Goal: Task Accomplishment & Management: Complete application form

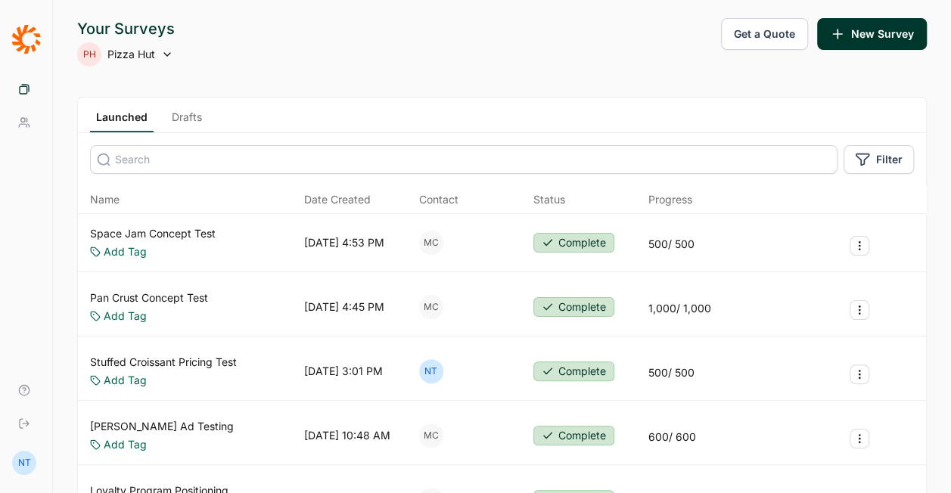
click at [313, 58] on div "Your Surveys PH Pizza Hut Get a Quote New Survey" at bounding box center [502, 42] width 850 height 48
click at [182, 112] on link "Drafts" at bounding box center [187, 121] width 42 height 23
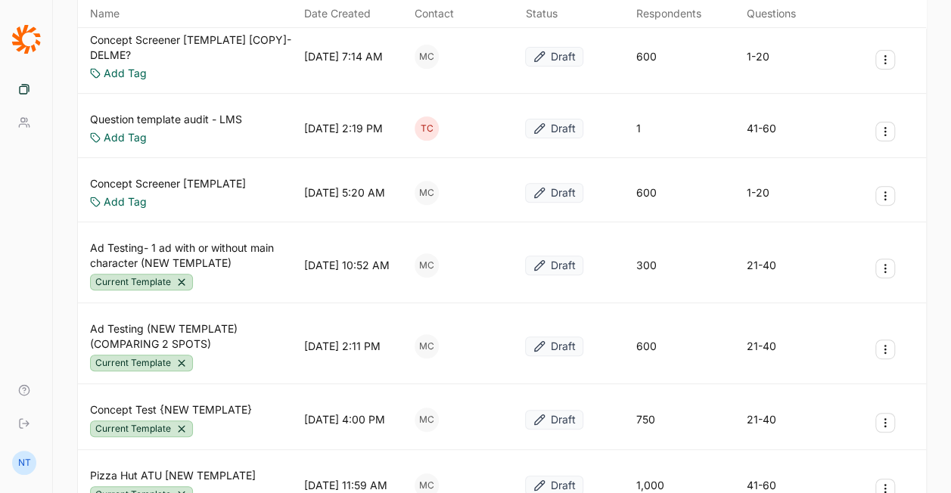
scroll to position [227, 0]
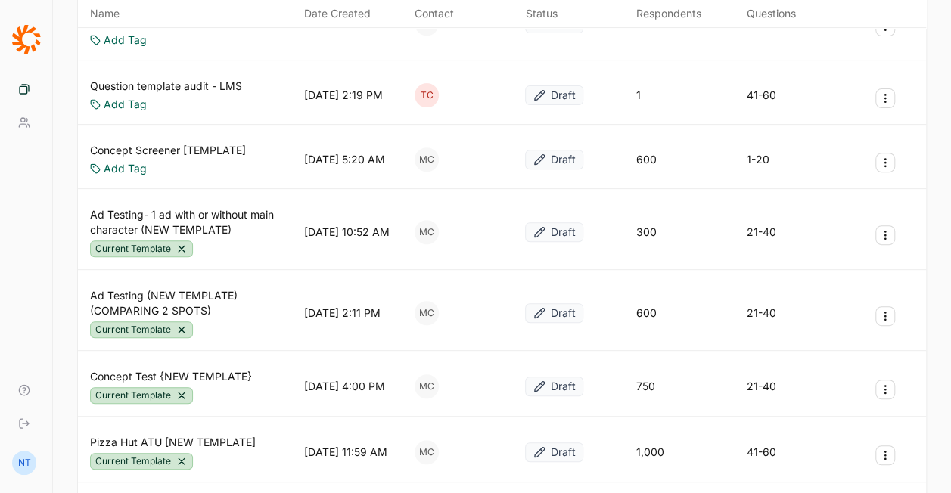
click at [885, 393] on button "Survey Actions" at bounding box center [886, 390] width 20 height 20
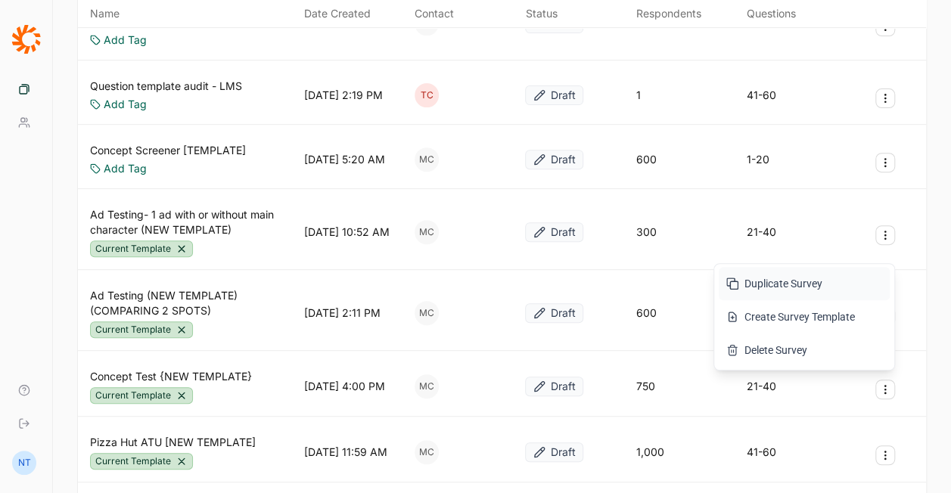
click at [811, 283] on button "Duplicate Survey" at bounding box center [804, 283] width 171 height 33
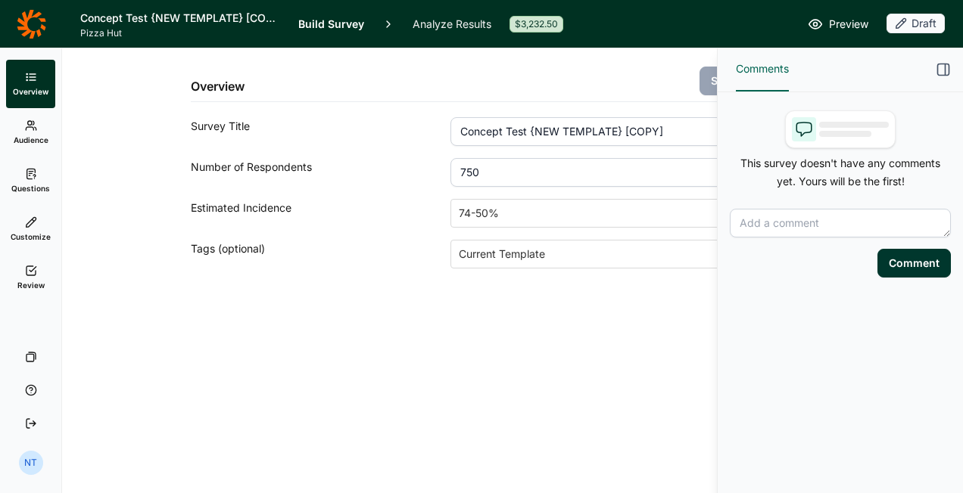
click at [944, 69] on icon "button" at bounding box center [943, 69] width 15 height 15
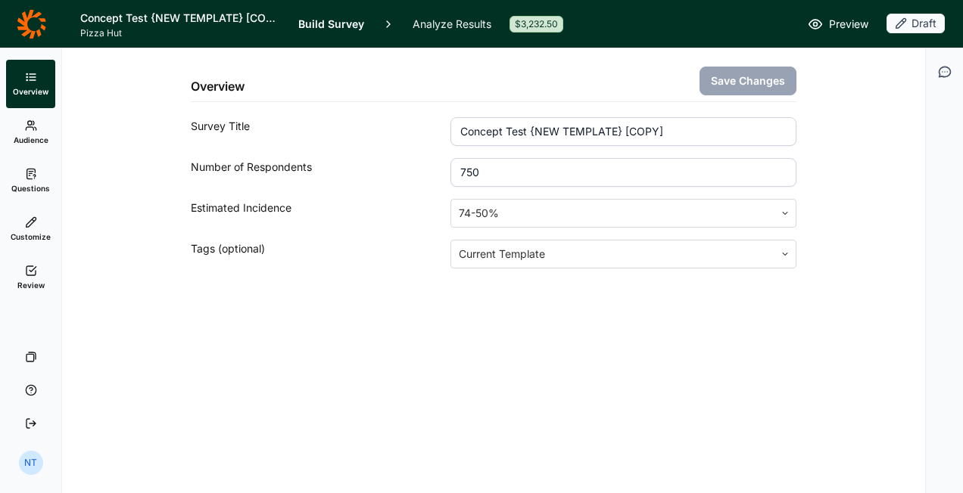
click at [525, 171] on input "750" at bounding box center [623, 172] width 346 height 29
click at [554, 132] on input "Concept Test {NEW TEMPLATE} [COPY]" at bounding box center [623, 131] width 346 height 29
click at [508, 137] on input "Concept Test {NEW TEMPLATE} [COPY]" at bounding box center [623, 131] width 346 height 29
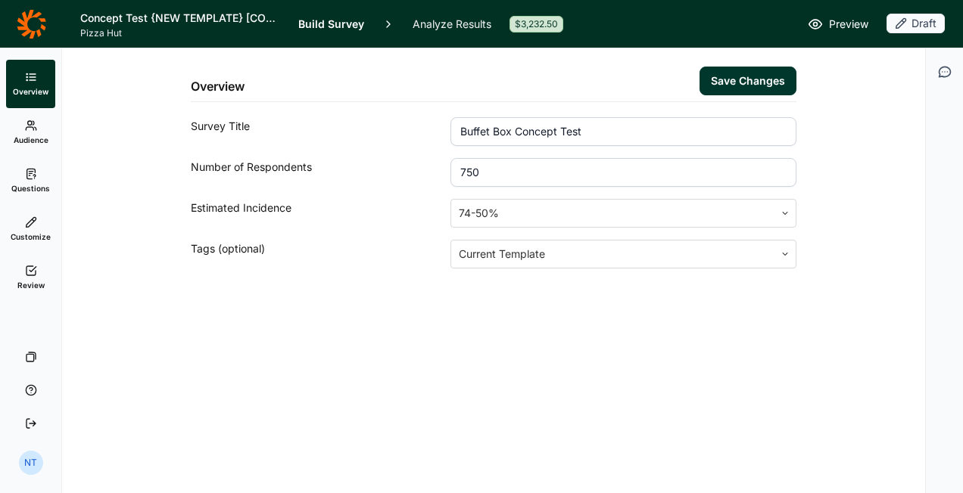
type input "Buffet Box Concept Test"
click at [750, 76] on button "Save Changes" at bounding box center [747, 81] width 97 height 29
click at [33, 129] on icon at bounding box center [31, 126] width 12 height 12
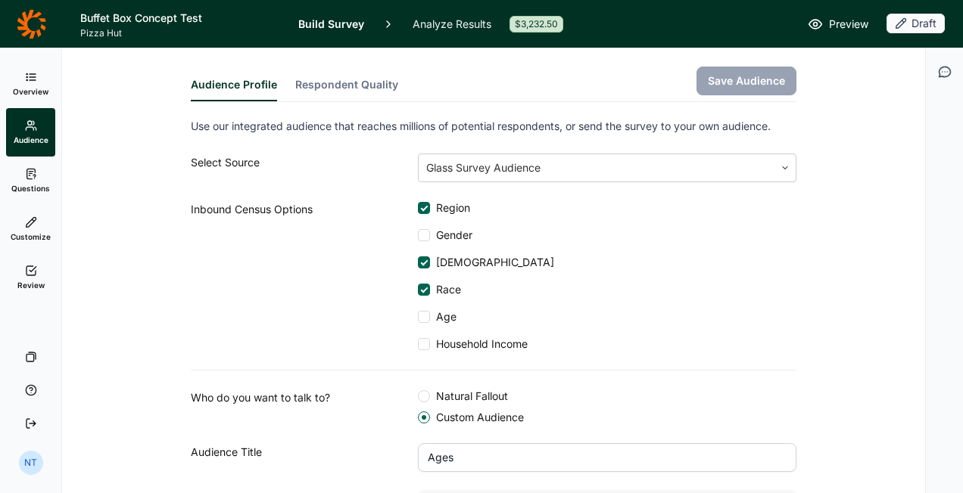
click at [30, 176] on icon at bounding box center [31, 174] width 12 height 12
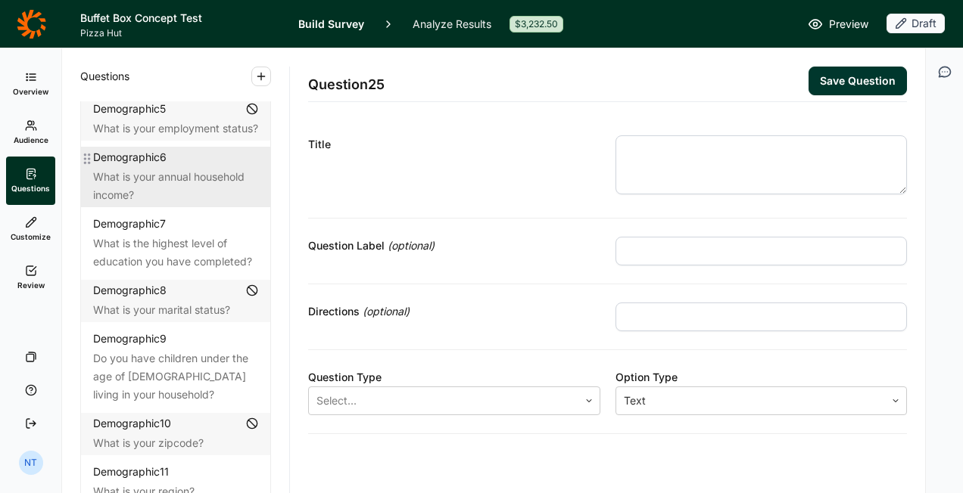
scroll to position [303, 0]
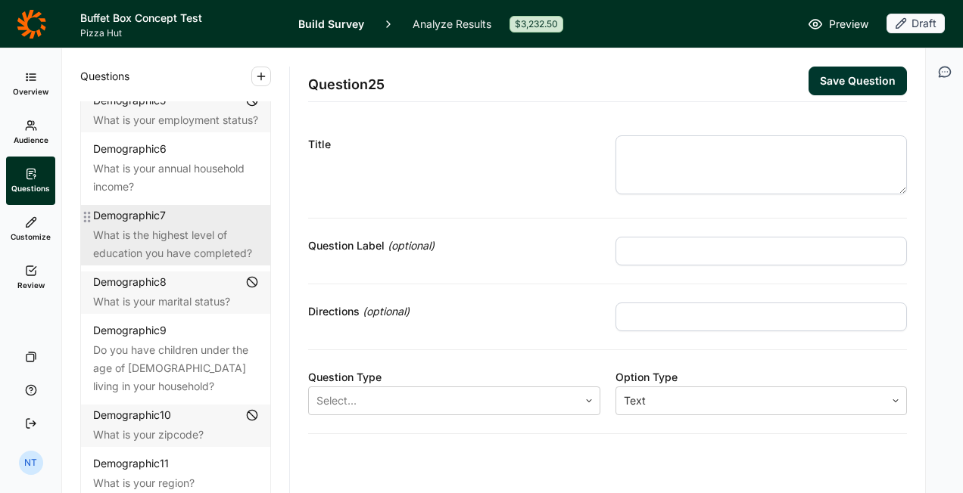
click at [191, 226] on div "What is the highest level of education you have completed?" at bounding box center [175, 244] width 165 height 36
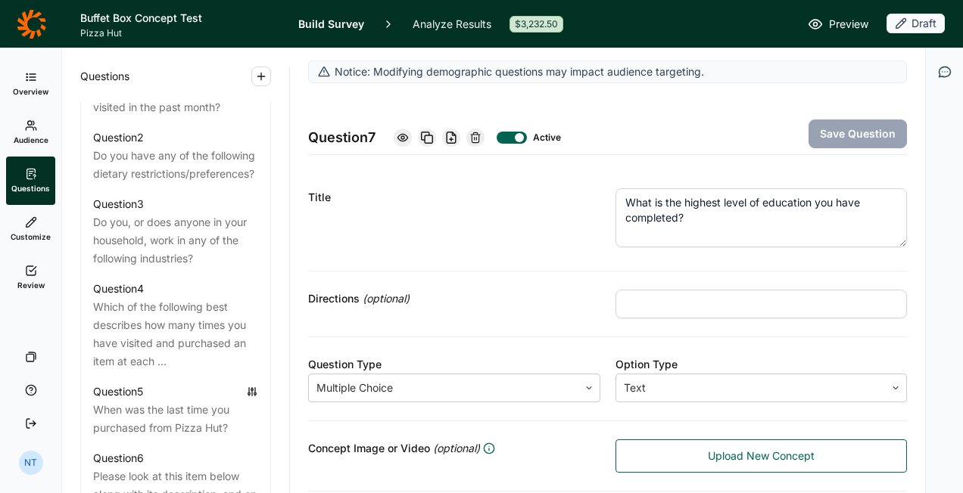
scroll to position [833, 0]
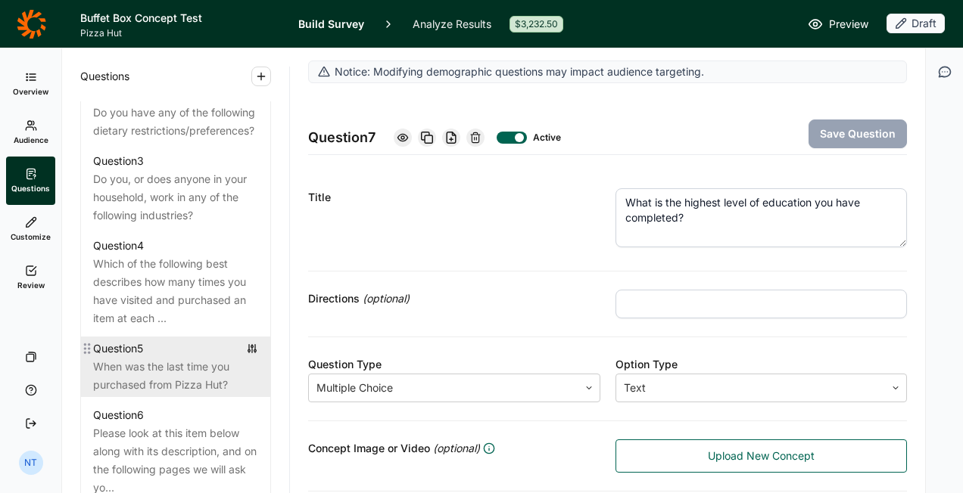
click at [187, 358] on div "Question 5" at bounding box center [175, 349] width 165 height 18
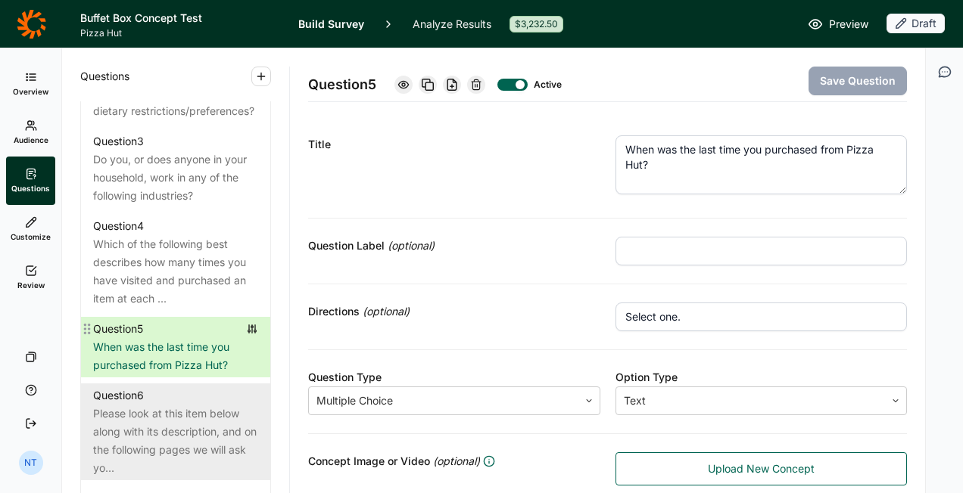
scroll to position [908, 0]
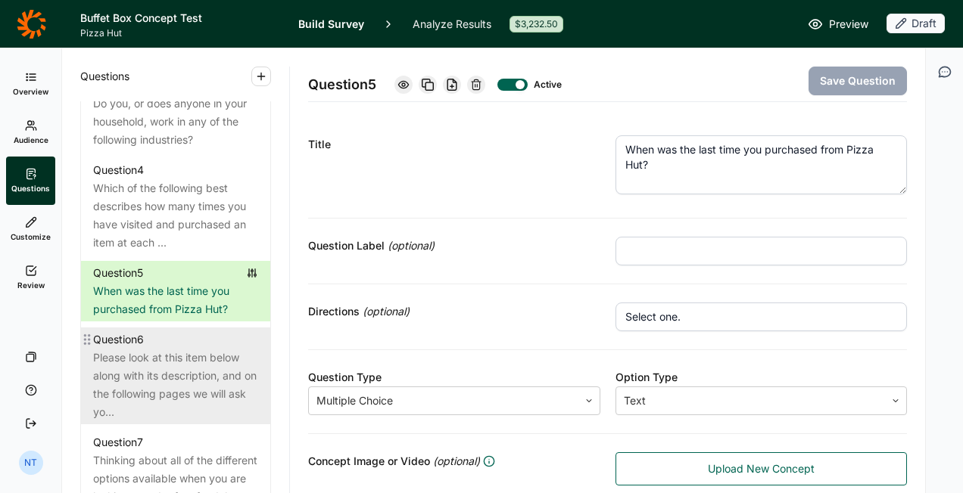
click at [181, 349] on div "Question 6" at bounding box center [175, 340] width 165 height 18
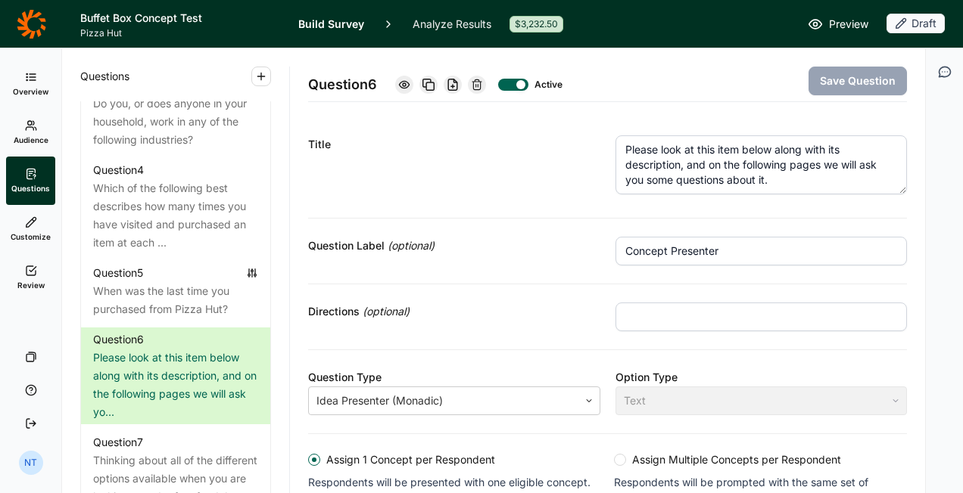
click at [746, 177] on textarea "Please look at this item below along with its description, and on the following…" at bounding box center [761, 164] width 292 height 59
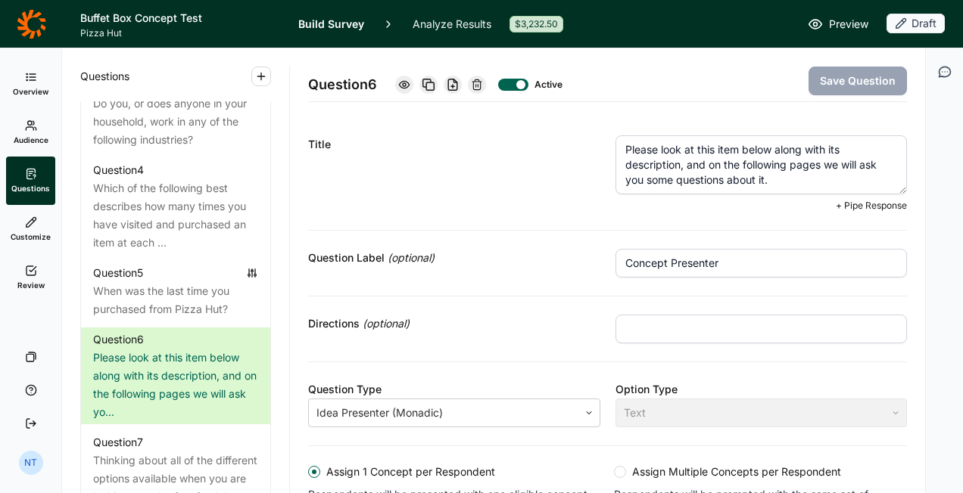
click at [725, 151] on textarea "Please look at this item below along with its description, and on the following…" at bounding box center [761, 164] width 292 height 59
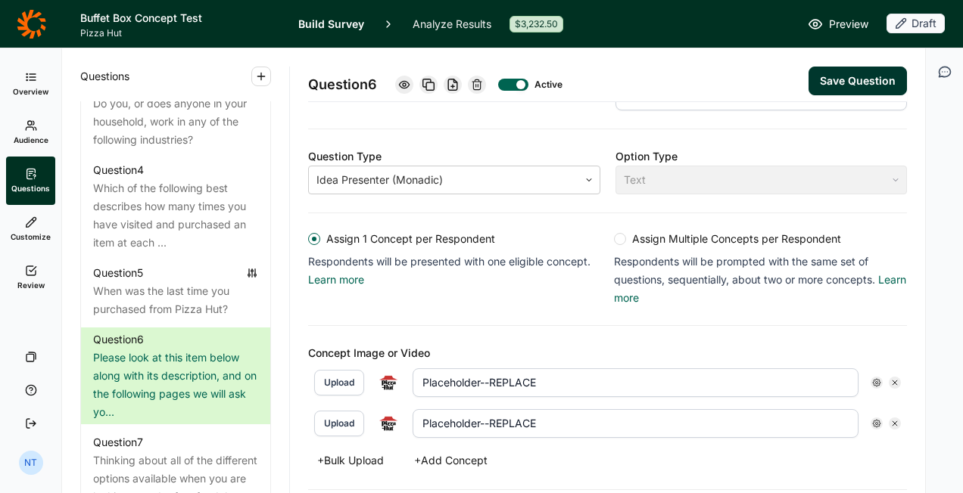
scroll to position [378, 0]
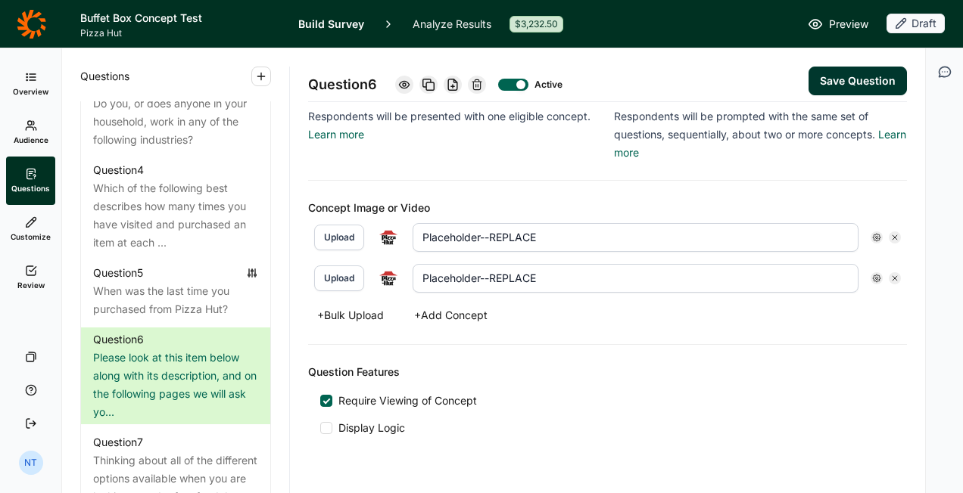
type textarea "Please look at this product below along with its description, and on the follow…"
click at [842, 80] on button "Save Question" at bounding box center [857, 81] width 98 height 29
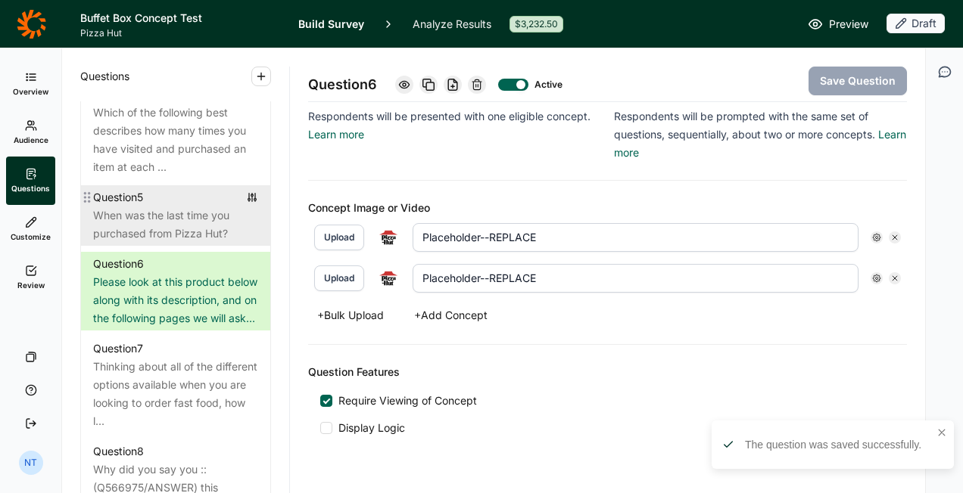
scroll to position [1060, 0]
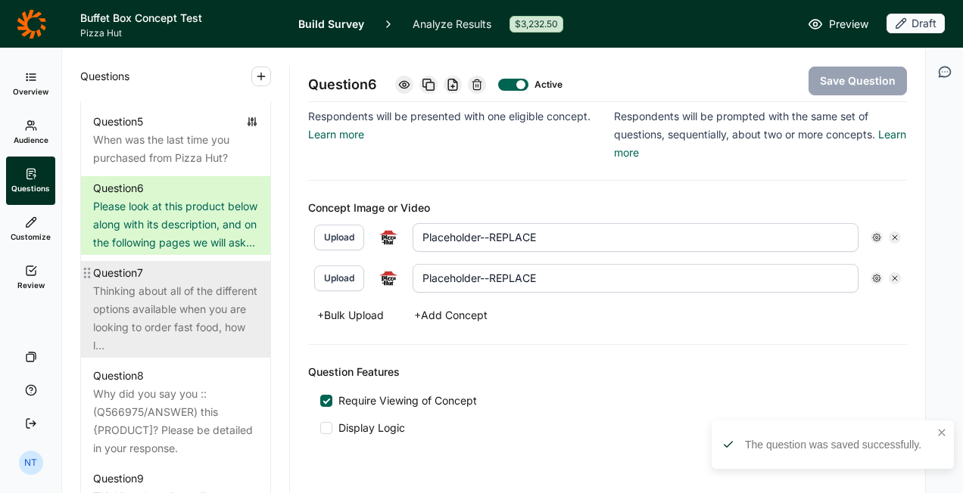
click at [170, 355] on div "Thinking about all of the different options available when you are looking to o…" at bounding box center [175, 318] width 165 height 73
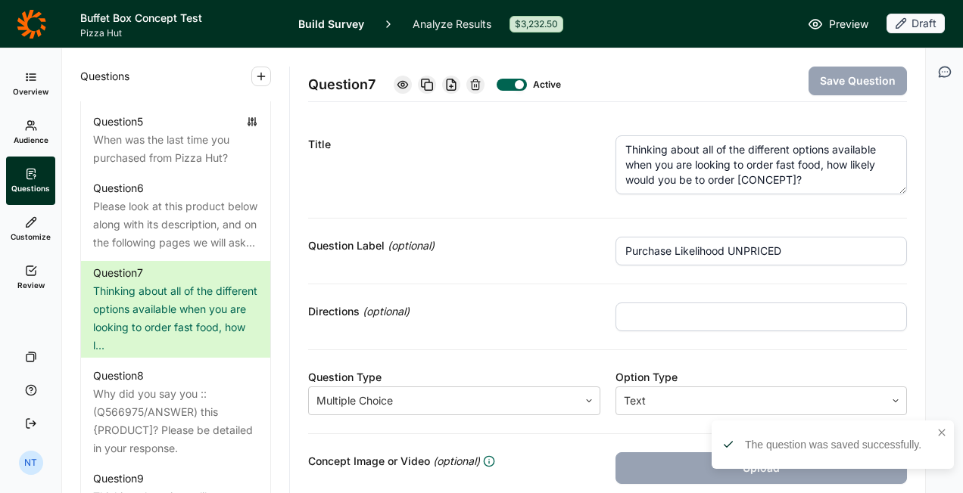
click at [714, 176] on textarea "Thinking about all of the different options available when you are looking to o…" at bounding box center [761, 164] width 292 height 59
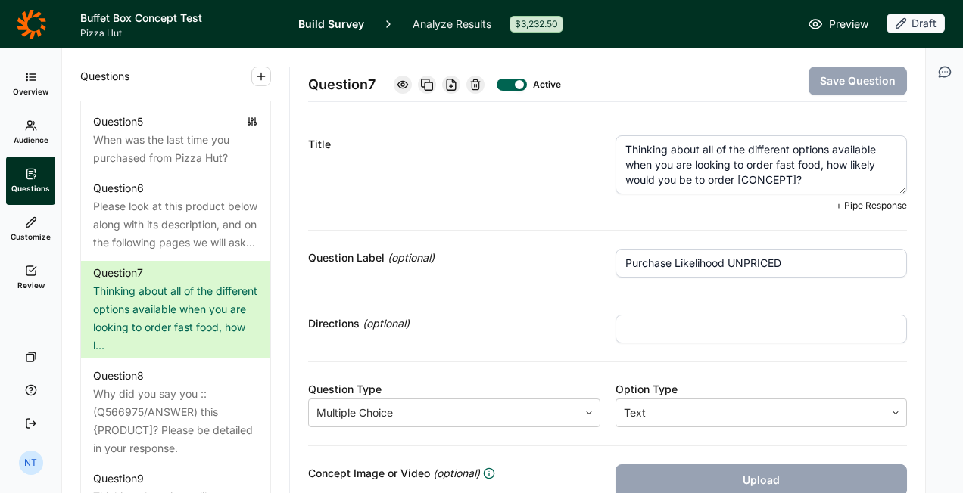
drag, startPoint x: 732, startPoint y: 179, endPoint x: 792, endPoint y: 176, distance: 60.6
click at [792, 176] on textarea "Thinking about all of the different options available when you are looking to o…" at bounding box center [761, 164] width 292 height 59
type textarea "Thinking about all of the different options available when you are looking to o…"
click at [808, 86] on button "Save Question" at bounding box center [857, 81] width 98 height 29
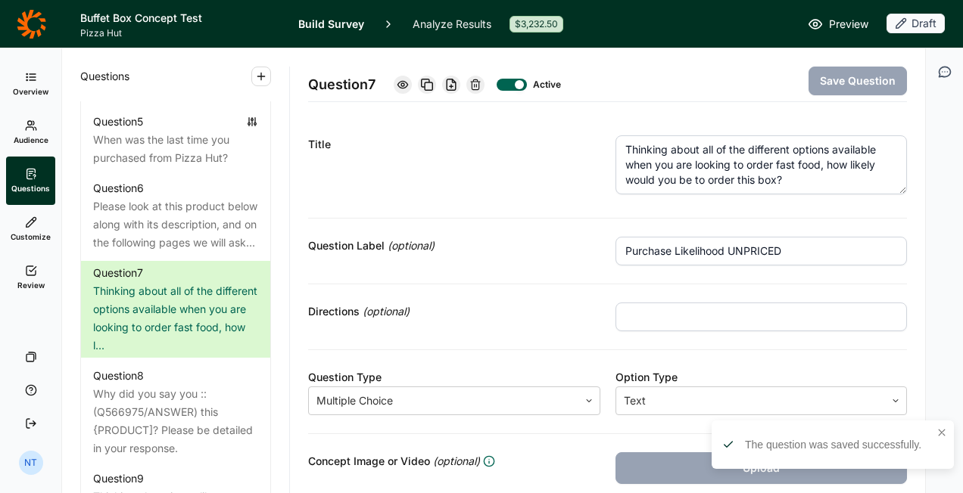
click at [817, 177] on textarea "Thinking about all of the different options available when you are looking to o…" at bounding box center [761, 164] width 292 height 59
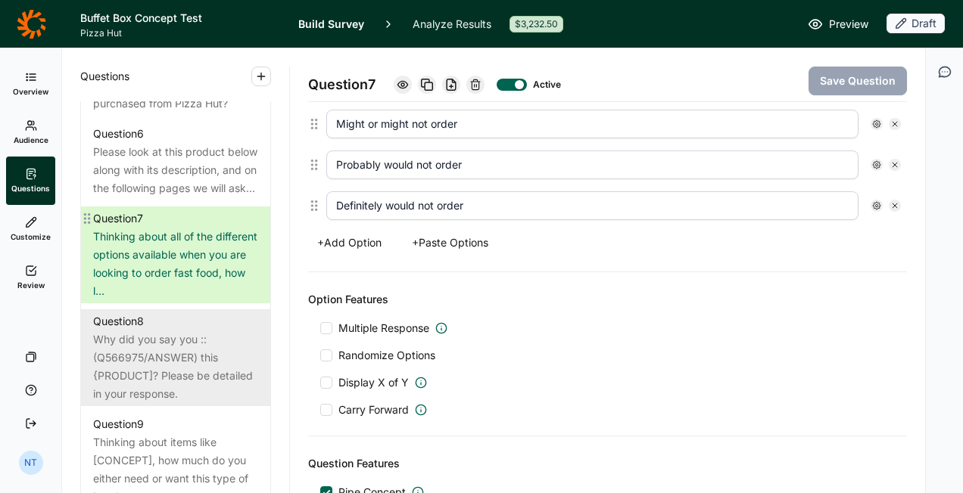
scroll to position [1211, 0]
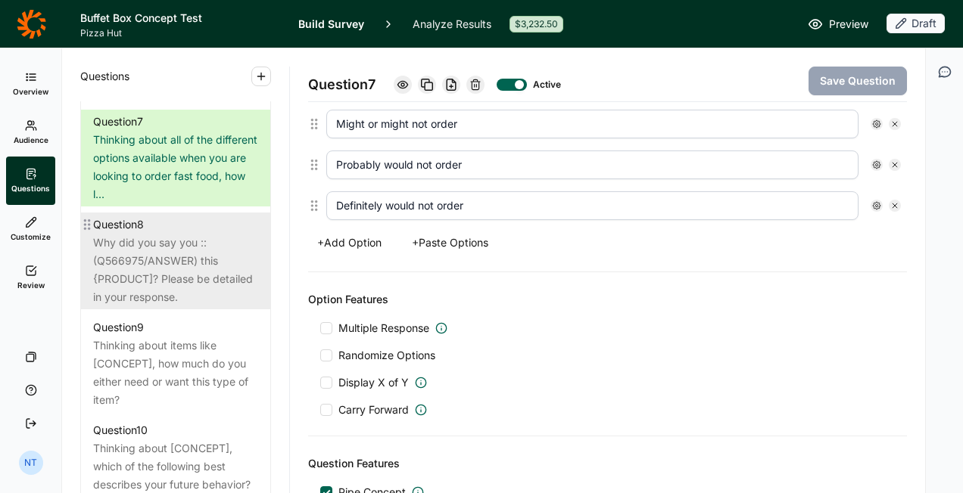
click at [144, 234] on div "Question 8" at bounding box center [118, 225] width 51 height 18
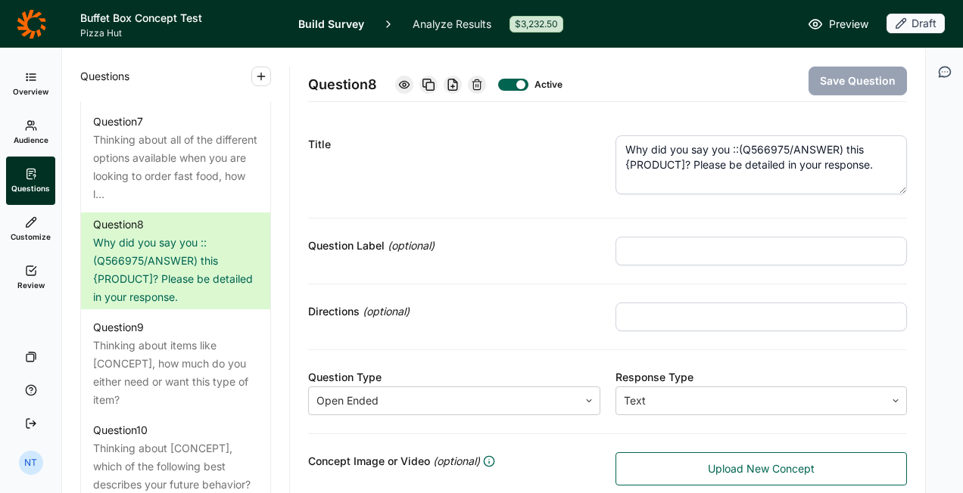
click at [727, 153] on textarea "Why did you say you ::(Q566975/ANSWER) this {PRODUCT]? Please be detailed in yo…" at bounding box center [761, 164] width 292 height 59
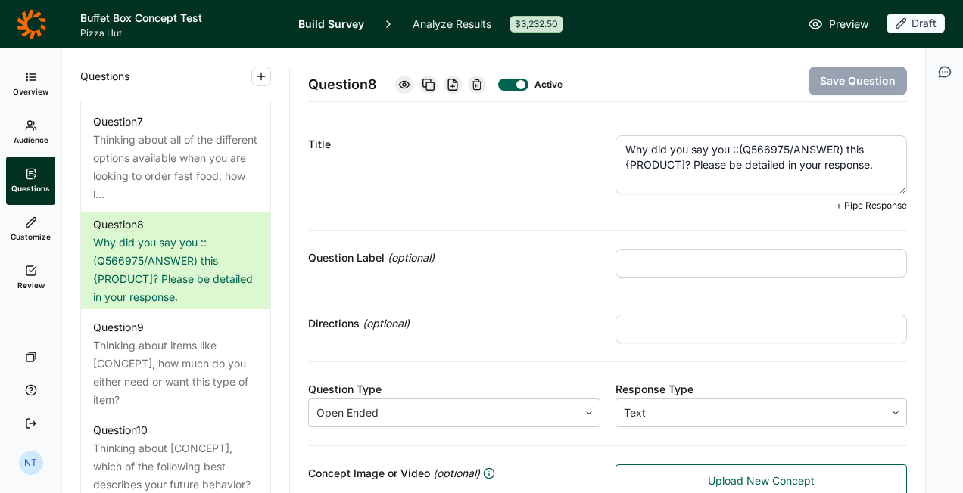
drag, startPoint x: 618, startPoint y: 168, endPoint x: 680, endPoint y: 165, distance: 61.4
click at [680, 165] on textarea "Why did you say you ::(Q566975/ANSWER) this {PRODUCT]? Please be detailed in yo…" at bounding box center [761, 164] width 292 height 59
click at [697, 163] on textarea "Why did you say you ::(Q566975/ANSWER) this box? Please be detailed in your res…" at bounding box center [761, 164] width 292 height 59
click at [820, 168] on textarea "Why did you say you ::(Q566975/ANSWER) this box? Please be detailed in your res…" at bounding box center [761, 164] width 292 height 59
type textarea "Why did you say you ::(Q566975/ANSWER) this box? Please be detailed in your res…"
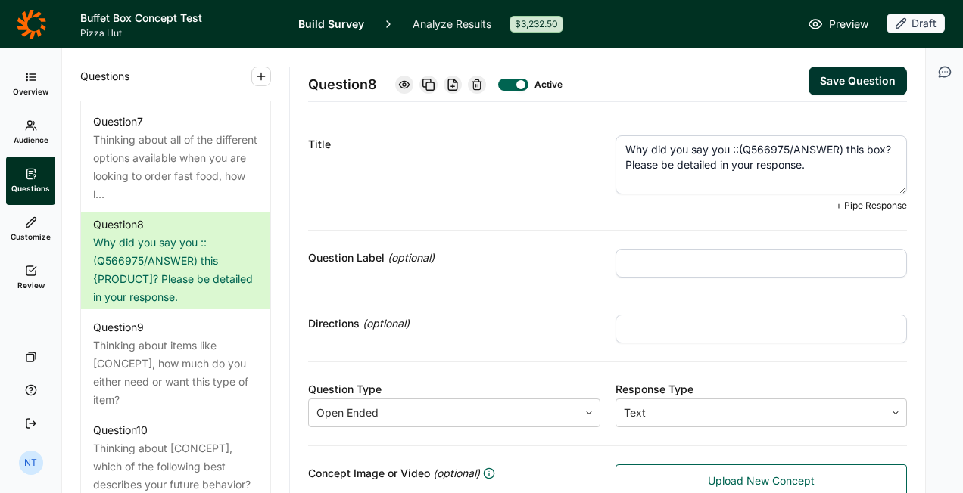
click at [864, 89] on button "Save Question" at bounding box center [857, 81] width 98 height 29
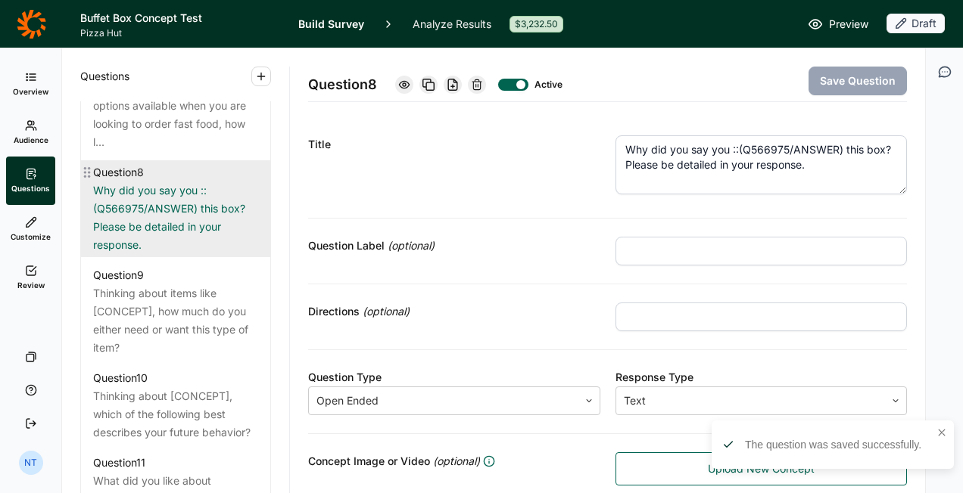
scroll to position [1287, 0]
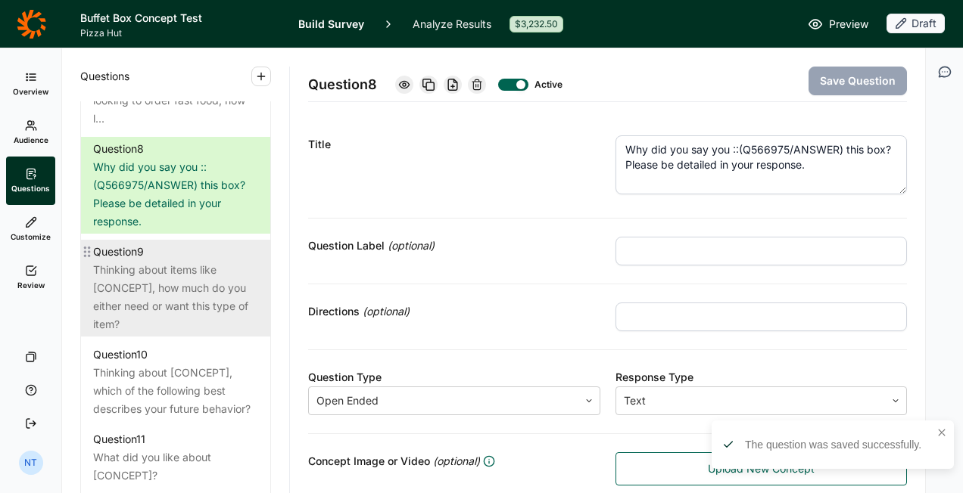
click at [214, 261] on div "Question 9" at bounding box center [175, 252] width 165 height 18
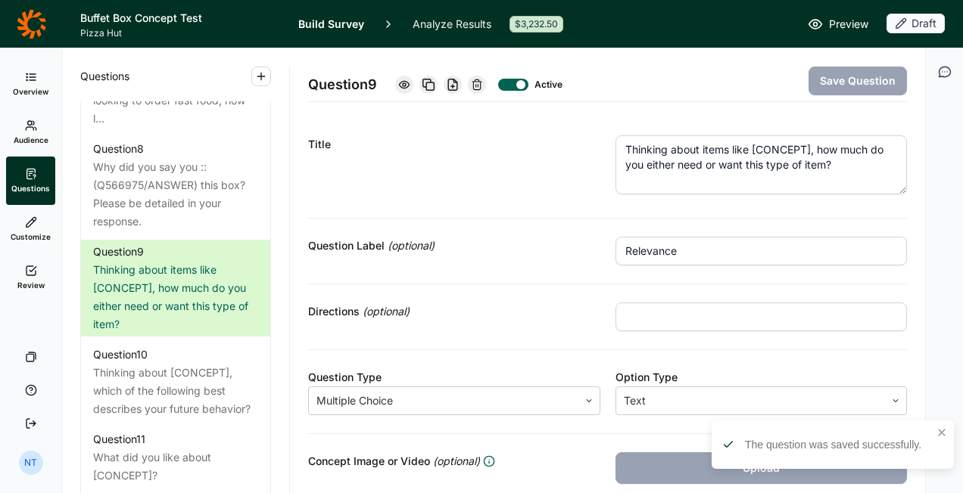
click at [795, 159] on textarea "Thinking about items like [CONCEPT], how much do you either need or want this t…" at bounding box center [761, 164] width 292 height 59
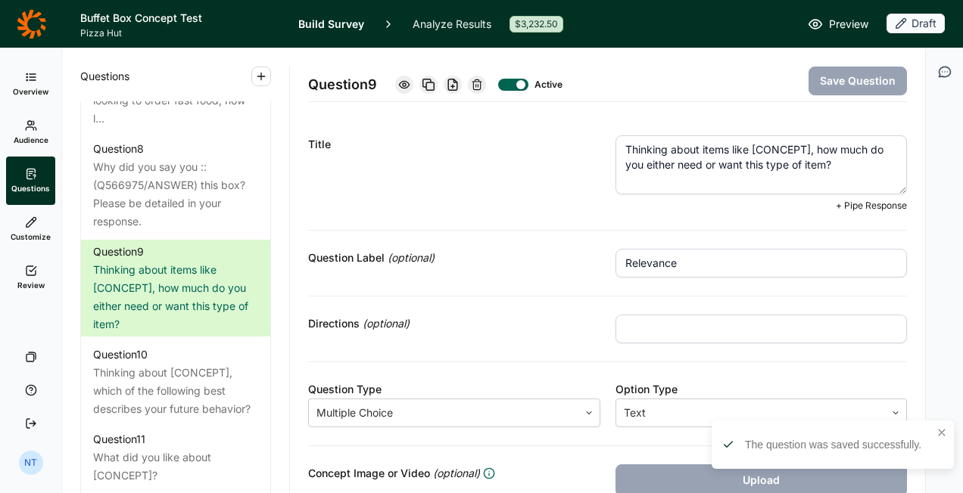
drag, startPoint x: 747, startPoint y: 151, endPoint x: 805, endPoint y: 154, distance: 58.4
click at [805, 154] on textarea "Thinking about items like [CONCEPT], how much do you either need or want this t…" at bounding box center [761, 164] width 292 height 59
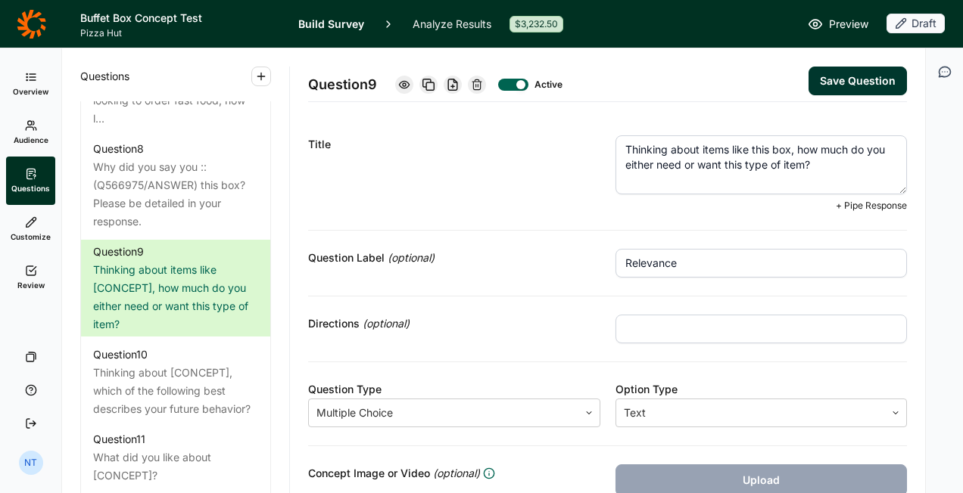
type textarea "Thinking about items like this box, how much do you either need or want this ty…"
click at [820, 82] on button "Save Question" at bounding box center [857, 81] width 98 height 29
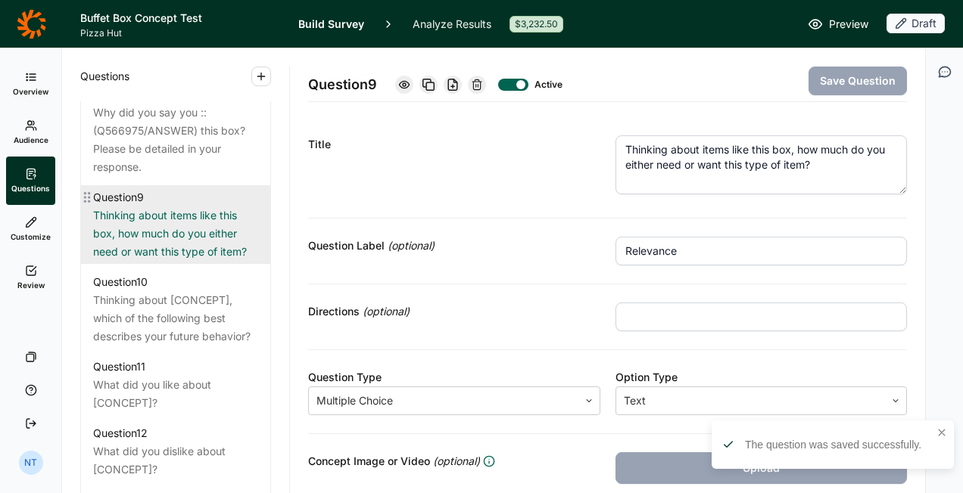
scroll to position [1438, 0]
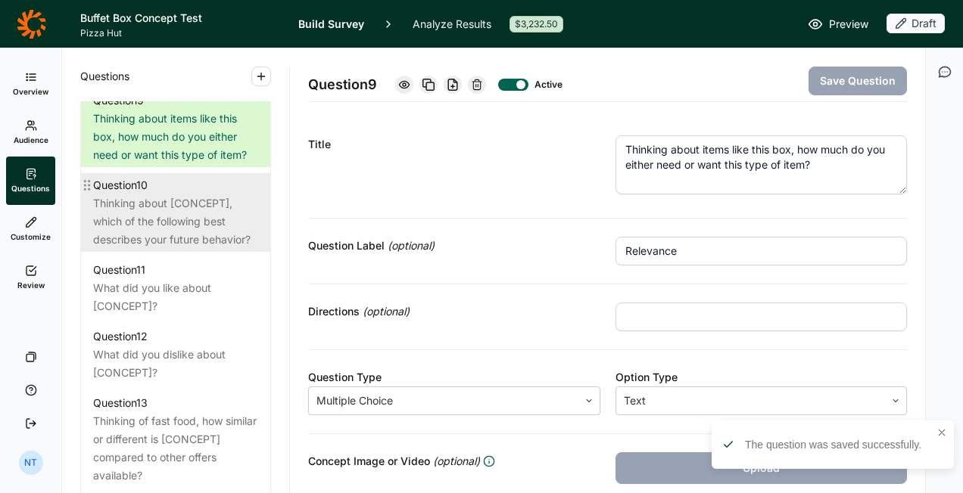
click at [156, 249] on div "Thinking about [CONCEPT], which of the following best describes your future beh…" at bounding box center [175, 222] width 165 height 54
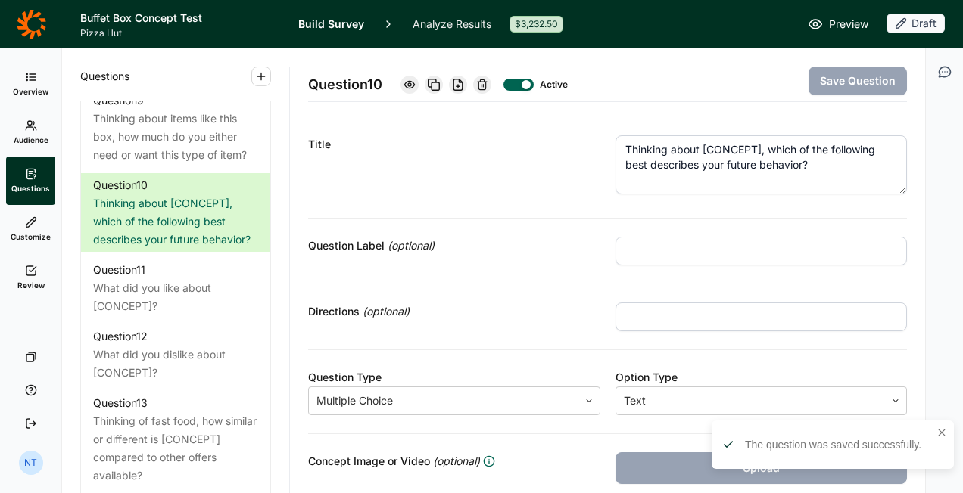
click at [720, 145] on textarea "Thinking about [CONCEPT], which of the following best describes your future beh…" at bounding box center [761, 164] width 292 height 59
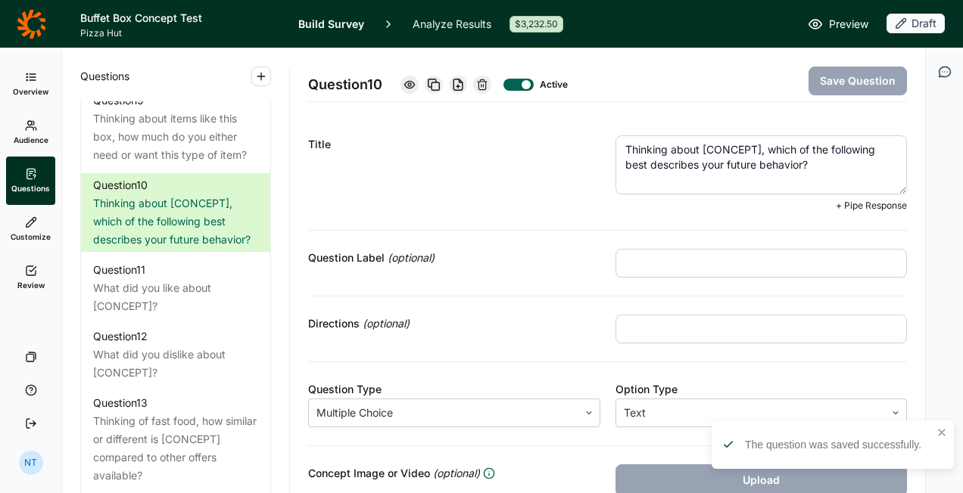
drag, startPoint x: 696, startPoint y: 149, endPoint x: 757, endPoint y: 145, distance: 61.4
click at [757, 145] on textarea "Thinking about [CONCEPT], which of the following best describes your future beh…" at bounding box center [761, 164] width 292 height 59
type textarea "Thinking about this box, which of the following best describes your future beha…"
click at [838, 85] on button "Save Question" at bounding box center [857, 81] width 98 height 29
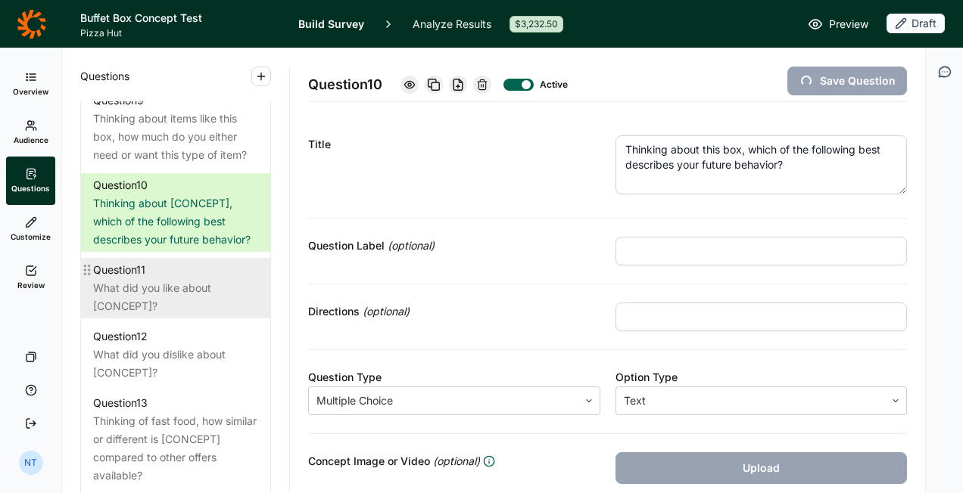
click at [171, 316] on div "What did you like about [CONCEPT]?" at bounding box center [175, 297] width 165 height 36
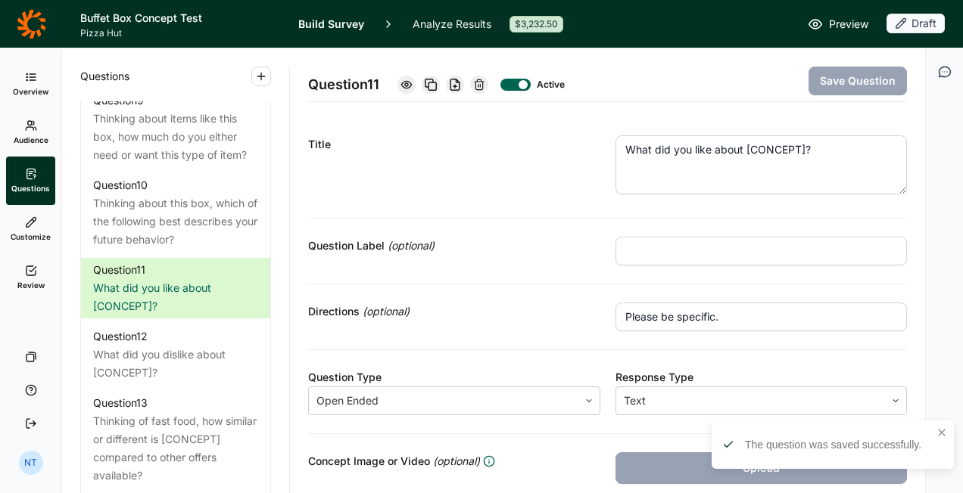
click at [785, 182] on textarea "What did you like about [CONCEPT]?" at bounding box center [761, 164] width 292 height 59
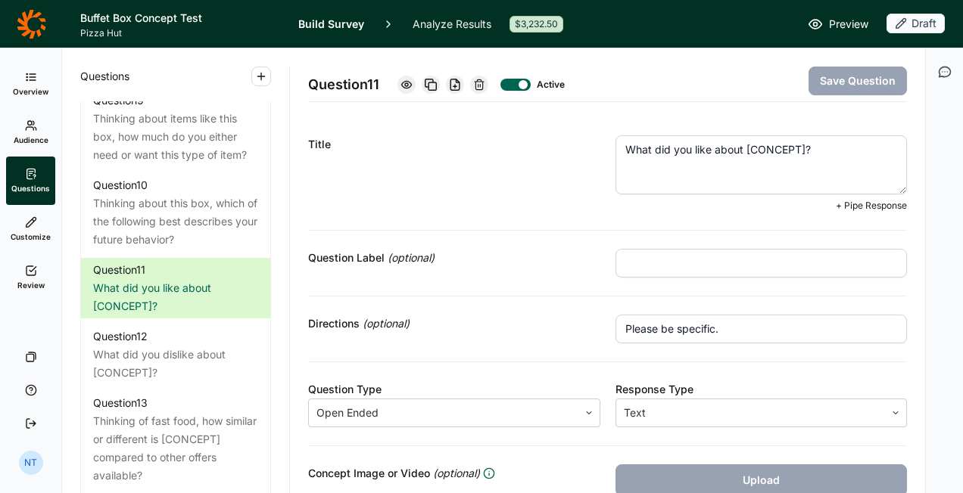
drag, startPoint x: 740, startPoint y: 149, endPoint x: 798, endPoint y: 148, distance: 57.5
click at [798, 148] on textarea "What did you like about [CONCEPT]?" at bounding box center [761, 164] width 292 height 59
type textarea "What did you like about this box?"
click at [836, 85] on button "Save Question" at bounding box center [857, 81] width 98 height 29
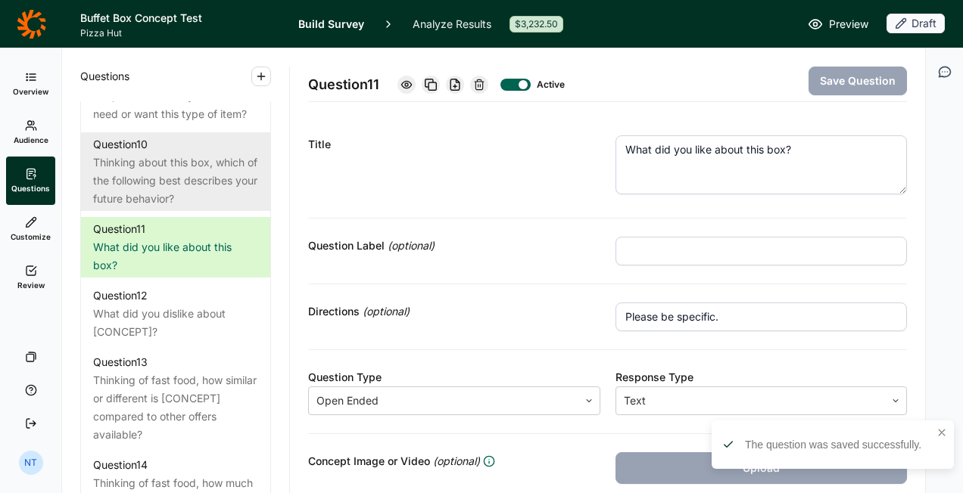
scroll to position [1514, 0]
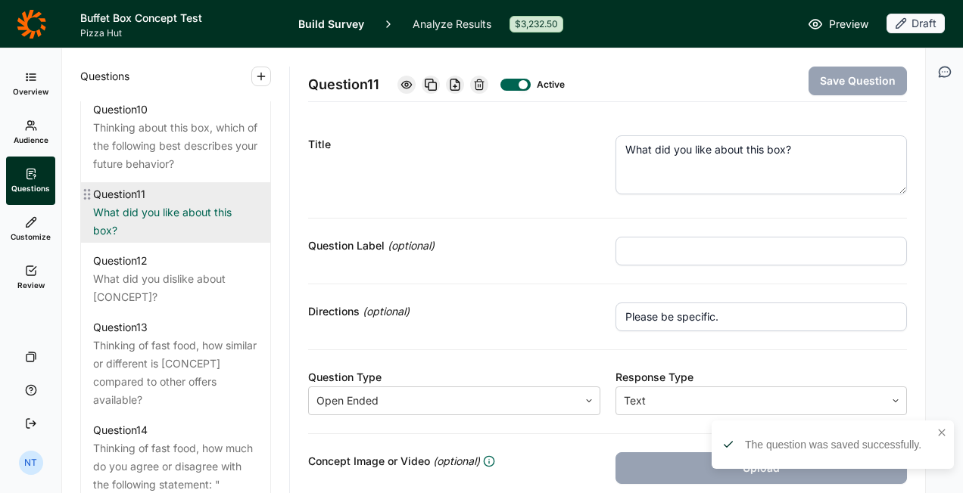
click at [195, 243] on div "Question 11 What did you like about this box?" at bounding box center [175, 212] width 189 height 61
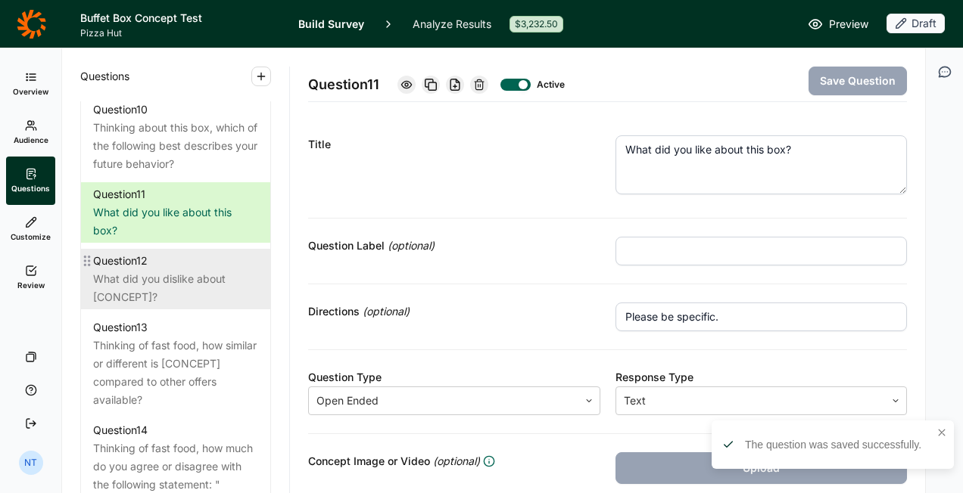
click at [194, 270] on div "Question 12" at bounding box center [175, 261] width 165 height 18
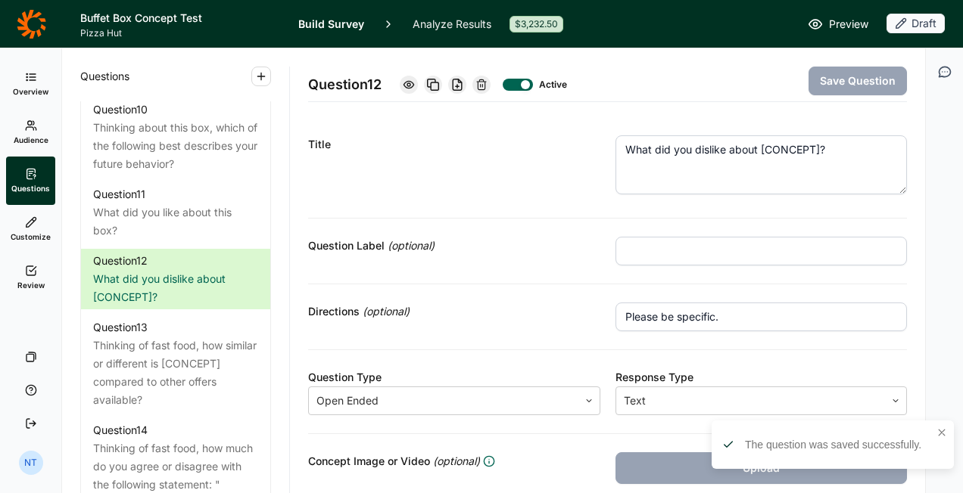
click at [716, 124] on div "Title What did you dislike about [CONCEPT]?" at bounding box center [607, 167] width 599 height 101
click at [728, 139] on textarea "What did you dislike about [CONCEPT]?" at bounding box center [761, 164] width 292 height 59
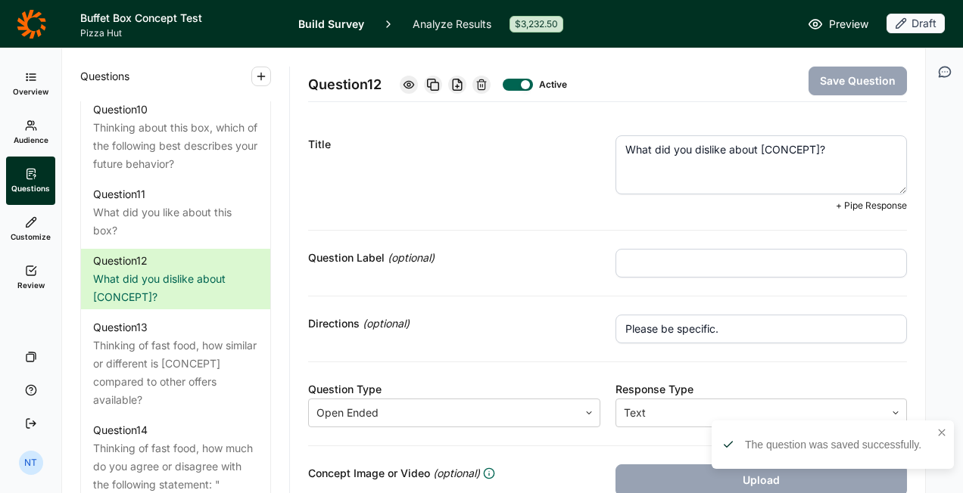
drag, startPoint x: 755, startPoint y: 148, endPoint x: 813, endPoint y: 146, distance: 57.5
click at [813, 146] on textarea "What did you dislike about [CONCEPT]?" at bounding box center [761, 164] width 292 height 59
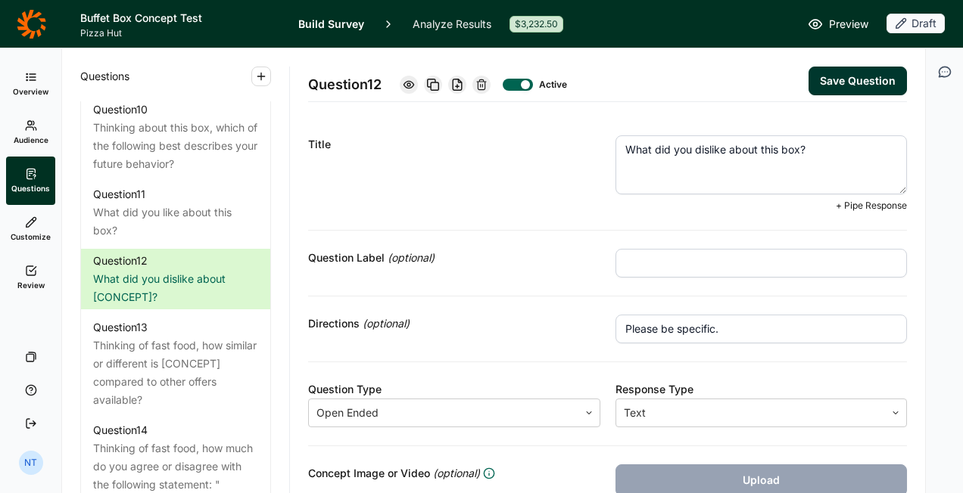
type textarea "What did you dislike about this box?"
click at [825, 87] on button "Save Question" at bounding box center [857, 81] width 98 height 29
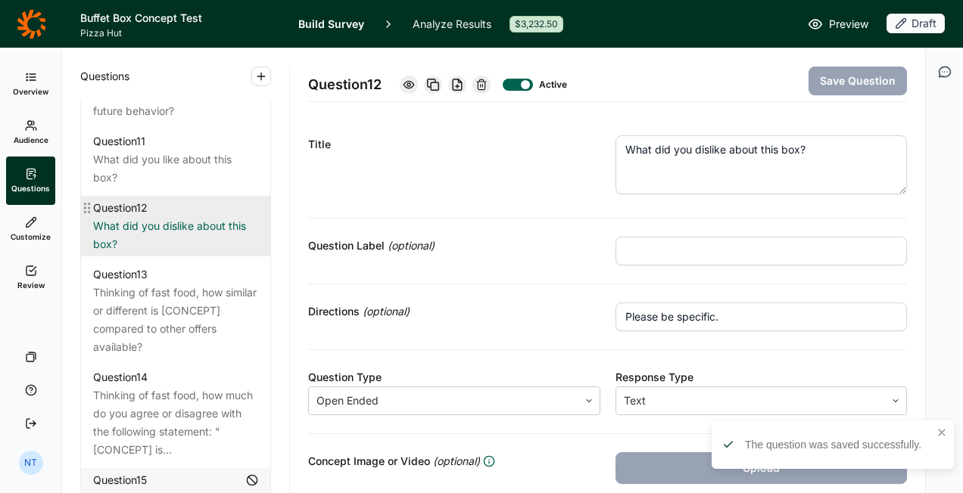
scroll to position [1589, 0]
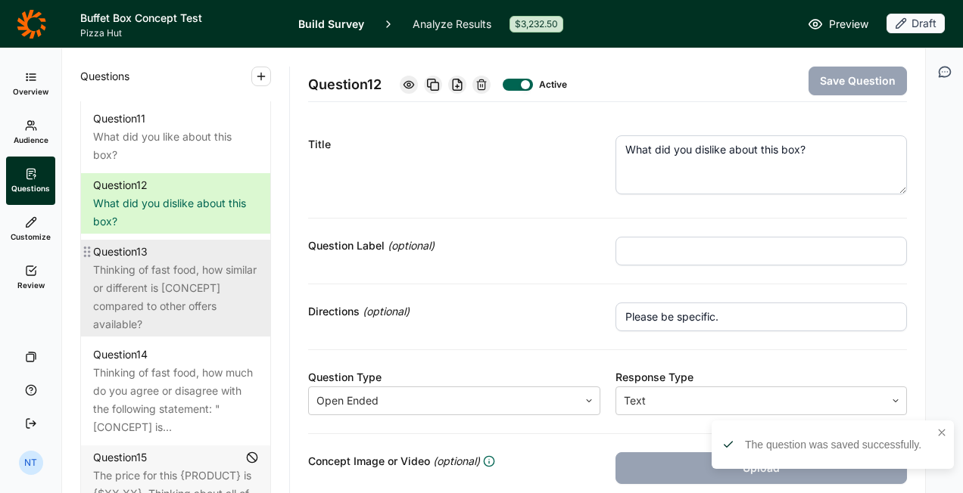
click at [176, 334] on div "Thinking of fast food, how similar or different is [CONCEPT] compared to other …" at bounding box center [175, 297] width 165 height 73
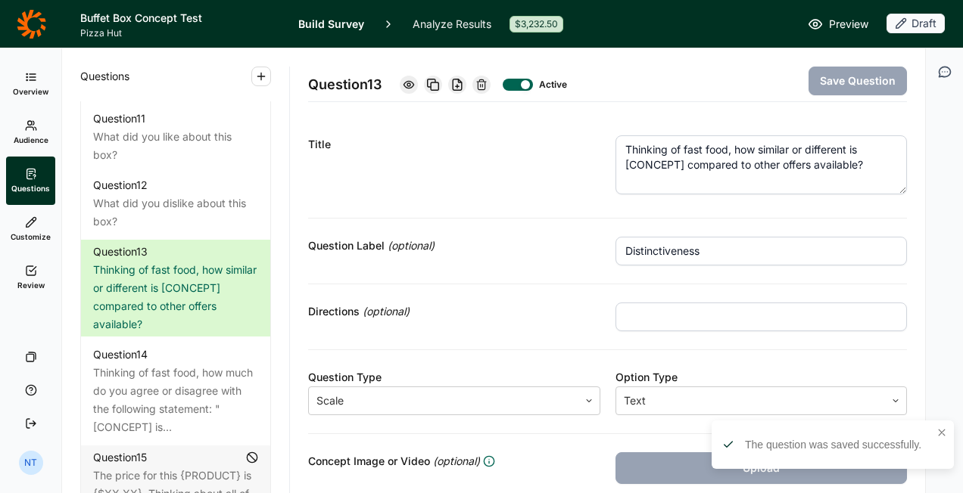
click at [721, 168] on textarea "Thinking of fast food, how similar or different is [CONCEPT] compared to other …" at bounding box center [761, 164] width 292 height 59
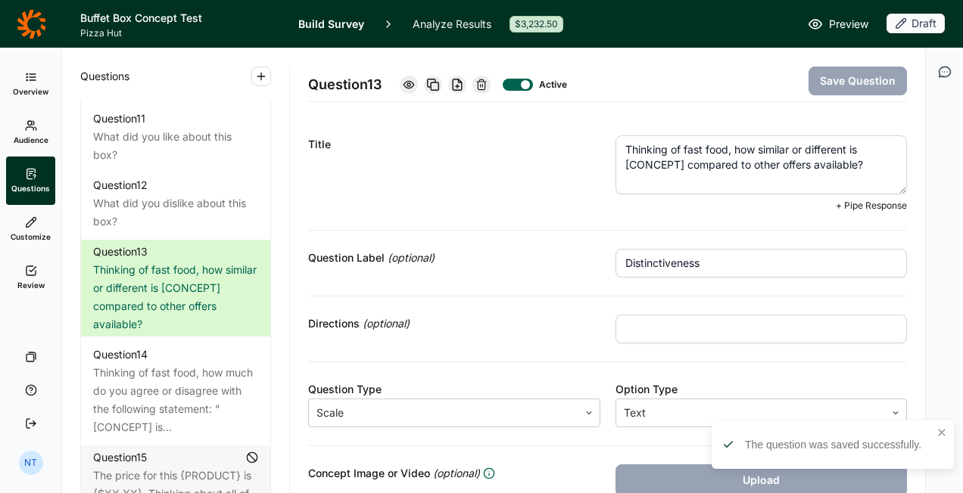
drag, startPoint x: 677, startPoint y: 167, endPoint x: 590, endPoint y: 173, distance: 86.4
click at [590, 173] on div "Title Thinking of fast food, how similar or different is [CONCEPT] compared to …" at bounding box center [607, 174] width 599 height 114
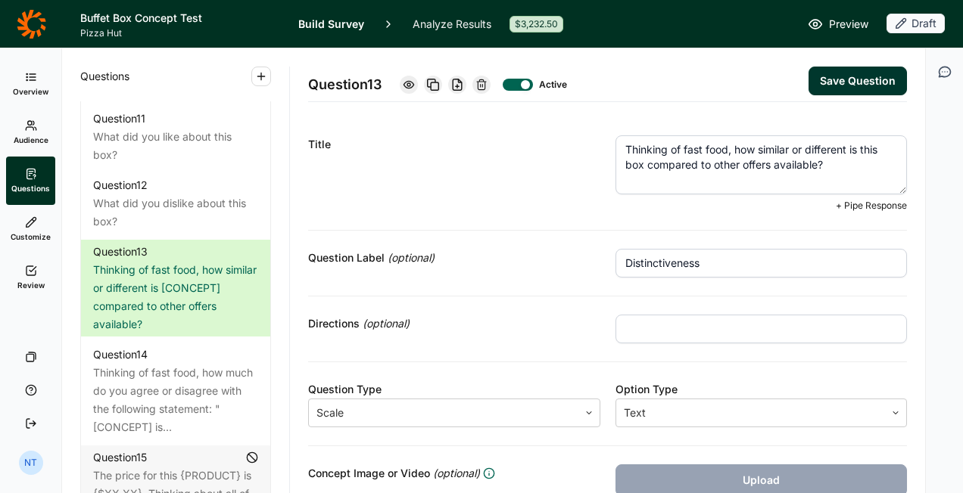
click at [853, 81] on button "Save Question" at bounding box center [857, 81] width 98 height 29
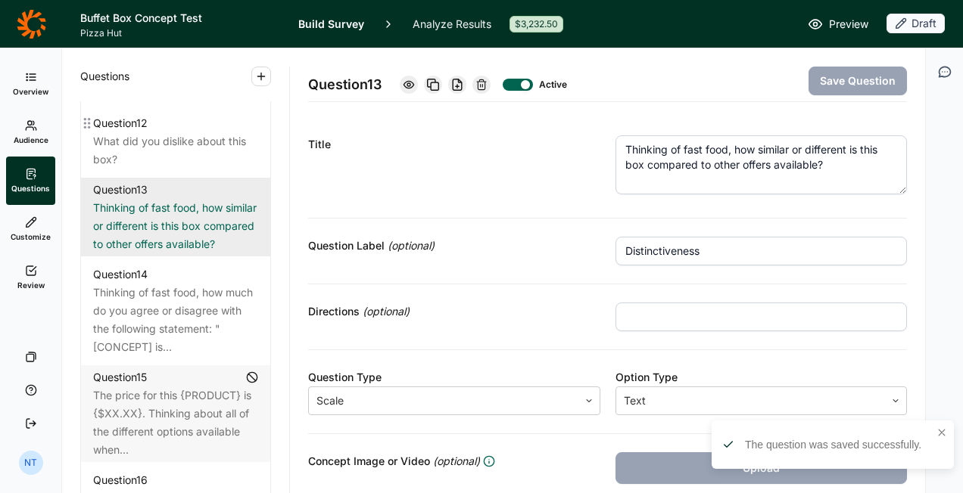
scroll to position [1817, 0]
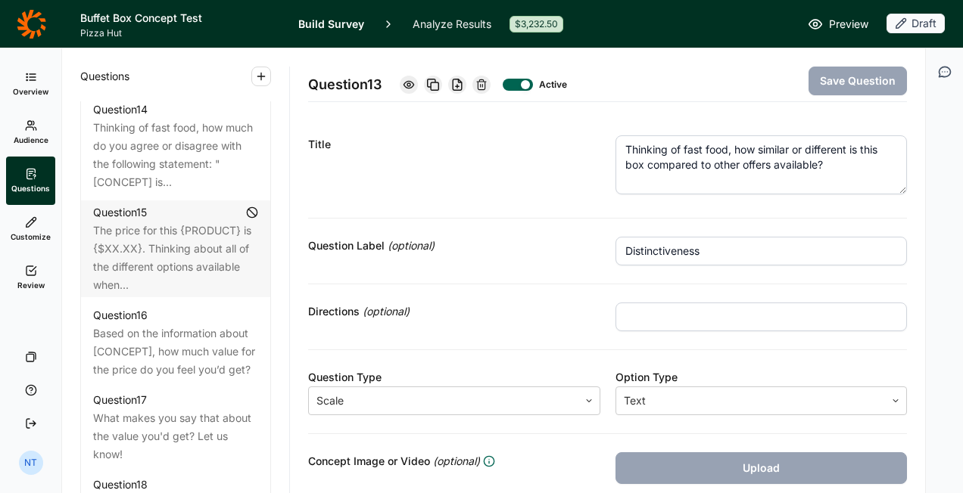
click at [752, 167] on textarea "Thinking of fast food, how similar or different is this box compared to other o…" at bounding box center [761, 164] width 292 height 59
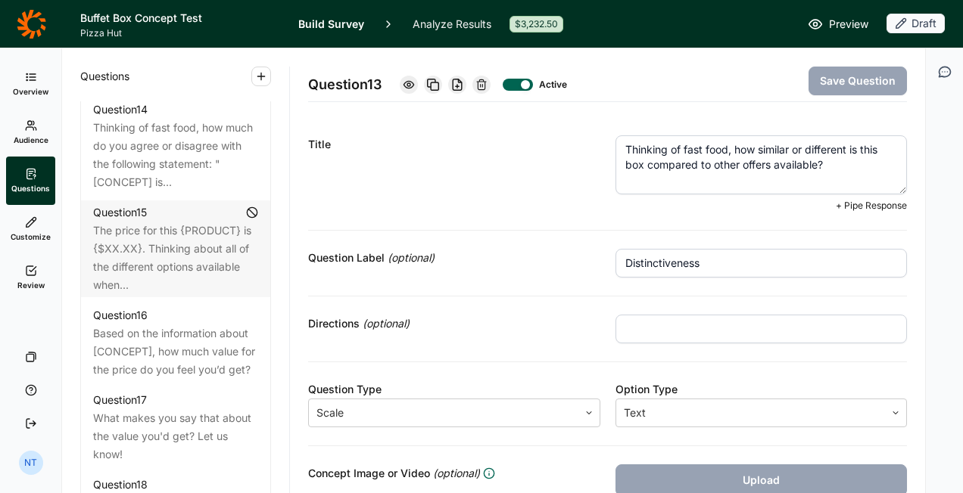
click at [752, 167] on textarea "Thinking of fast food, how similar or different is this box compared to other o…" at bounding box center [761, 164] width 292 height 59
click at [825, 82] on button "Save Question" at bounding box center [857, 81] width 98 height 29
click at [767, 159] on textarea "Thinking of fast food, how similar or different is this box compared to other s…" at bounding box center [761, 164] width 292 height 59
click at [774, 163] on textarea "Thinking of fast food, how similar or different is this box compared to other s…" at bounding box center [761, 164] width 292 height 59
click at [737, 167] on textarea "Thinking of fast food, how similar or different is this box compared to other s…" at bounding box center [761, 164] width 292 height 59
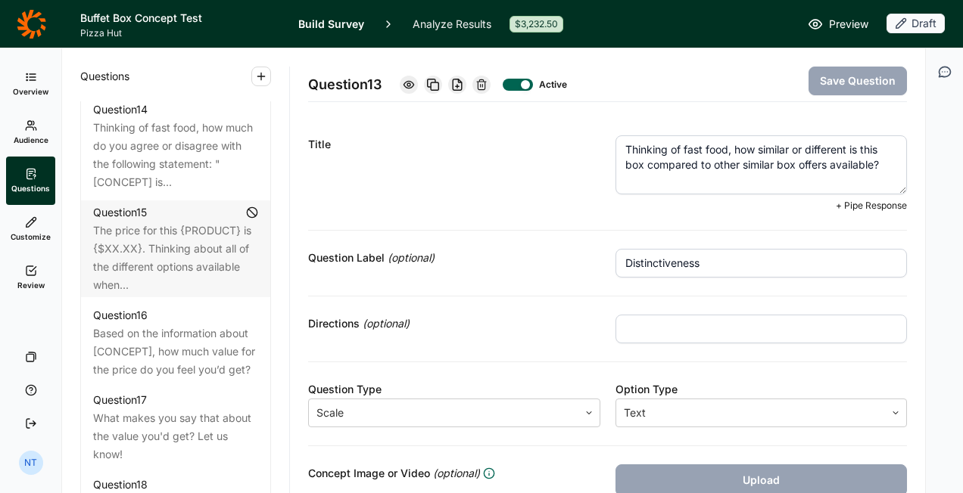
click at [737, 167] on textarea "Thinking of fast food, how similar or different is this box compared to other s…" at bounding box center [761, 164] width 292 height 59
type textarea "Thinking of fast food, how similar or different is this box compared to other b…"
click at [891, 71] on button "Save Question" at bounding box center [857, 81] width 98 height 29
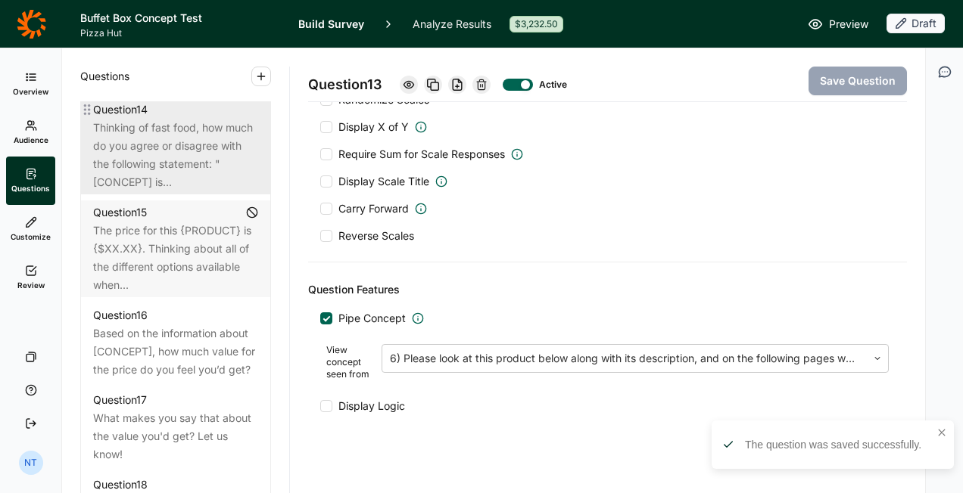
click at [216, 191] on div "Thinking of fast food, how much do you agree or disagree with the following sta…" at bounding box center [175, 155] width 165 height 73
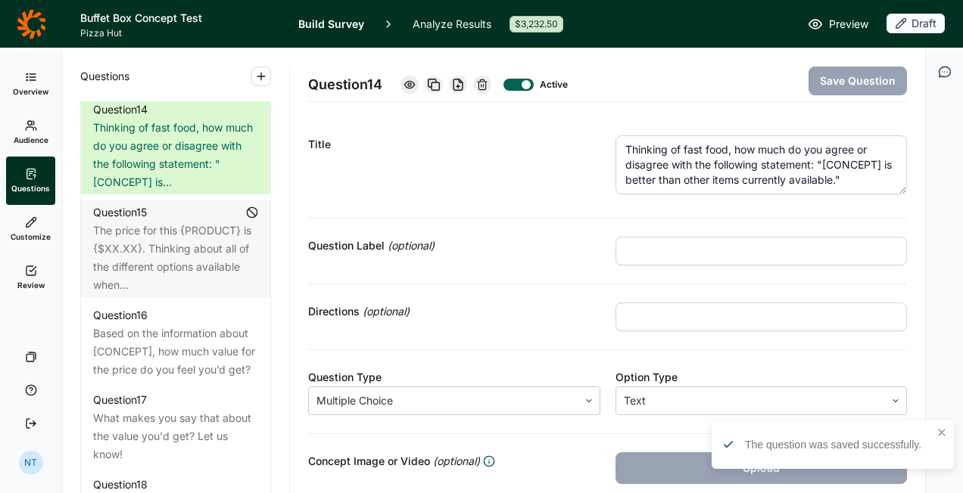
click at [741, 164] on textarea "Thinking of fast food, how much do you agree or disagree with the following sta…" at bounding box center [761, 164] width 292 height 59
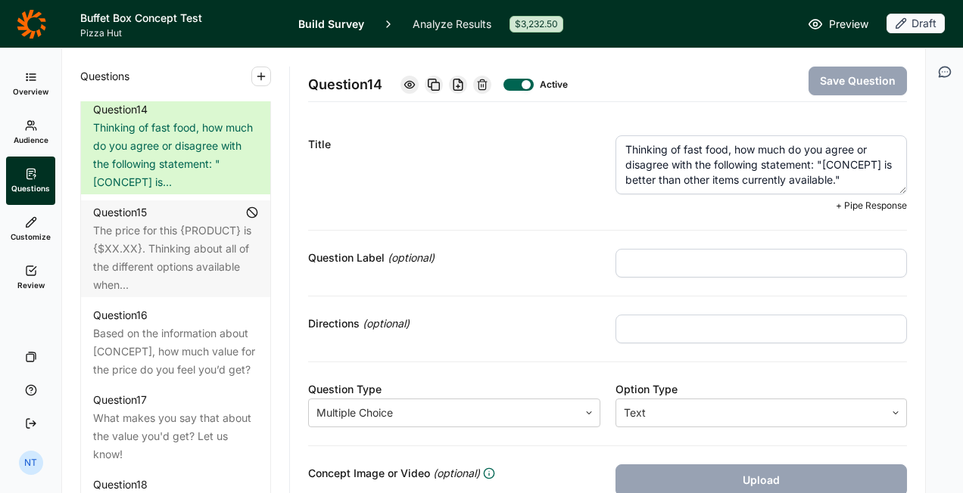
drag, startPoint x: 816, startPoint y: 167, endPoint x: 881, endPoint y: 163, distance: 65.3
click at [881, 163] on textarea "Thinking of fast food, how much do you agree or disagree with the following sta…" at bounding box center [761, 164] width 292 height 59
type textarea "Thinking of fast food, how much do you agree or disagree with the following sta…"
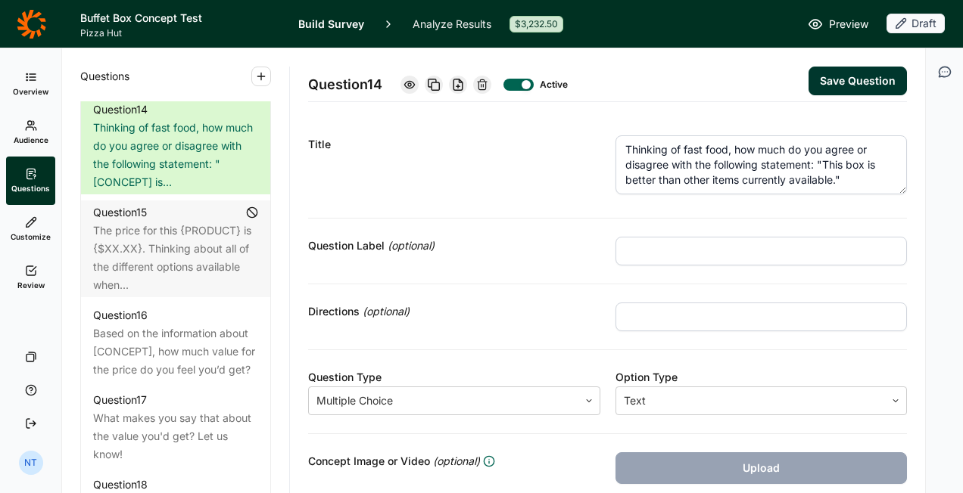
click at [819, 171] on textarea "Thinking of fast food, how much do you agree or disagree with the following sta…" at bounding box center [761, 164] width 292 height 59
click at [727, 182] on textarea "Thinking of fast food, how much do you agree or disagree with the following sta…" at bounding box center [761, 164] width 292 height 59
click at [819, 83] on button "Save Question" at bounding box center [857, 81] width 98 height 29
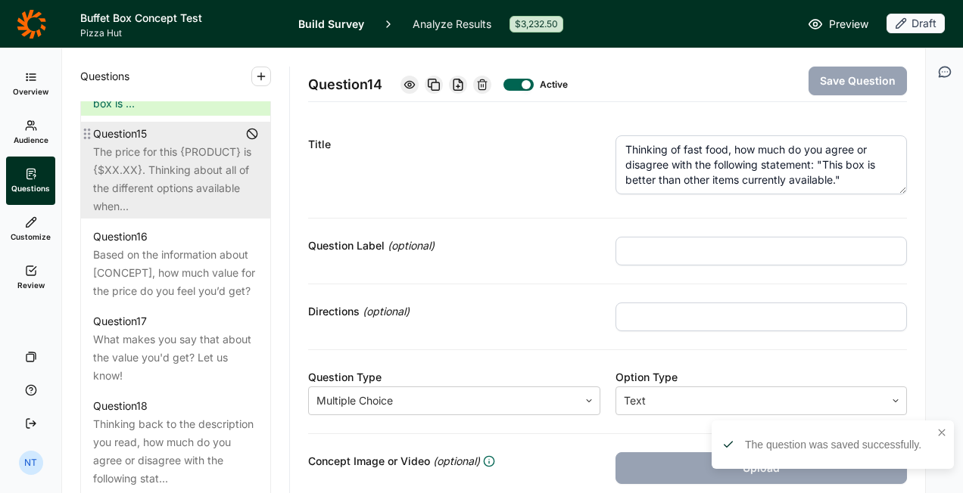
scroll to position [1968, 0]
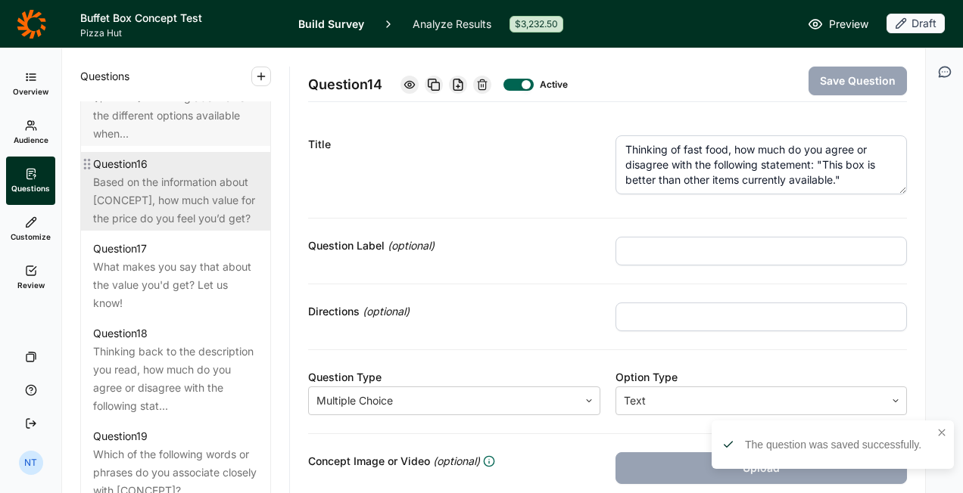
click at [183, 228] on div "Based on the information about [CONCEPT], how much value for the price do you f…" at bounding box center [175, 200] width 165 height 54
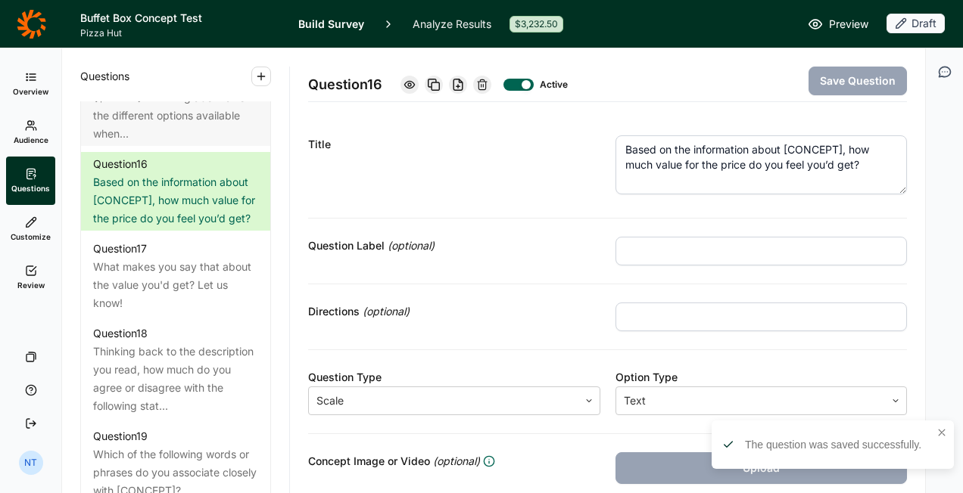
click at [807, 157] on textarea "Based on the information about [CONCEPT], how much value for the price do you f…" at bounding box center [761, 164] width 292 height 59
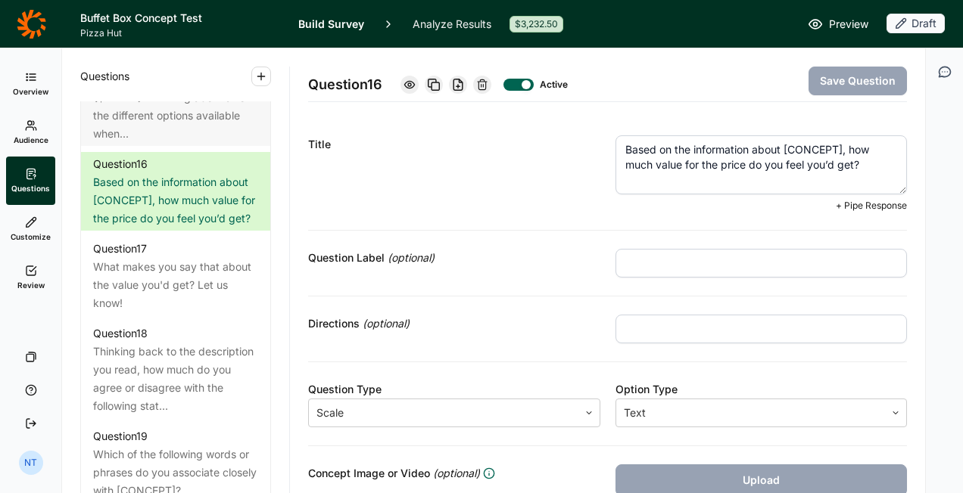
click at [780, 150] on textarea "Based on the information about [CONCEPT], how much value for the price do you f…" at bounding box center [761, 164] width 292 height 59
click at [521, 83] on div at bounding box center [518, 85] width 30 height 12
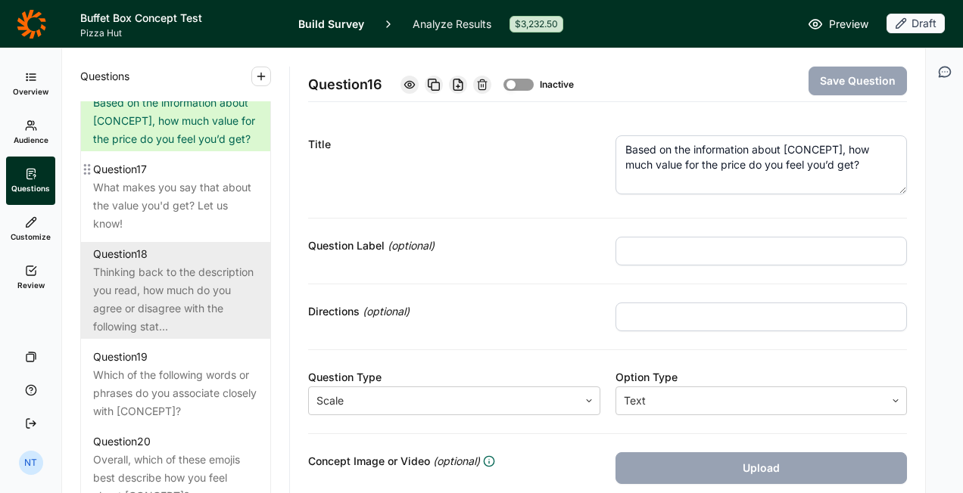
scroll to position [2119, 0]
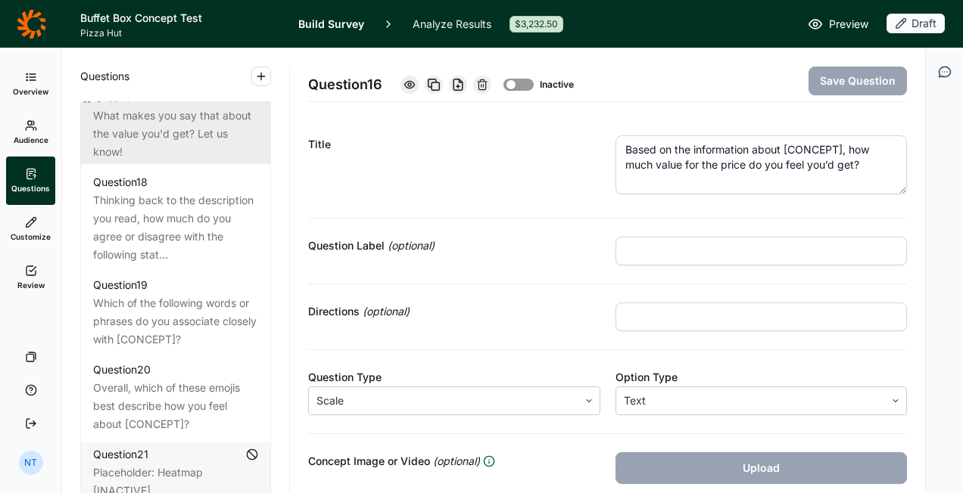
click at [195, 161] on div "What makes you say that about the value you'd get? Let us know!" at bounding box center [175, 134] width 165 height 54
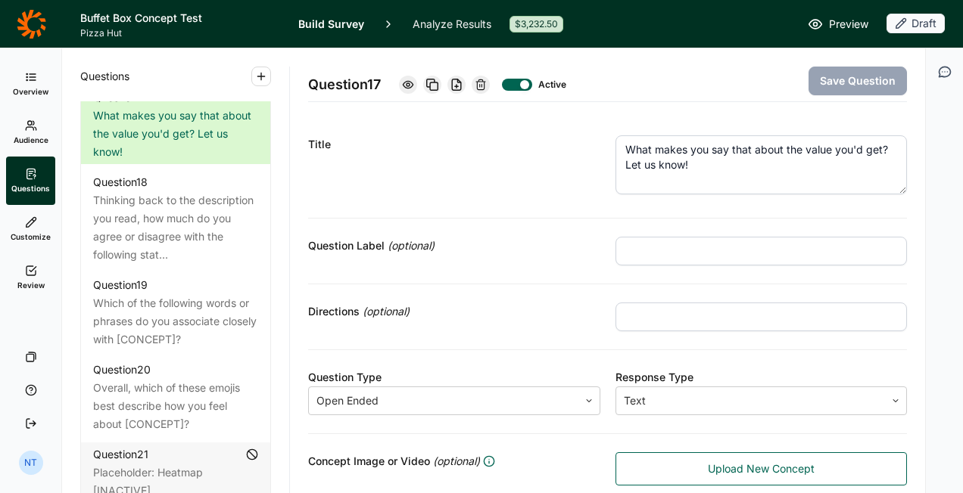
click at [702, 181] on textarea "What makes you say that about the value you'd get? Let us know!" at bounding box center [761, 164] width 292 height 59
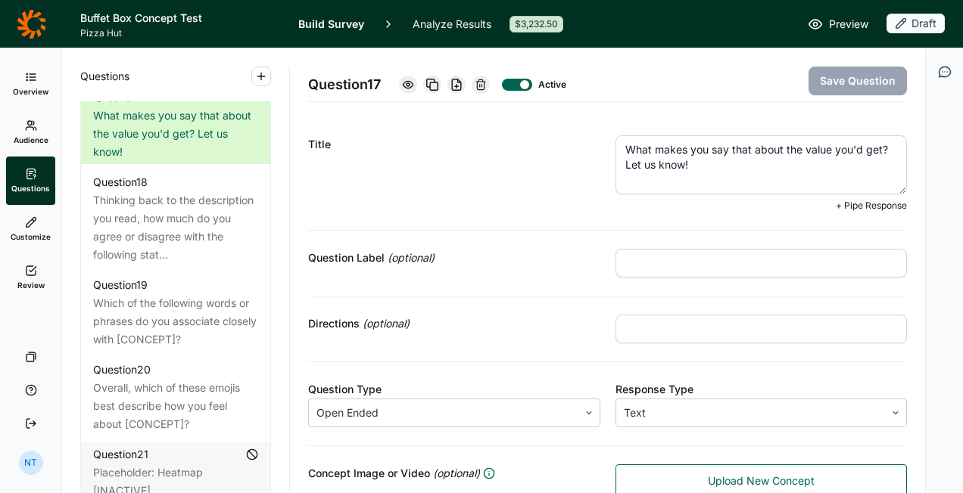
drag, startPoint x: 798, startPoint y: 150, endPoint x: 875, endPoint y: 153, distance: 77.3
click at [875, 153] on textarea "What makes you say that about the value you'd get? Let us know!" at bounding box center [761, 164] width 292 height 59
type textarea "What makes you say that about the price you'd be willing to pay? Let us know!"
click at [864, 86] on button "Save Question" at bounding box center [857, 81] width 98 height 29
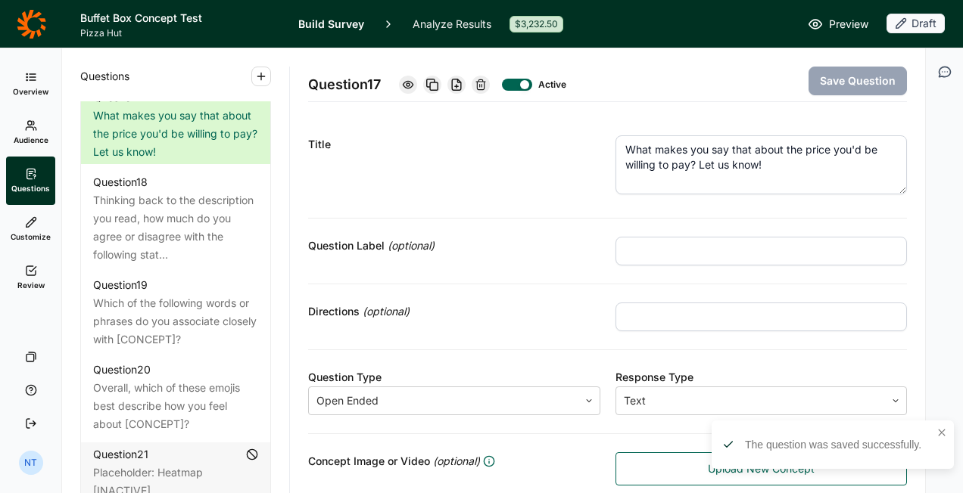
click at [693, 215] on div "Title What makes you say that about the price you'd be willing to pay? Let us k…" at bounding box center [607, 167] width 599 height 101
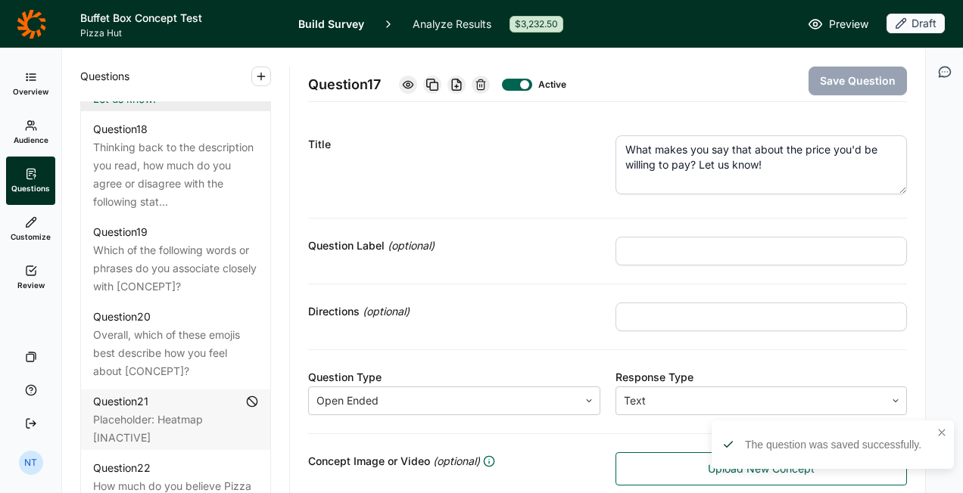
scroll to position [2195, 0]
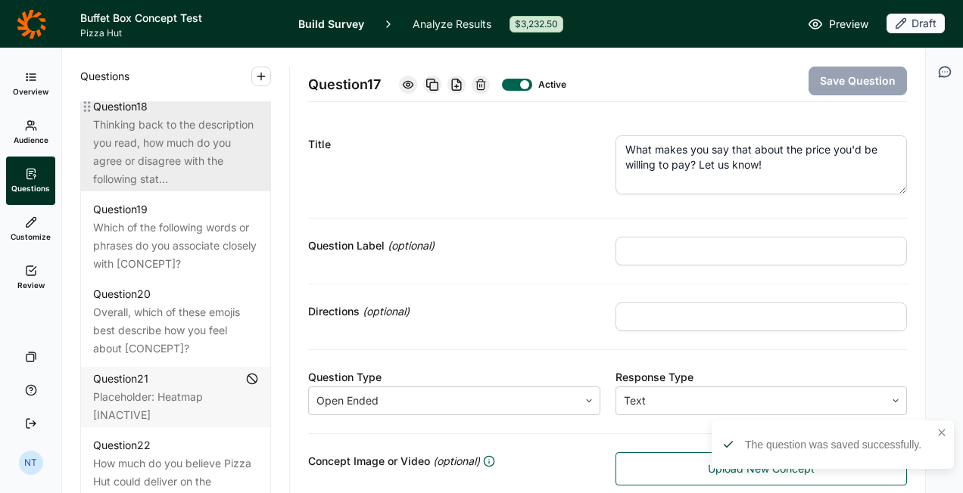
click at [172, 188] on div "Thinking back to the description you read, how much do you agree or disagree wi…" at bounding box center [175, 152] width 165 height 73
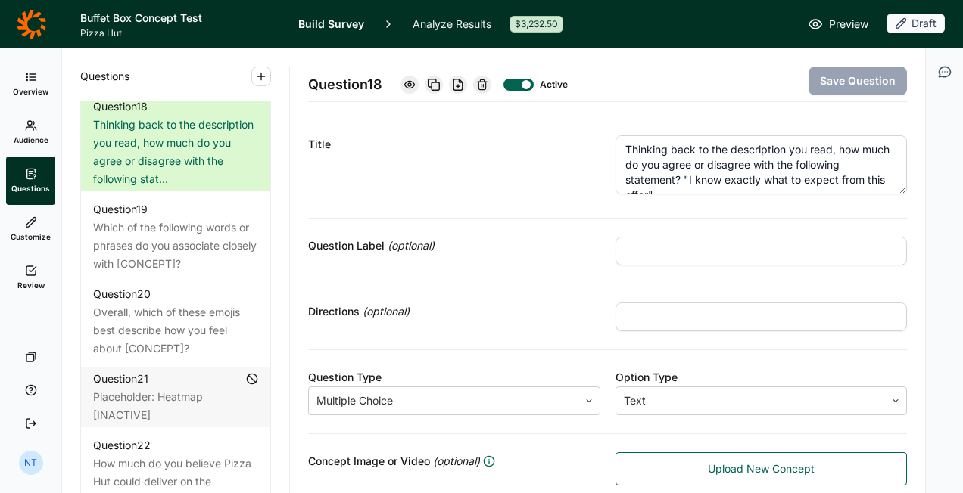
click at [701, 173] on textarea "Thinking back to the description you read, how much do you agree or disagree wi…" at bounding box center [761, 164] width 292 height 59
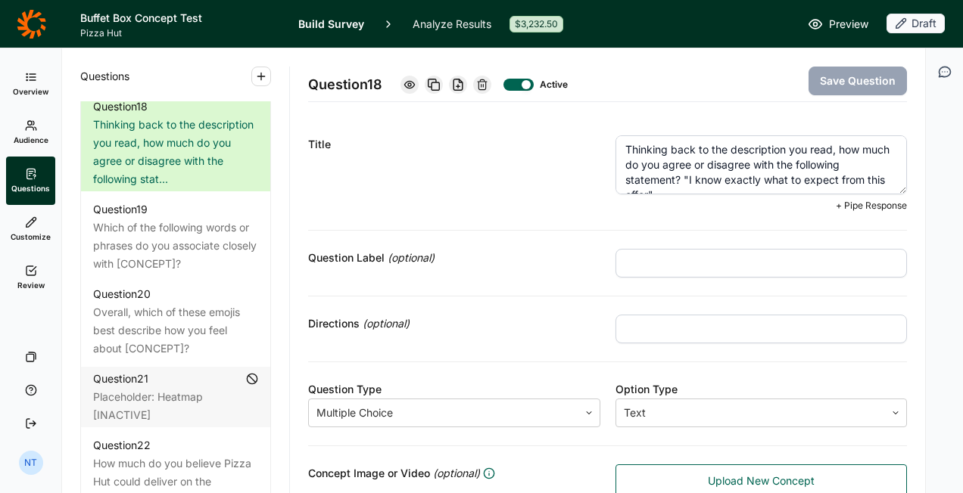
scroll to position [15, 0]
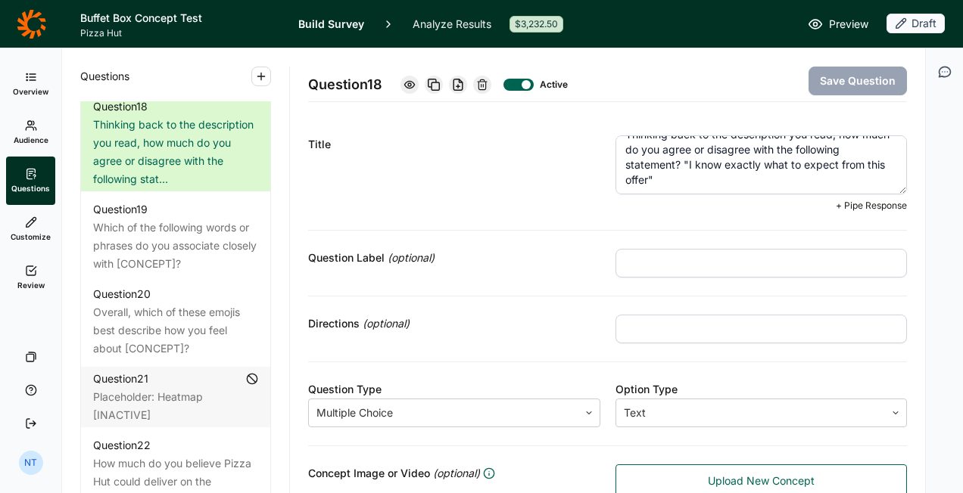
click at [689, 183] on textarea "Thinking back to the description you read, how much do you agree or disagree wi…" at bounding box center [761, 164] width 292 height 59
click at [646, 180] on textarea "Thinking back to the description you read, how much do you agree or disagree wi…" at bounding box center [761, 164] width 292 height 59
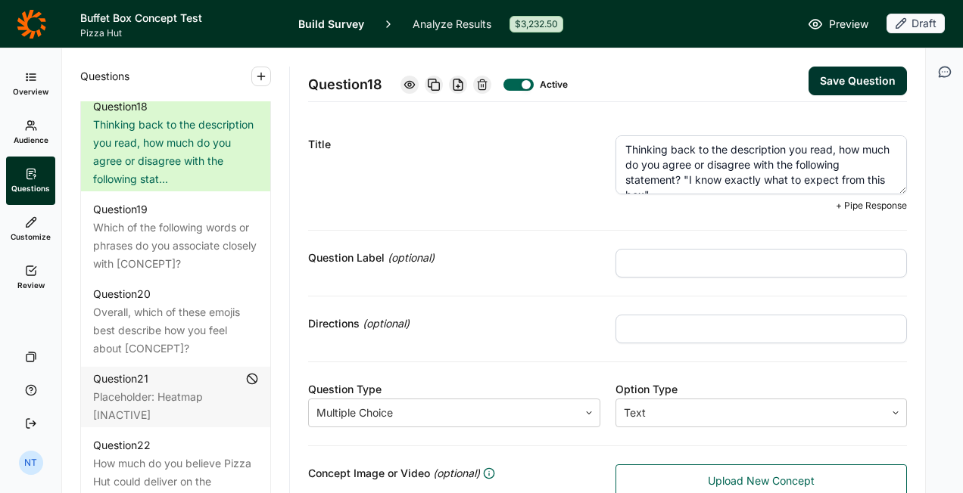
click at [671, 151] on textarea "Thinking back to the description you read, how much do you agree or disagree wi…" at bounding box center [761, 164] width 292 height 59
click at [716, 167] on textarea "Thinking back to the description you read, how much do you agree or disagree wi…" at bounding box center [761, 164] width 292 height 59
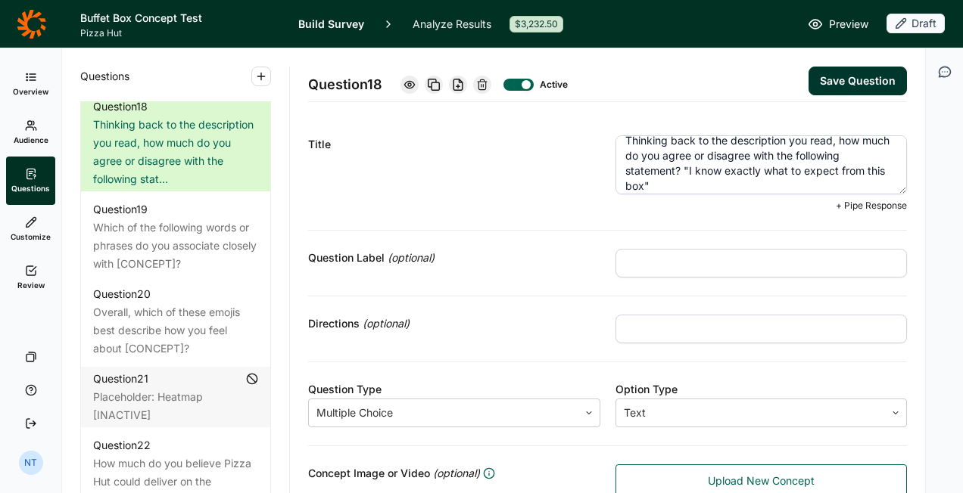
scroll to position [15, 0]
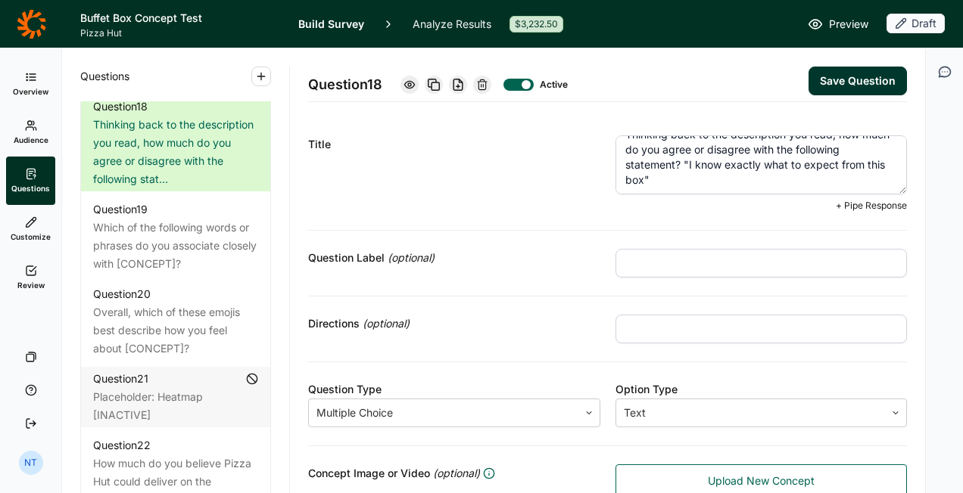
type textarea "Thinking back to the description you read, how much do you agree or disagree wi…"
click at [837, 86] on button "Save Question" at bounding box center [857, 81] width 98 height 29
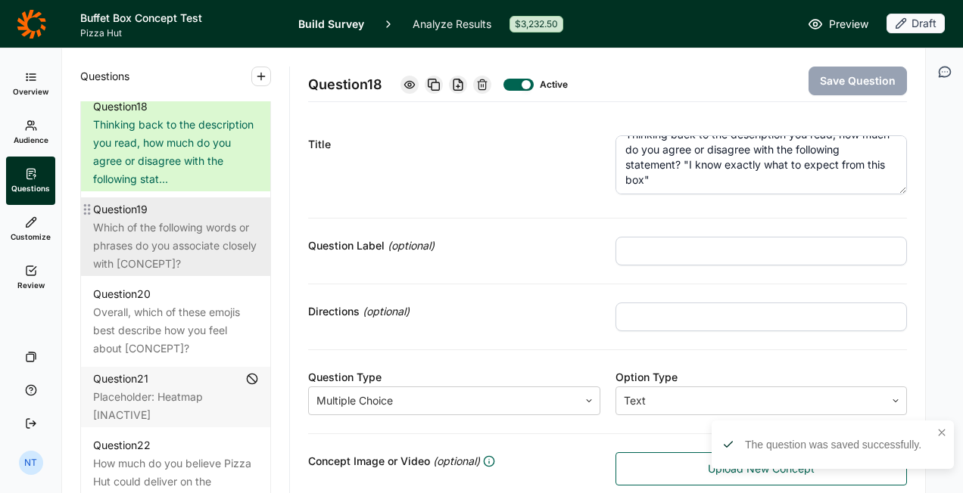
drag, startPoint x: 168, startPoint y: 368, endPoint x: 183, endPoint y: 360, distance: 16.9
click at [168, 273] on div "Which of the following words or phrases do you associate closely with [CONCEPT]?" at bounding box center [175, 246] width 165 height 54
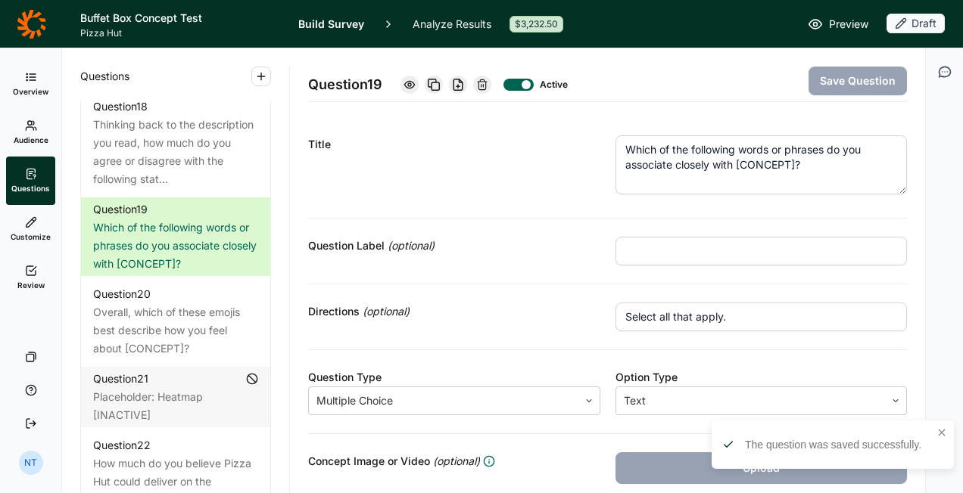
click at [761, 143] on textarea "Which of the following words or phrases do you associate closely with [CONCEPT]?" at bounding box center [761, 164] width 292 height 59
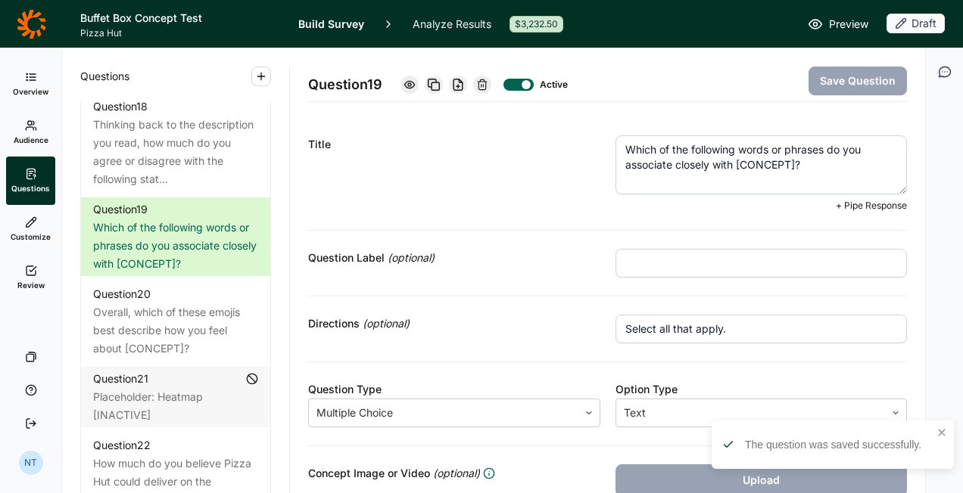
drag, startPoint x: 731, startPoint y: 162, endPoint x: 795, endPoint y: 163, distance: 63.6
click at [795, 163] on textarea "Which of the following words or phrases do you associate closely with [CONCEPT]?" at bounding box center [761, 164] width 292 height 59
type textarea "Which of the following words or phrases do you associate closely with this box?"
click at [834, 77] on button "Save Question" at bounding box center [857, 81] width 98 height 29
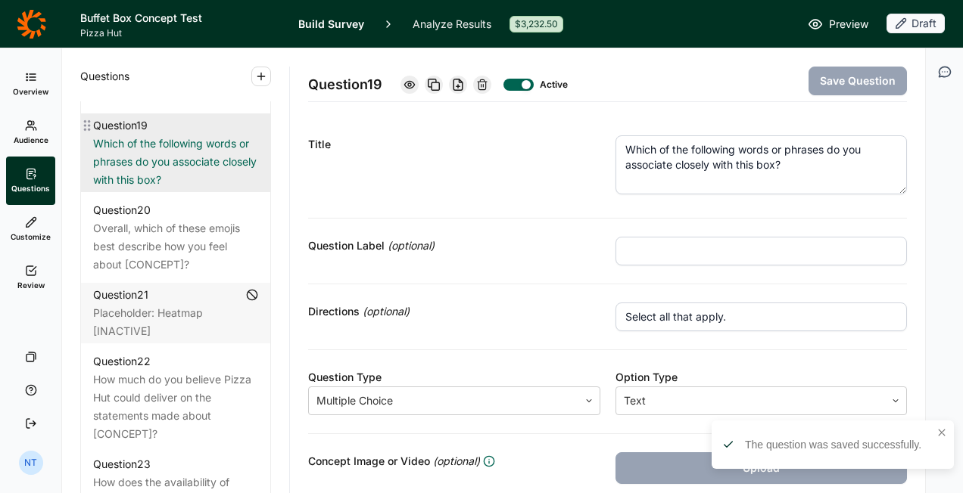
scroll to position [2346, 0]
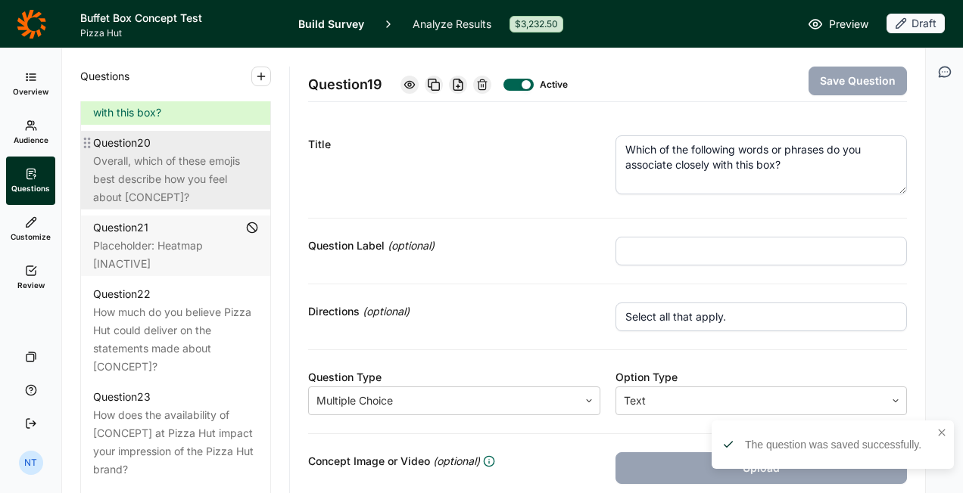
click at [173, 207] on div "Overall, which of these emojis best describe how you feel about [CONCEPT]?" at bounding box center [175, 179] width 165 height 54
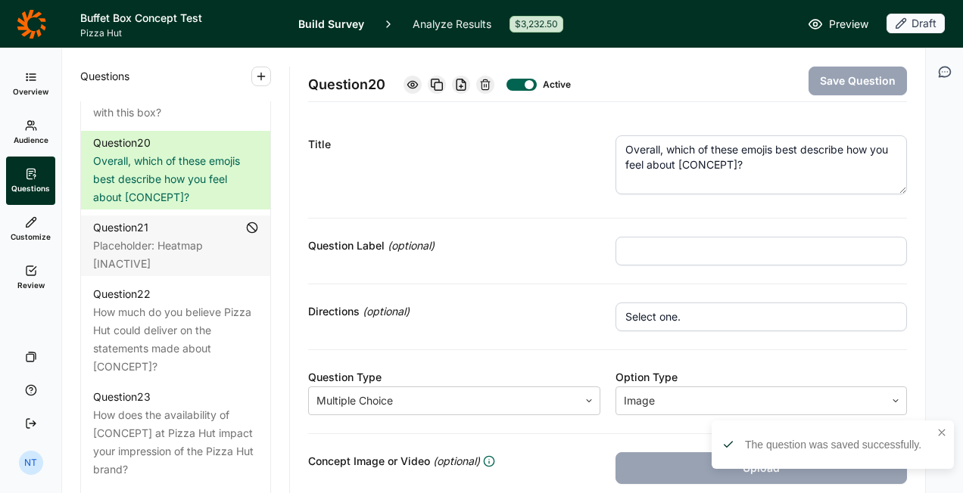
click at [757, 155] on textarea "Overall, which of these emojis best describe how you feel about [CONCEPT]?" at bounding box center [761, 164] width 292 height 59
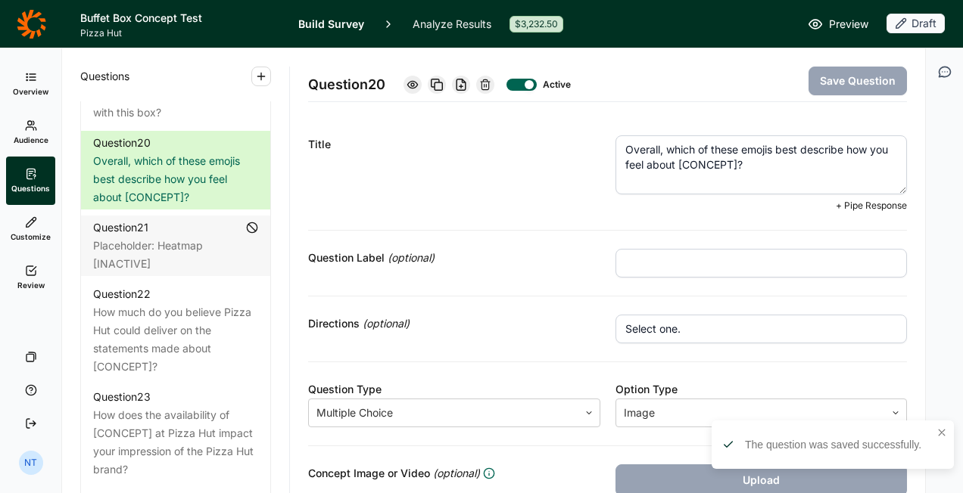
drag, startPoint x: 674, startPoint y: 163, endPoint x: 730, endPoint y: 160, distance: 56.8
click at [730, 160] on textarea "Overall, which of these emojis best describe how you feel about [CONCEPT]?" at bounding box center [761, 164] width 292 height 59
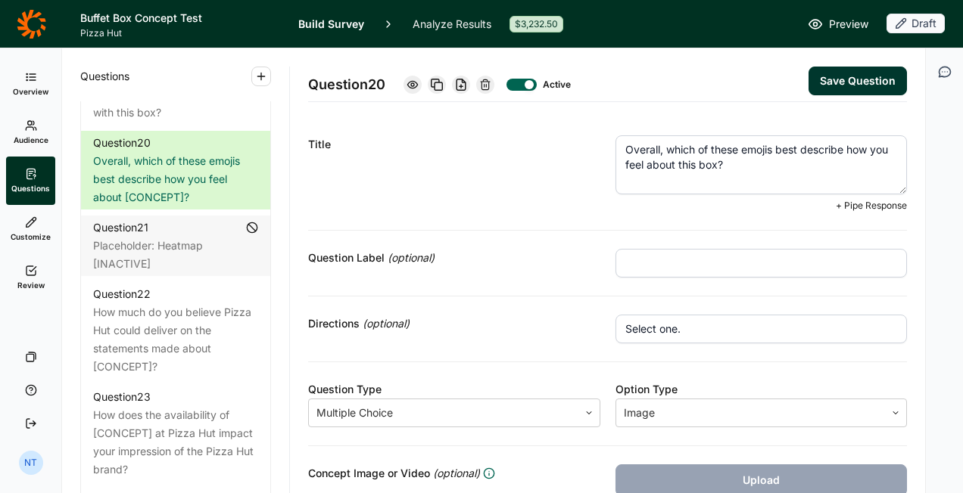
type textarea "Overall, which of these emojis best describe how you feel about this box?"
click at [829, 80] on button "Save Question" at bounding box center [857, 81] width 98 height 29
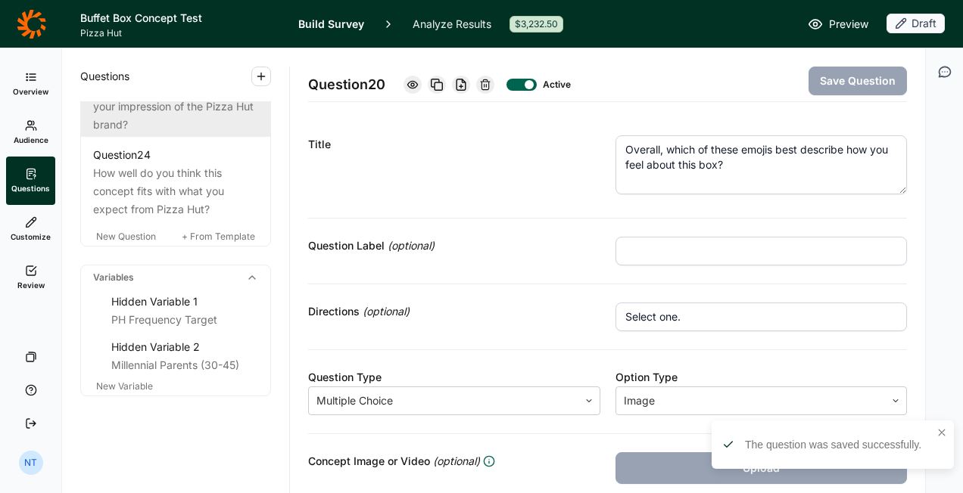
scroll to position [2649, 0]
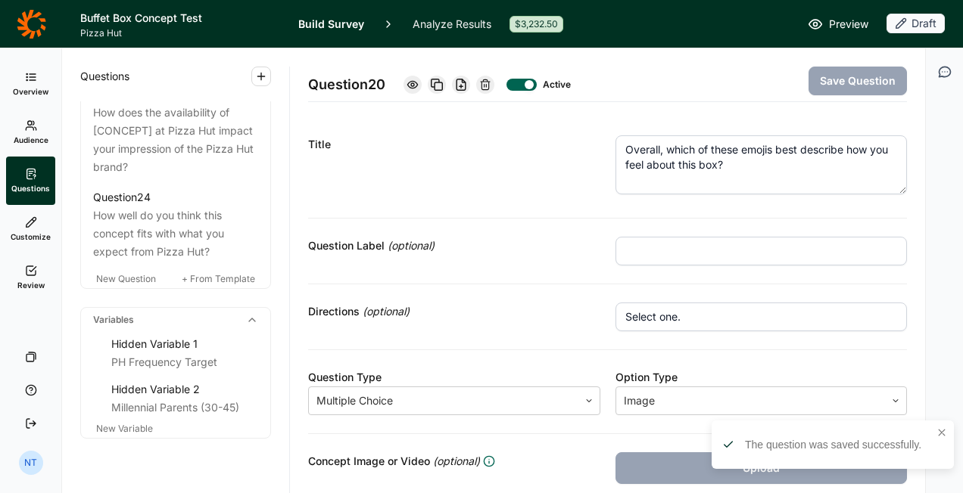
click at [194, 73] on div "How much do you believe Pizza Hut could deliver on the statements made about [C…" at bounding box center [175, 37] width 165 height 73
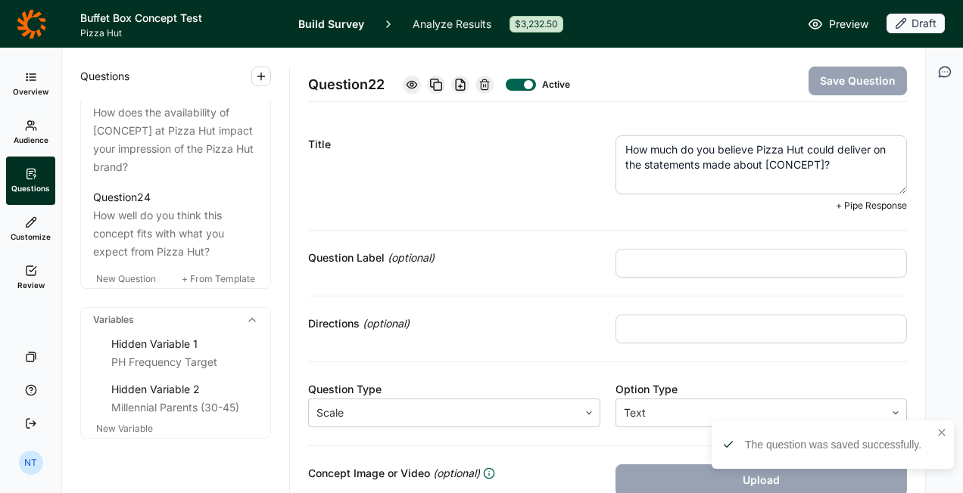
click at [684, 167] on textarea "How much do you believe Pizza Hut could deliver on the statements made about [C…" at bounding box center [761, 164] width 292 height 59
drag, startPoint x: 759, startPoint y: 163, endPoint x: 820, endPoint y: 163, distance: 61.3
click at [820, 163] on textarea "How much do you believe Pizza Hut could deliver on the statements made about [C…" at bounding box center [761, 164] width 292 height 59
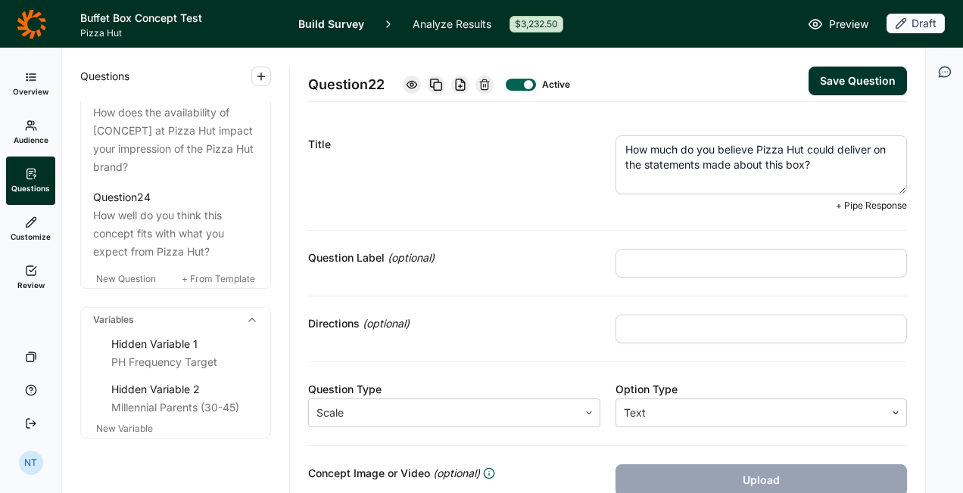
type textarea "How much do you believe Pizza Hut could deliver on the statements made about th…"
click at [827, 72] on button "Save Question" at bounding box center [857, 81] width 98 height 29
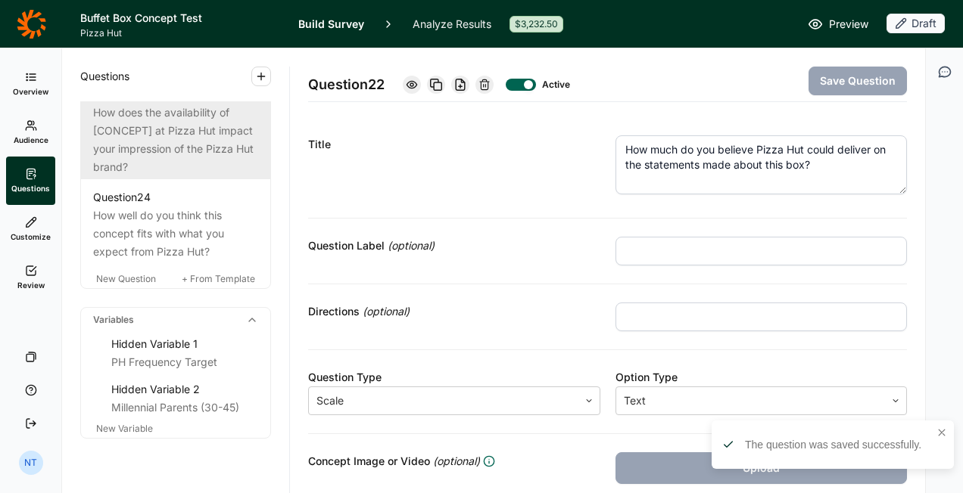
click at [212, 176] on div "How does the availability of [CONCEPT] at Pizza Hut impact your impression of t…" at bounding box center [175, 140] width 165 height 73
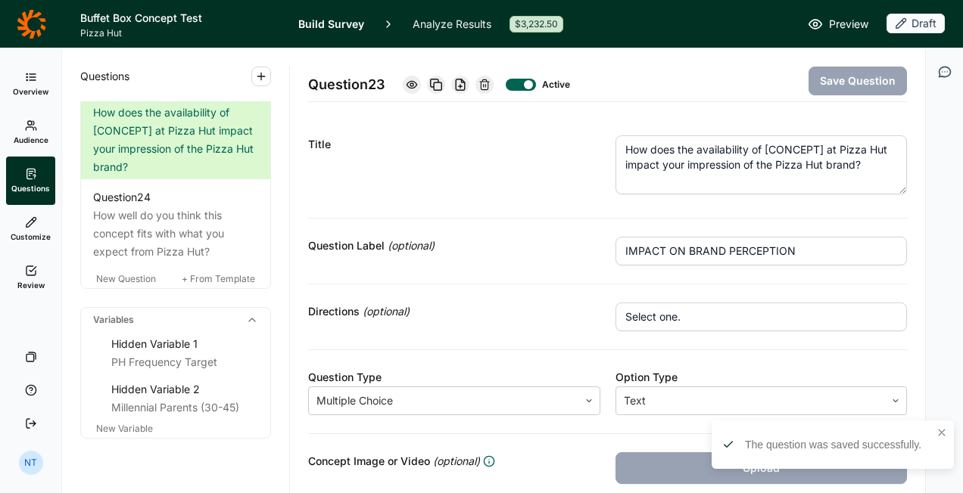
click at [836, 167] on textarea "How does the availability of [CONCEPT] at Pizza Hut impact your impression of t…" at bounding box center [761, 164] width 292 height 59
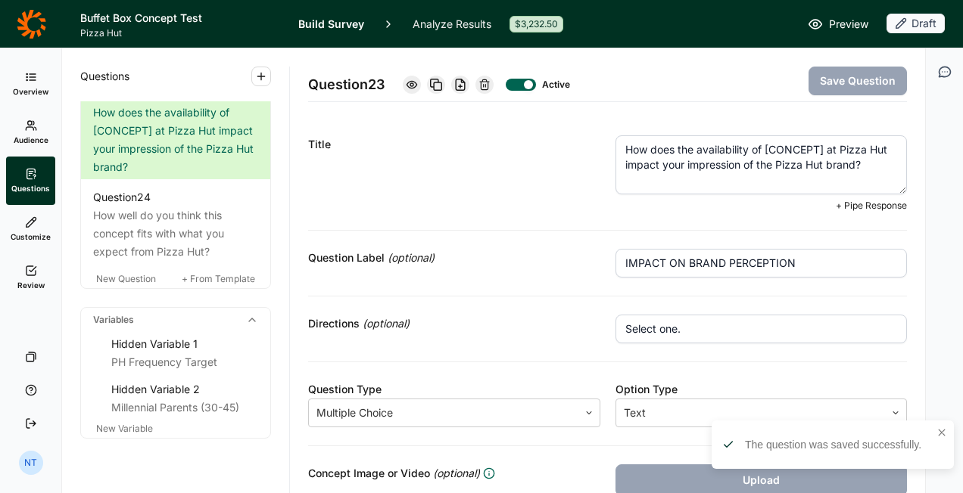
drag, startPoint x: 761, startPoint y: 143, endPoint x: 820, endPoint y: 147, distance: 58.4
click at [820, 147] on textarea "How does the availability of [CONCEPT] at Pizza Hut impact your impression of t…" at bounding box center [761, 164] width 292 height 59
type textarea "How does the availability of this box at Pizza Hut impact your impression of th…"
click at [817, 86] on button "Save Question" at bounding box center [857, 81] width 98 height 29
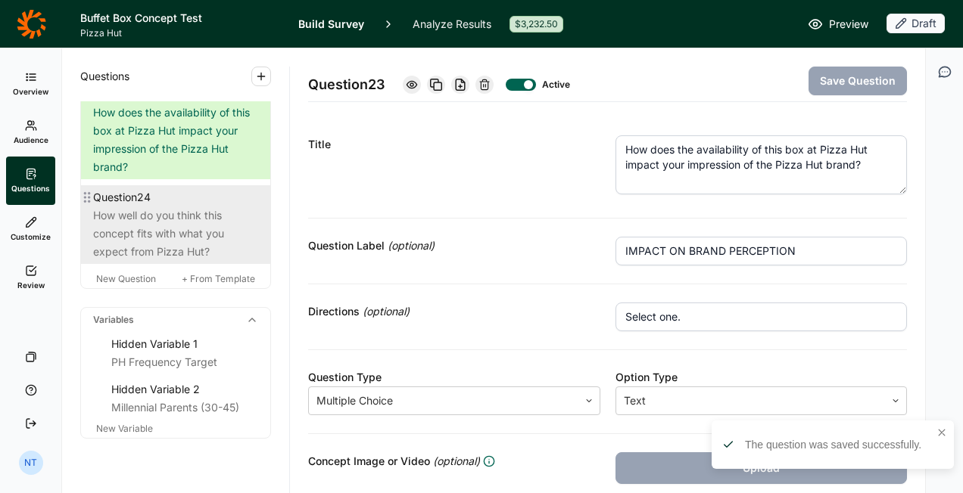
click at [155, 261] on div "How well do you think this concept fits with what you expect from Pizza Hut?" at bounding box center [175, 234] width 165 height 54
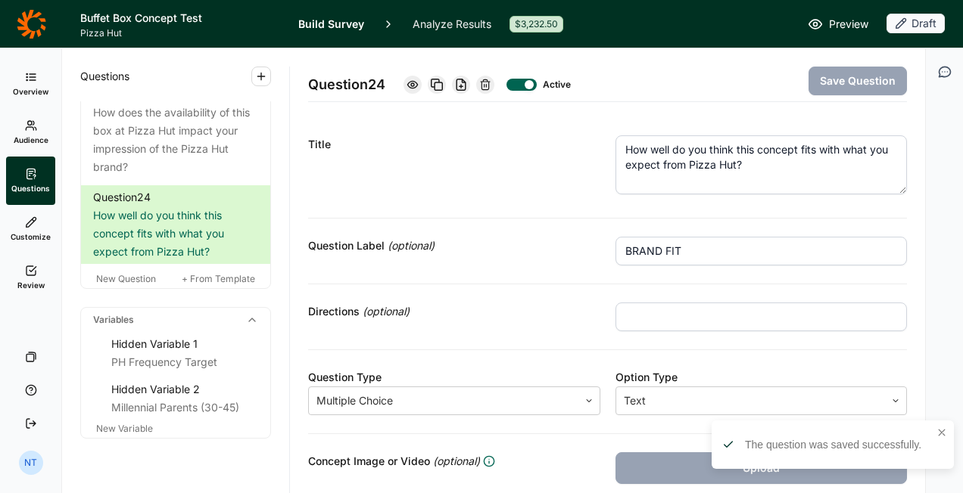
click at [796, 173] on textarea "How well do you think this concept fits with what you expect from Pizza Hut?" at bounding box center [761, 164] width 292 height 59
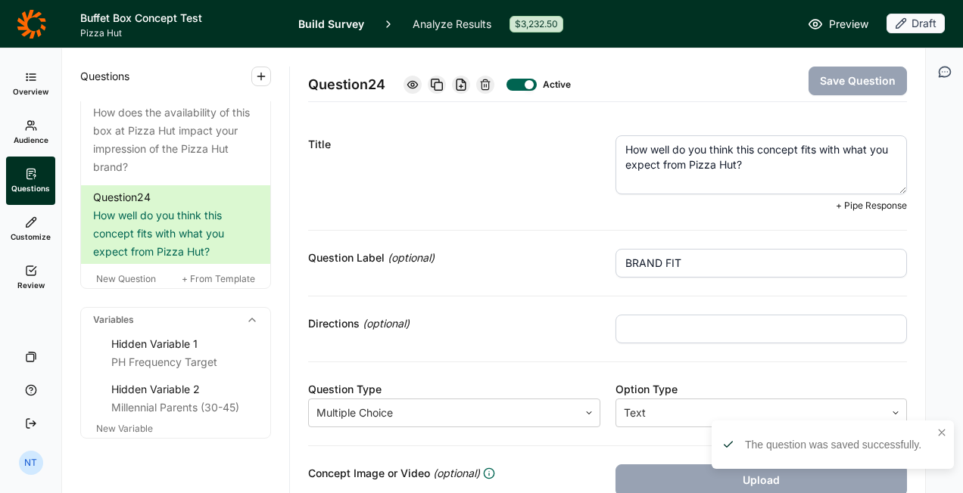
click at [761, 147] on textarea "How well do you think this concept fits with what you expect from Pizza Hut?" at bounding box center [761, 164] width 292 height 59
type textarea "How well do you think this box fits with what you expect from Pizza Hut?"
click at [825, 85] on button "Save Question" at bounding box center [857, 81] width 98 height 29
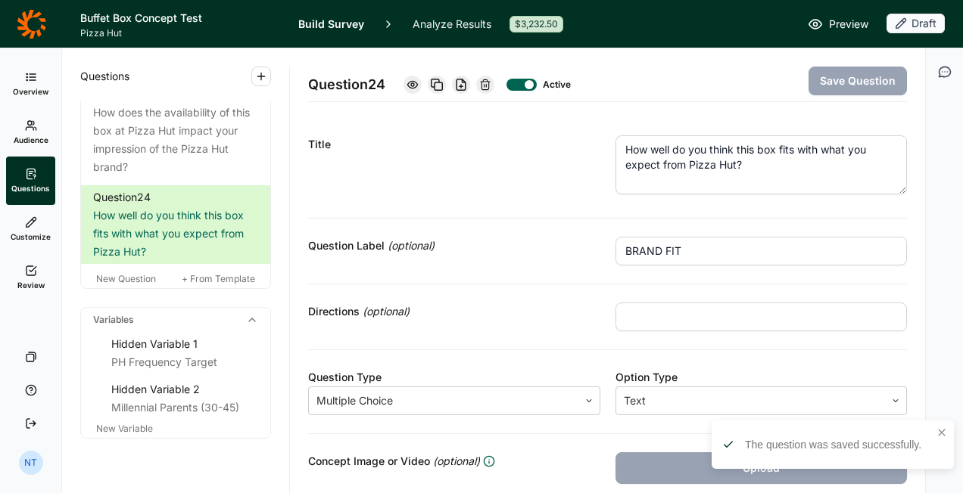
click at [755, 186] on textarea "How well do you think this box fits with what you expect from Pizza Hut?" at bounding box center [761, 164] width 292 height 59
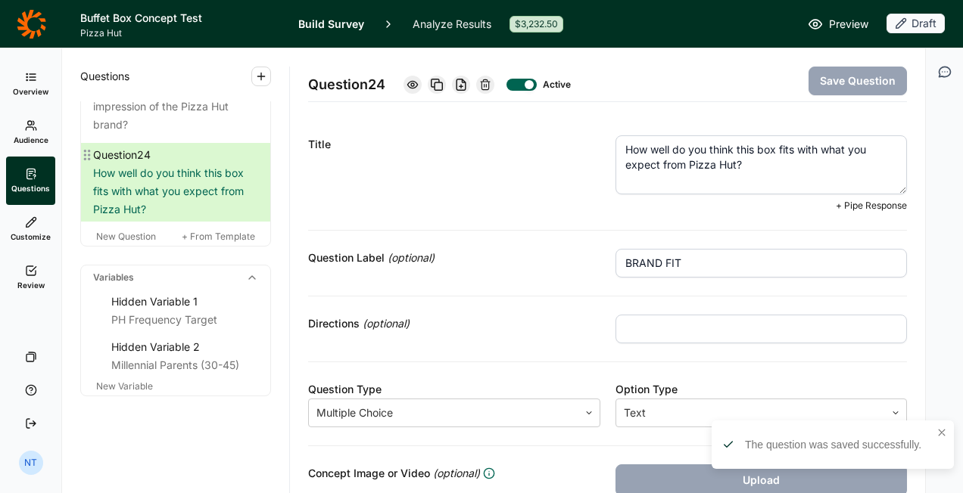
scroll to position [2800, 0]
click at [144, 242] on span "New Question" at bounding box center [126, 236] width 60 height 11
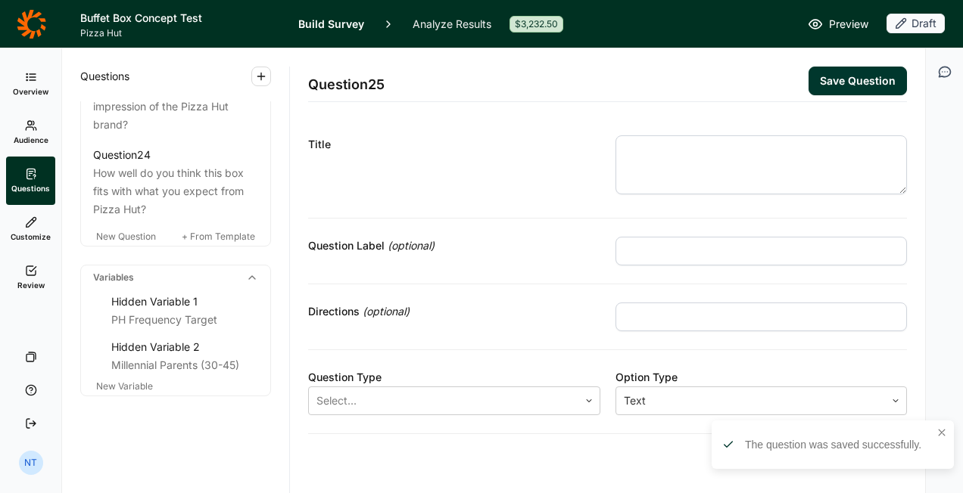
click at [660, 244] on input "text" at bounding box center [761, 251] width 292 height 29
type input "[PERSON_NAME]"
click at [670, 169] on textarea at bounding box center [761, 164] width 292 height 59
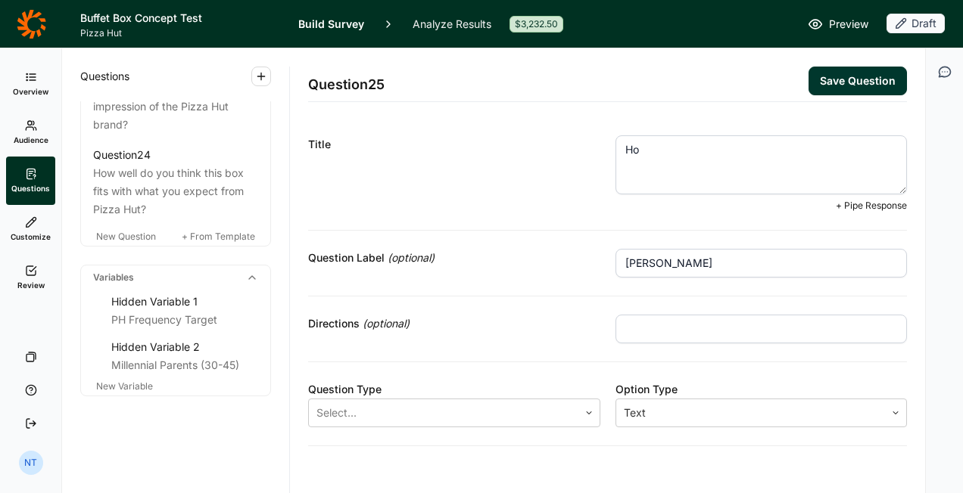
type textarea "H"
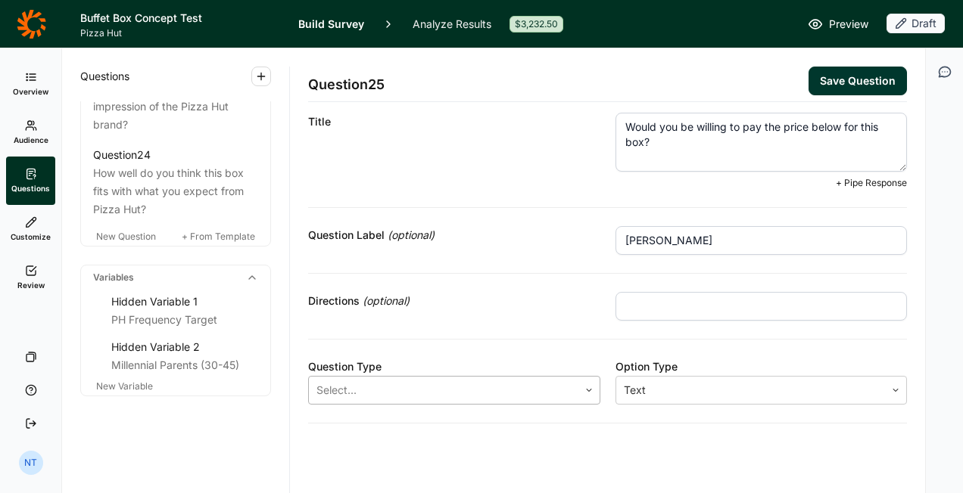
type textarea "Would you be willing to pay the price below for this box?"
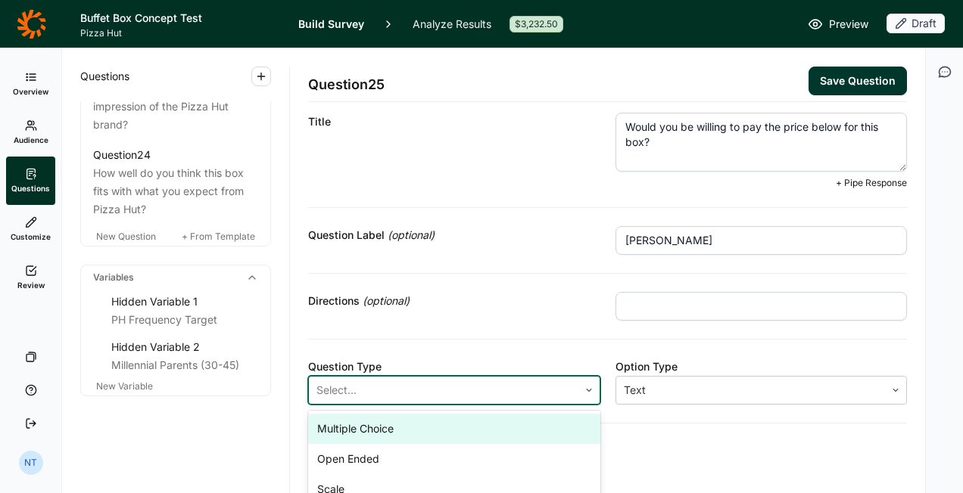
click at [520, 381] on div at bounding box center [443, 390] width 254 height 21
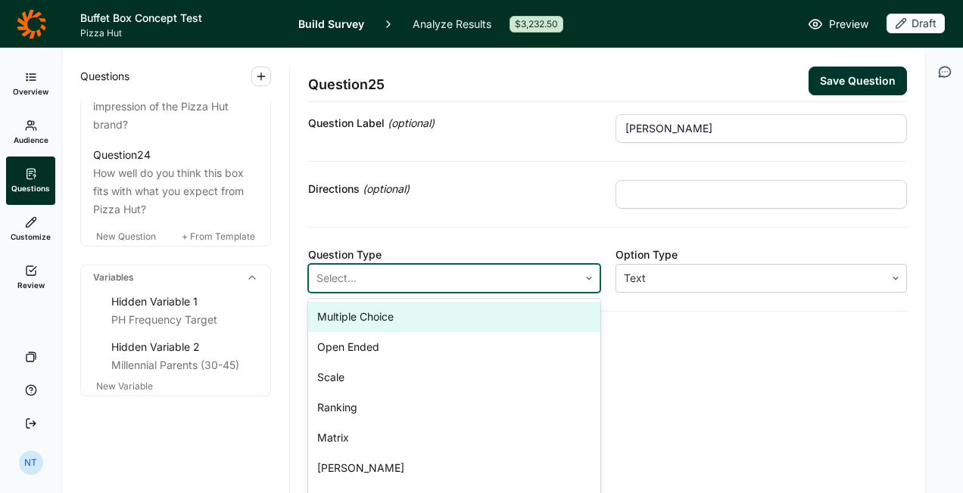
scroll to position [143, 0]
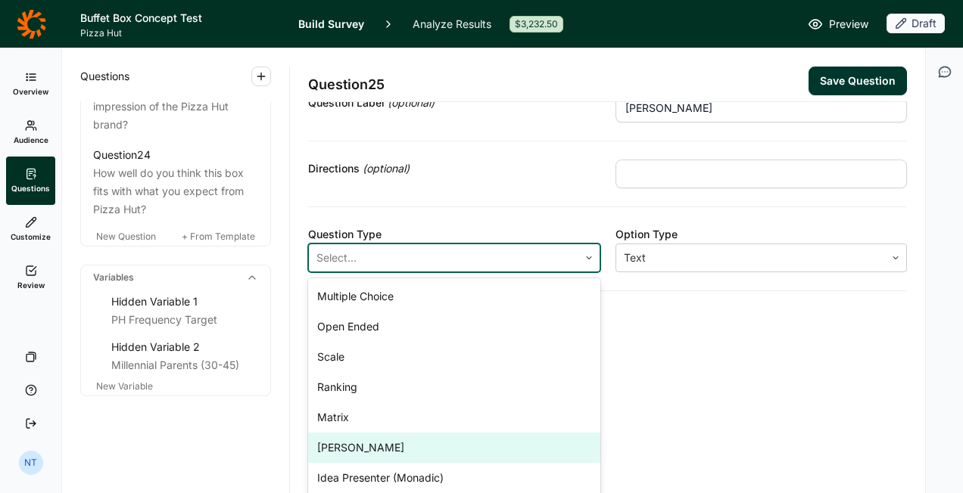
click at [375, 450] on div "[PERSON_NAME]" at bounding box center [454, 448] width 292 height 30
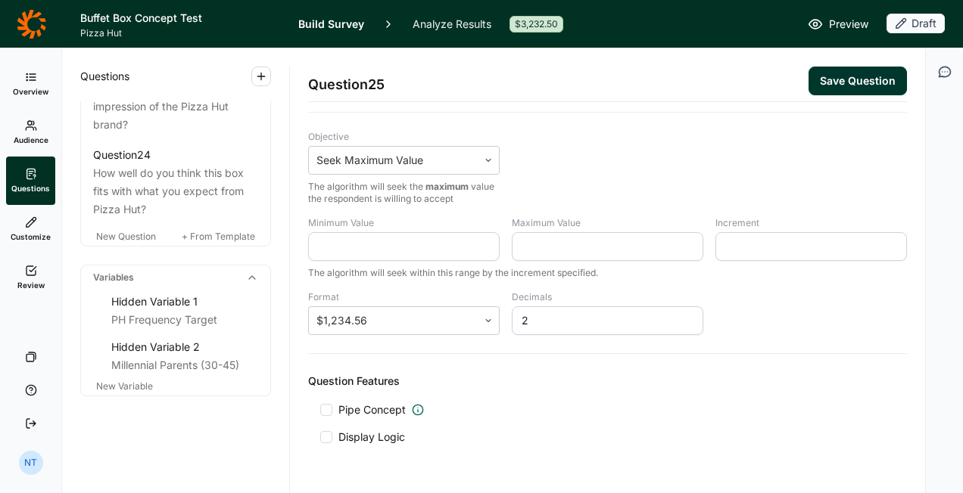
scroll to position [430, 0]
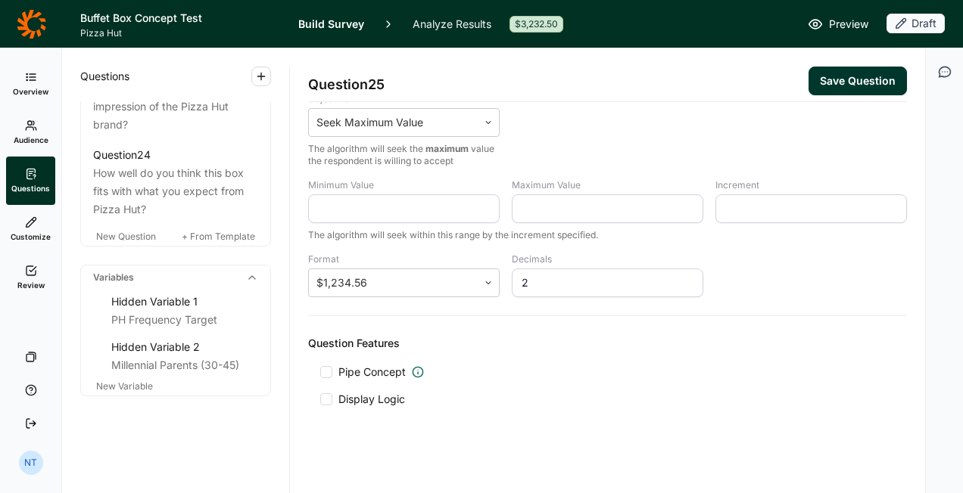
click at [374, 393] on span "Display Logic" at bounding box center [371, 399] width 67 height 15
click at [320, 400] on input "Display Logic" at bounding box center [320, 400] width 0 height 0
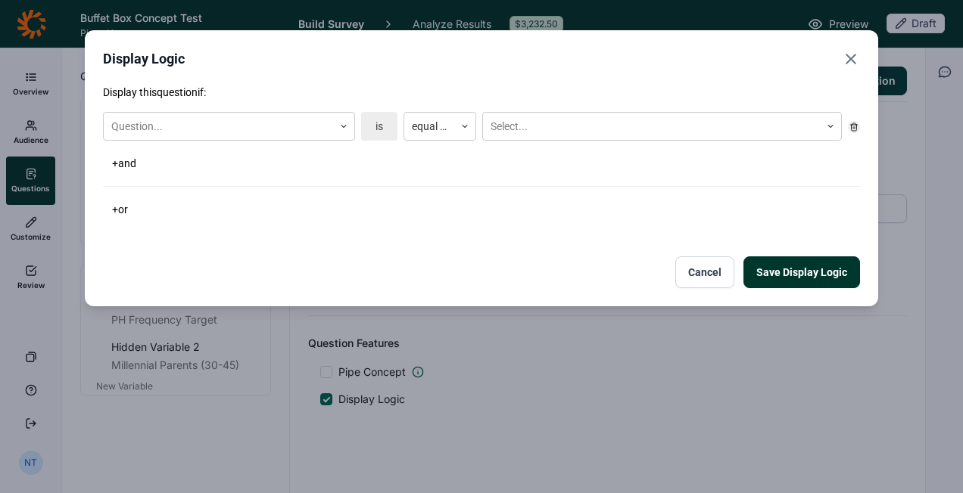
click at [704, 273] on button "Cancel" at bounding box center [704, 273] width 59 height 32
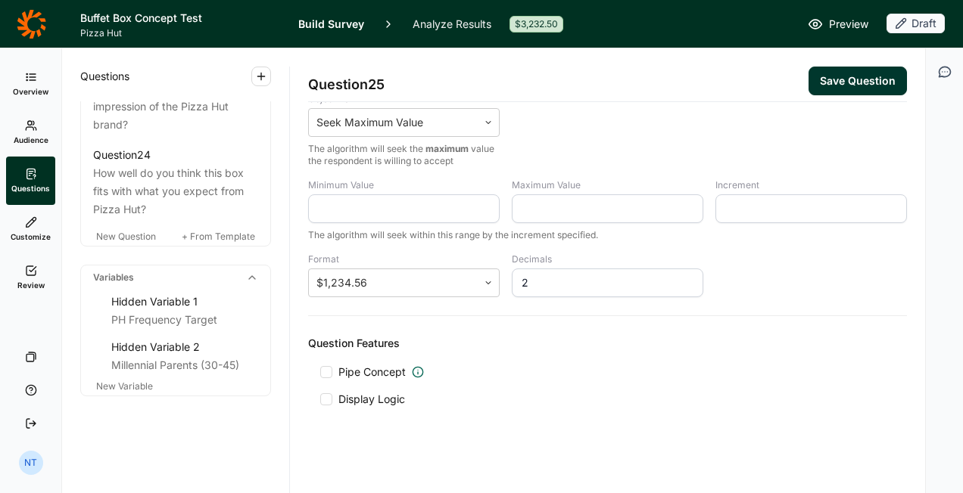
click at [391, 365] on span "Pipe Concept" at bounding box center [371, 372] width 67 height 15
click at [320, 372] on input "Pipe Concept" at bounding box center [320, 372] width 0 height 0
click at [416, 406] on div at bounding box center [632, 410] width 454 height 21
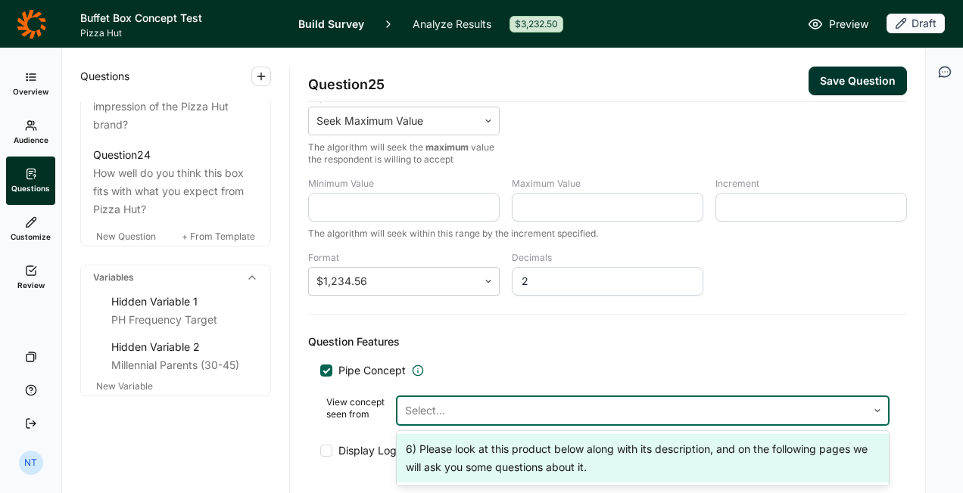
click at [439, 442] on div "6) Please look at this product below along with its description, and on the fol…" at bounding box center [643, 458] width 492 height 48
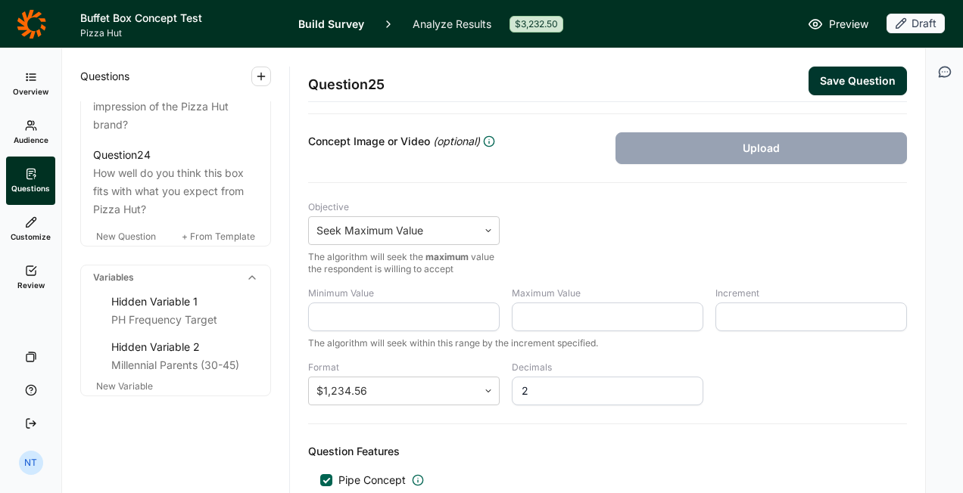
scroll to position [279, 0]
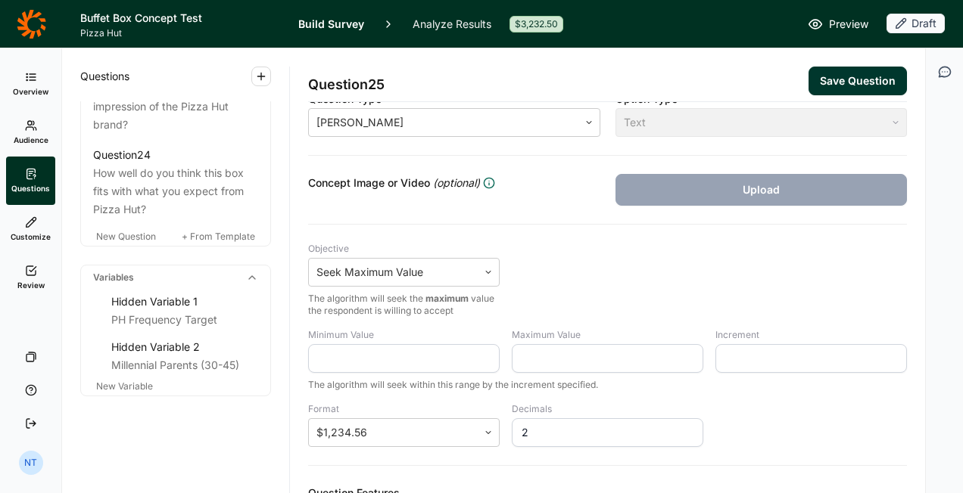
click at [394, 356] on input "Minimum Value" at bounding box center [403, 358] width 191 height 29
type input "19.99"
type input "99.99"
type input "1"
click at [597, 262] on div "Objective Seek Maximum Value The algorithm will seek the maximum value the resp…" at bounding box center [607, 280] width 599 height 74
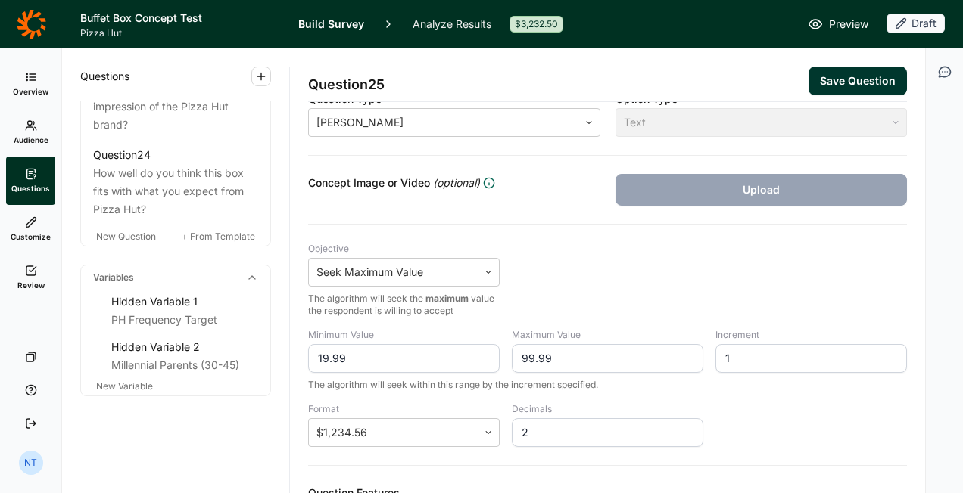
click at [849, 89] on button "Save Question" at bounding box center [857, 81] width 98 height 29
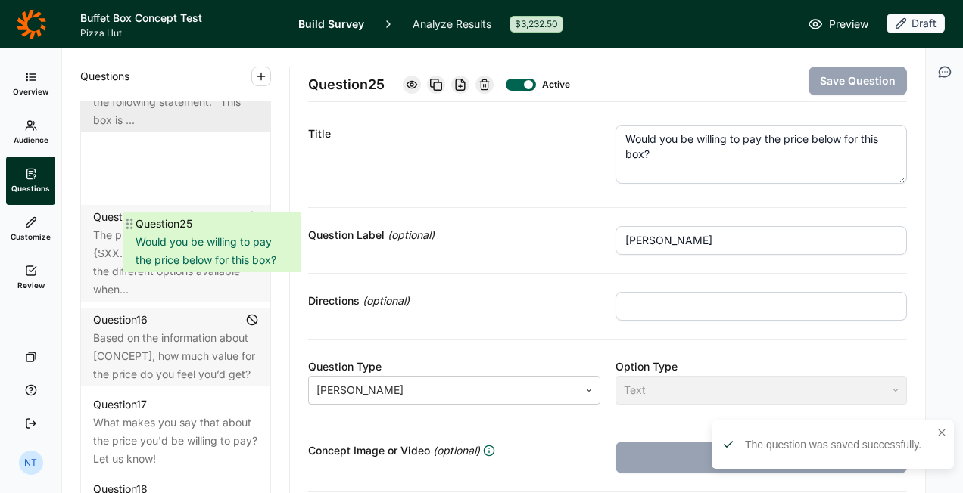
scroll to position [1871, 0]
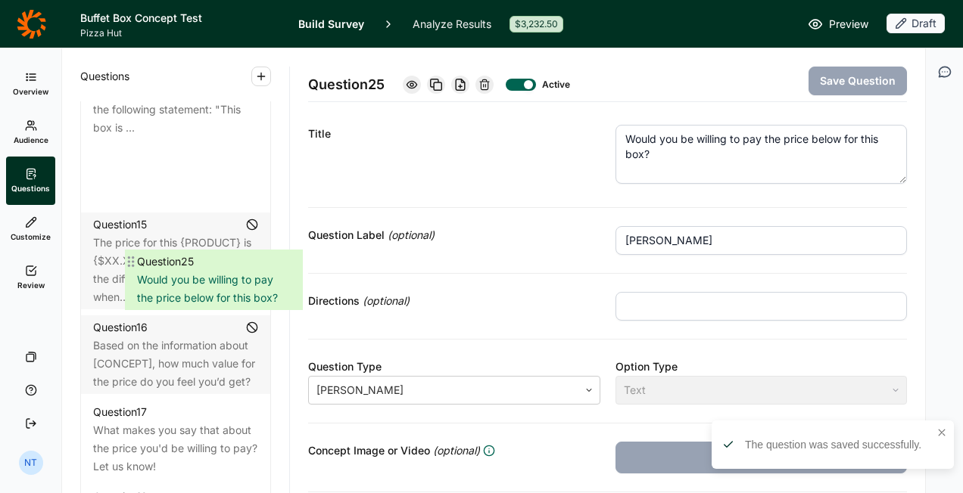
drag, startPoint x: 88, startPoint y: 254, endPoint x: 117, endPoint y: 246, distance: 30.7
click at [117, 246] on div "Question 1 Which of the following have you visited in the past month? Question …" at bounding box center [175, 42] width 189 height 2131
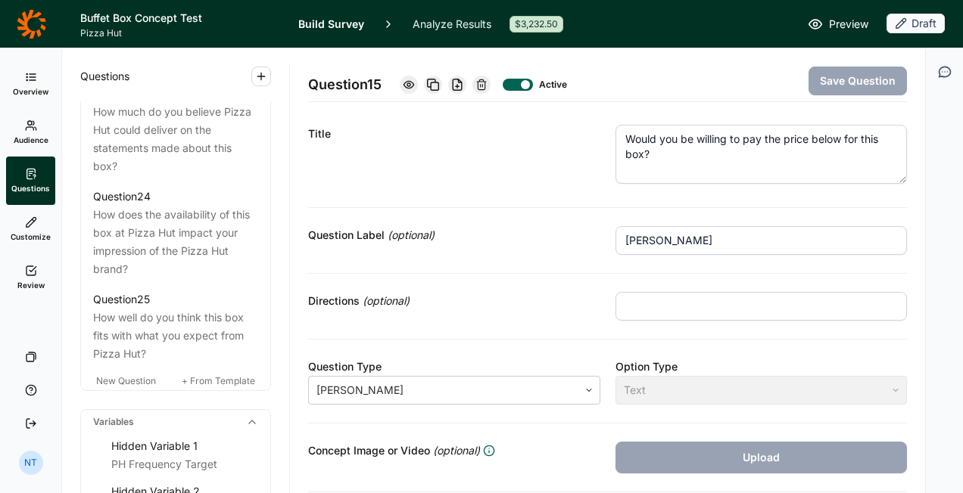
scroll to position [2883, 0]
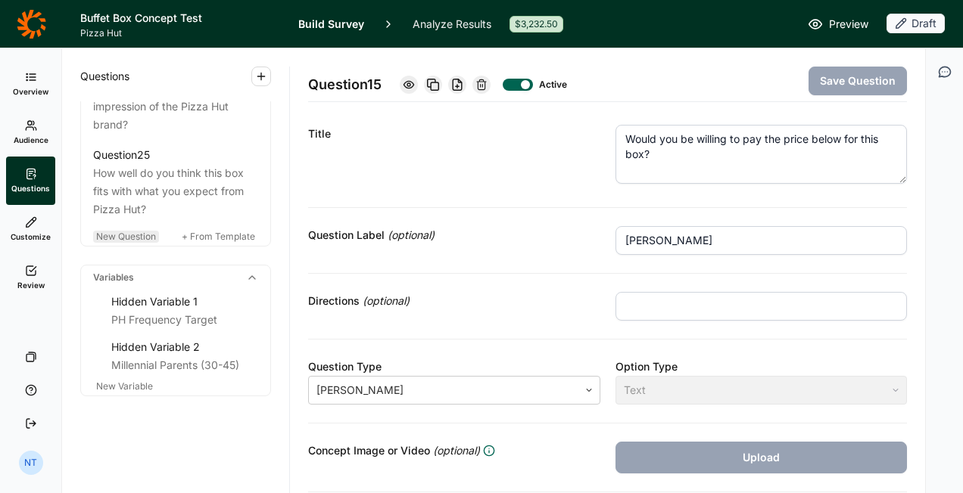
click at [137, 239] on span "New Question" at bounding box center [126, 236] width 60 height 11
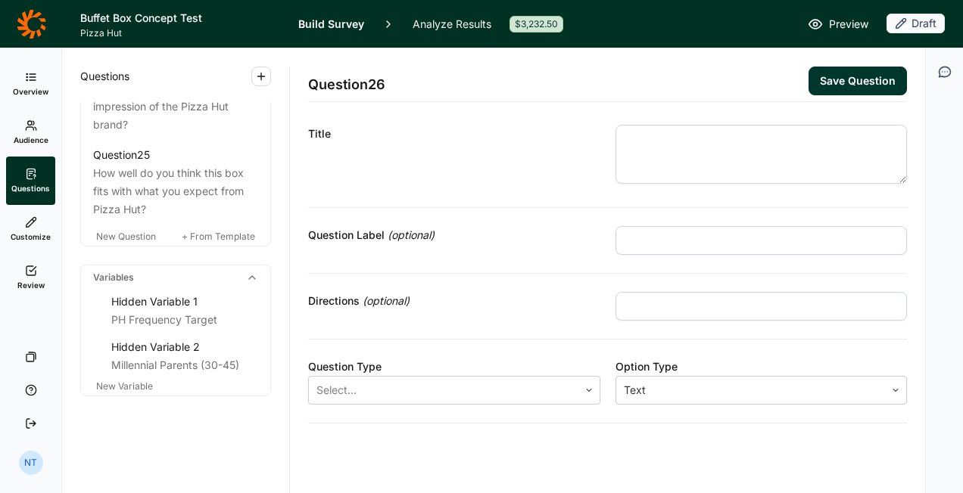
click at [633, 144] on textarea at bounding box center [761, 154] width 292 height 59
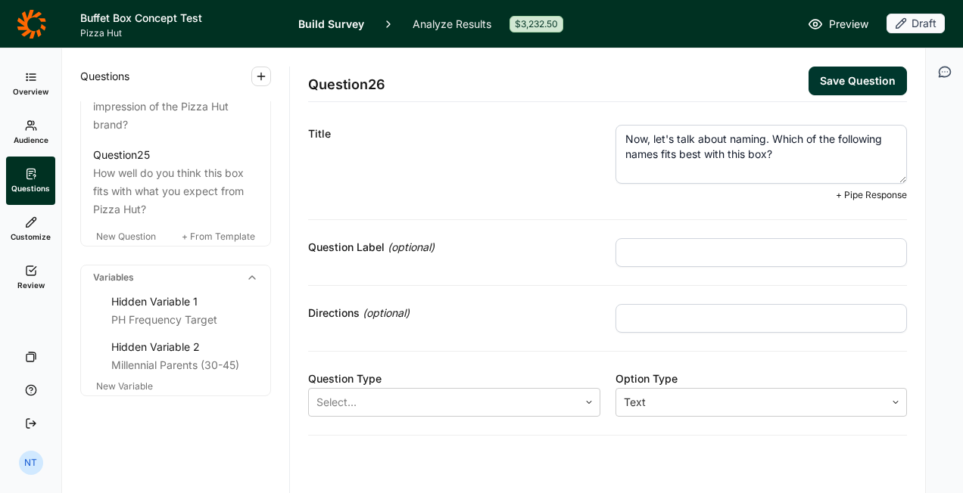
type textarea "Now, let's talk about naming. Which of the following names fits best with this …"
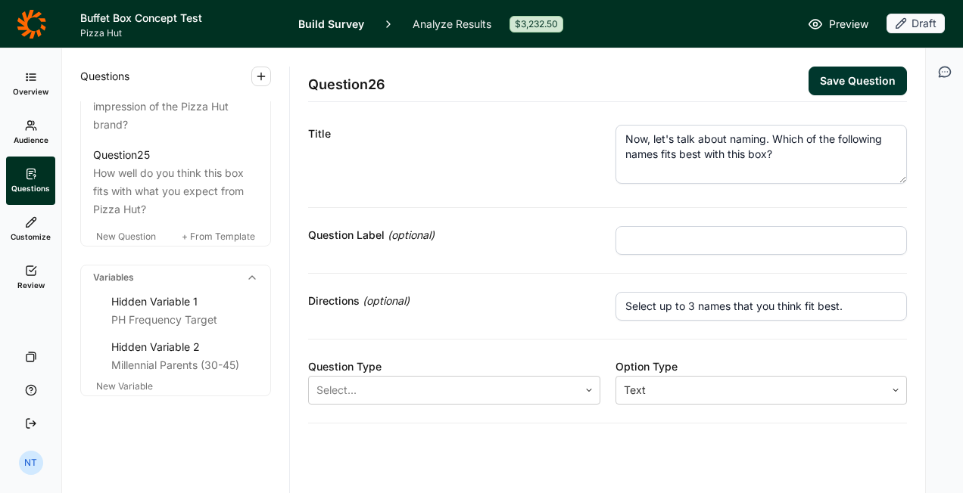
type input "Select up to 3 names that you think fit best."
click at [651, 238] on input "text" at bounding box center [761, 240] width 292 height 29
type input "NAMING"
click at [445, 395] on div at bounding box center [443, 390] width 254 height 21
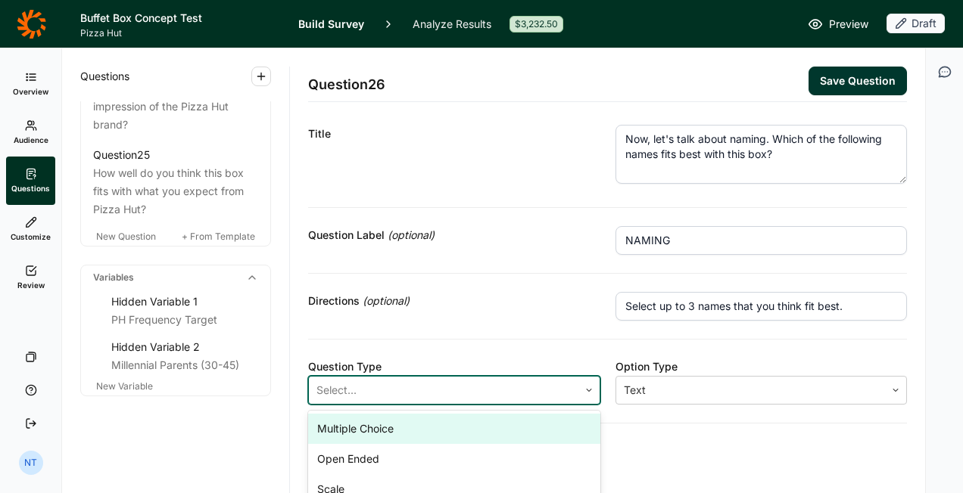
click at [386, 426] on div "Multiple Choice" at bounding box center [454, 429] width 292 height 30
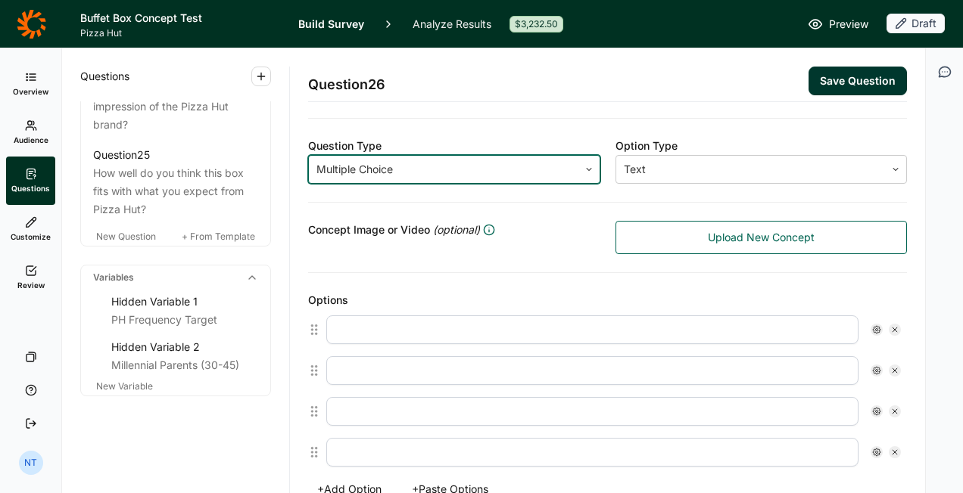
scroll to position [238, 0]
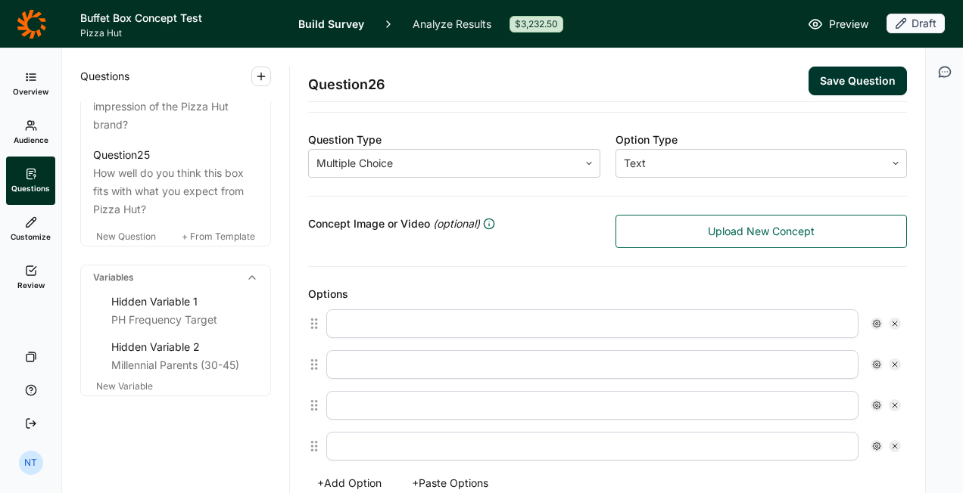
click at [471, 335] on div at bounding box center [613, 324] width 587 height 41
click at [429, 313] on input "text" at bounding box center [592, 324] width 532 height 29
paste input "Dine-in Box​ ‘90s Dine-in Box​ '90s Throwback Box​ Throwback Box​ Throwback Par…"
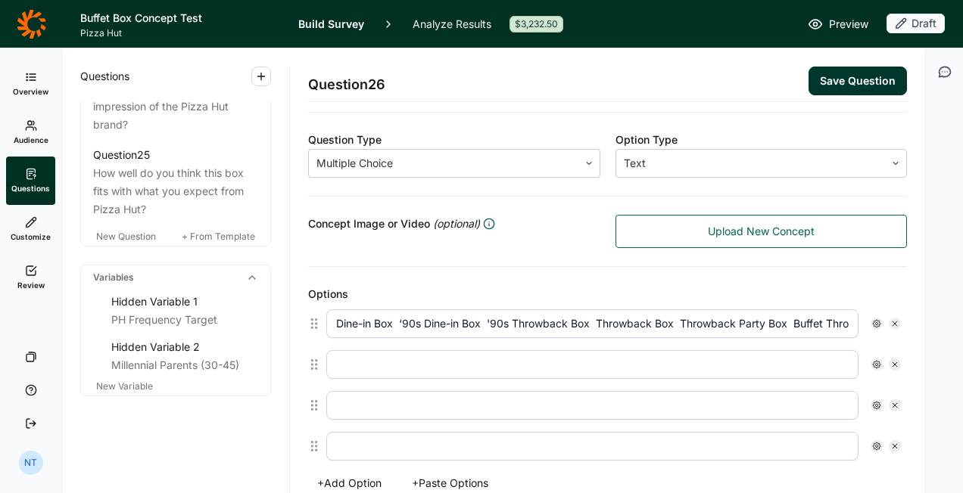
scroll to position [0, 556]
type input "Dine-in Box​ ‘90s Dine-in Box​ '90s Throwback Box​ Throwback Box​ Throwback Par…"
click at [450, 480] on button "+ Paste Options" at bounding box center [450, 483] width 95 height 21
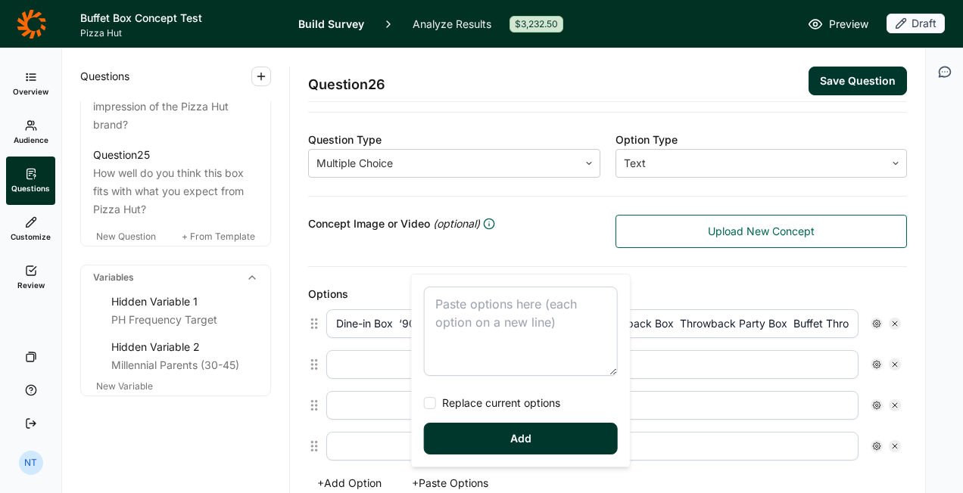
click at [478, 351] on textarea at bounding box center [521, 331] width 194 height 89
type textarea "Dine-in Box​ ‘90s Dine-in Box​ '90s Throwback Box​ Throwback Box​ Throwback Par…"
click at [490, 433] on button "Add" at bounding box center [521, 439] width 194 height 32
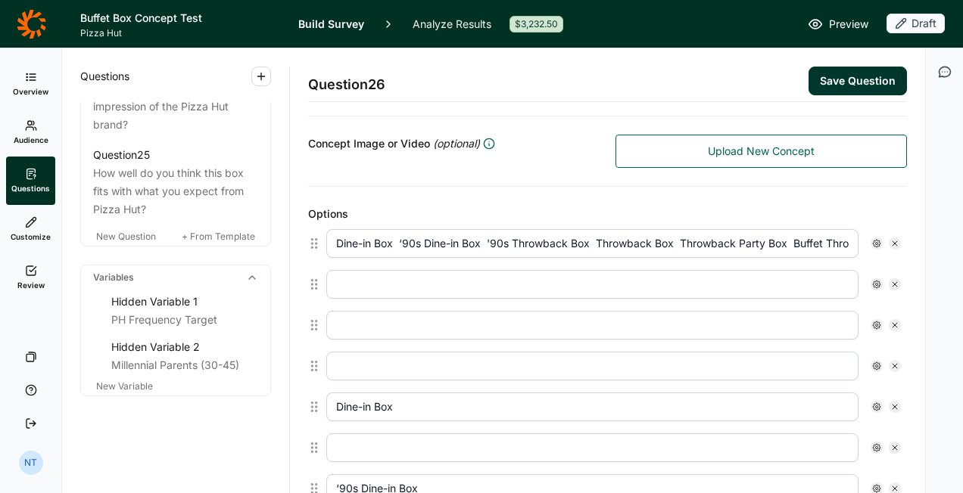
scroll to position [313, 0]
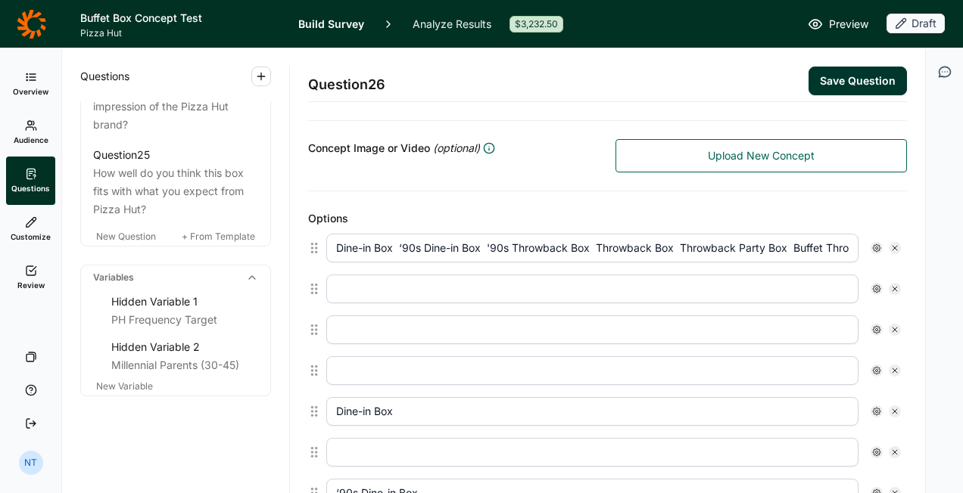
click at [890, 244] on icon at bounding box center [894, 248] width 9 height 9
type input "Dine-in Box​"
type input "‘90s Dine-in Box​"
type input "'90s Throwback Box​"
type input "Throwback Box​"
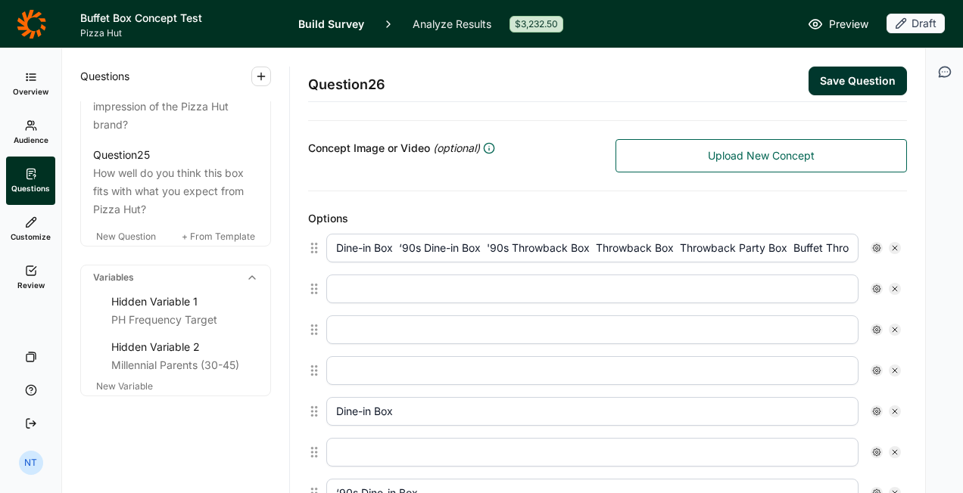
type input "Throwback Party Box​"
type input "Buffet Throwback Box​"
type input "Buffet Box​"
type input "Buffet Retro Box​"
type input "Red Cup Buffet Box​"
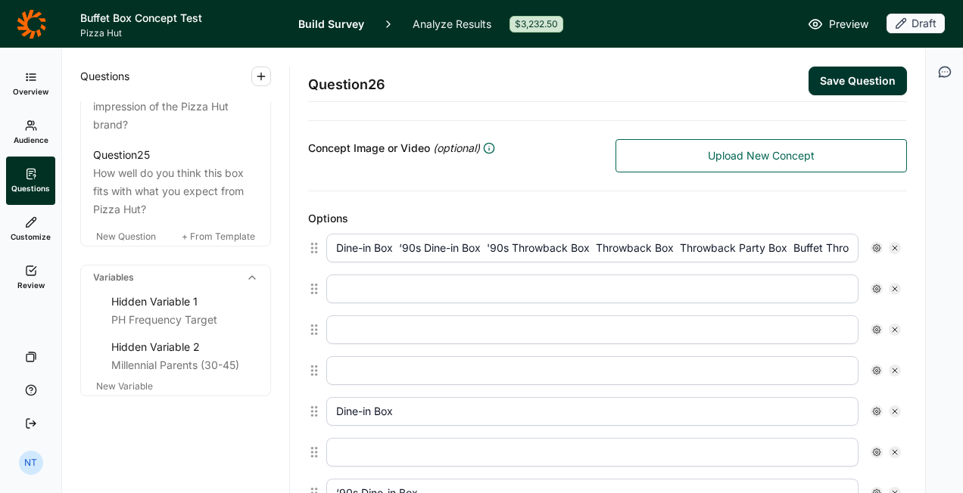
type input "Buffet Vibes Box​"
type input "Big Retro Box​"
type input "Red Retro Box​"
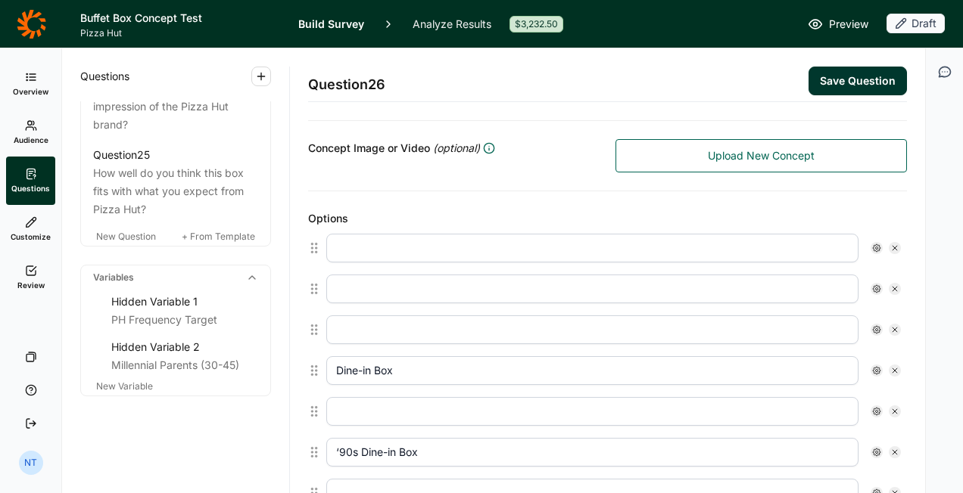
click at [890, 244] on icon at bounding box center [894, 248] width 9 height 9
type input "Dine-in Box​"
type input "‘90s Dine-in Box​"
type input "'90s Throwback Box​"
type input "Throwback Box​"
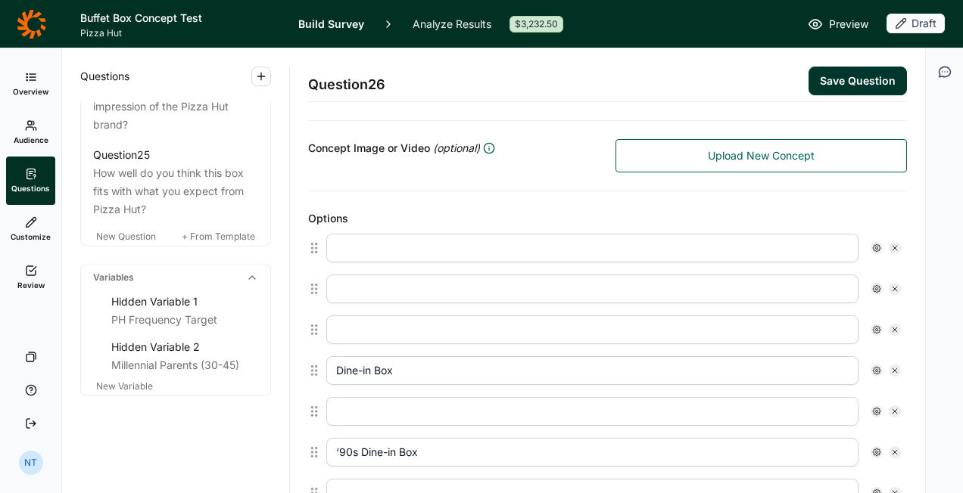
type input "Throwback Party Box​"
type input "Buffet Throwback Box​"
type input "Buffet Box​"
type input "Buffet Retro Box​"
type input "Red Cup Buffet Box​"
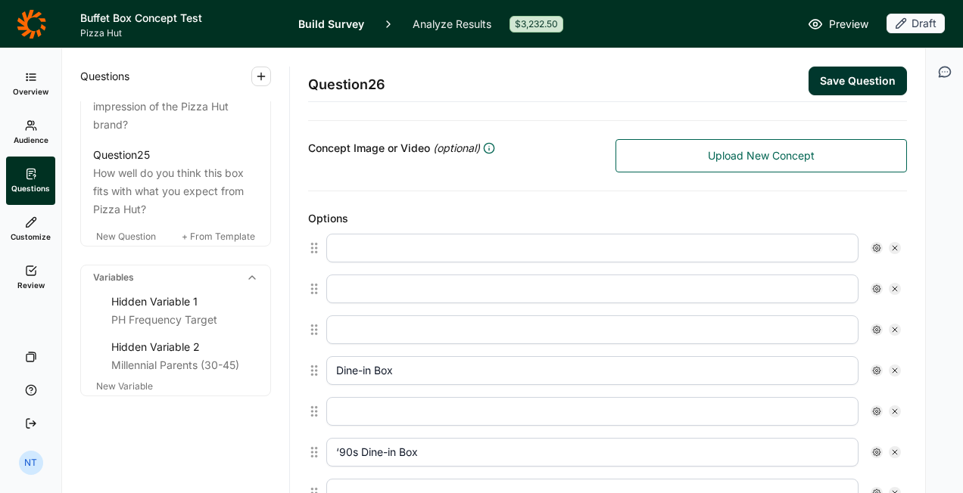
type input "Buffet Vibes Box​"
type input "Big Retro Box​"
type input "Red Retro Box​"
click at [889, 242] on div at bounding box center [895, 248] width 12 height 12
type input "Dine-in Box​"
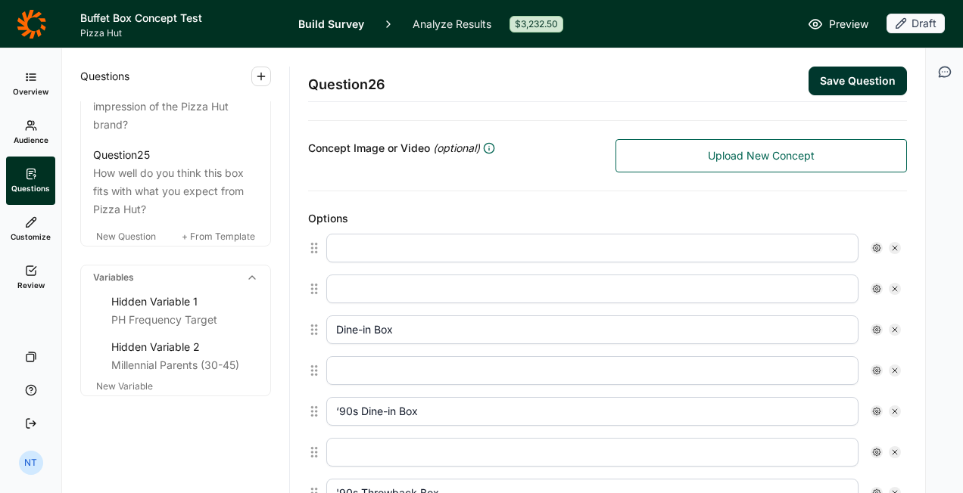
type input "‘90s Dine-in Box​"
type input "'90s Throwback Box​"
type input "Throwback Box​"
type input "Throwback Party Box​"
type input "Buffet Throwback Box​"
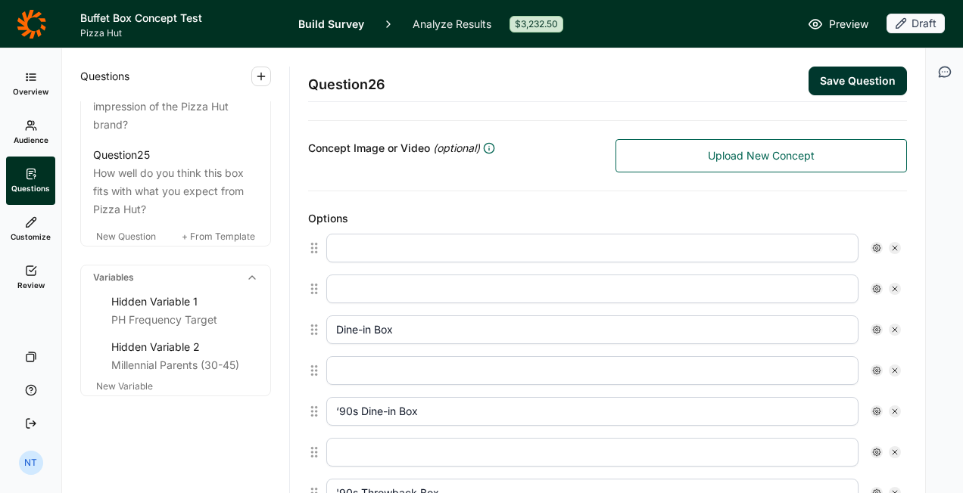
type input "Buffet Box​"
type input "Buffet Retro Box​"
type input "Red Cup Buffet Box​"
type input "Buffet Vibes Box​"
type input "Big Retro Box​"
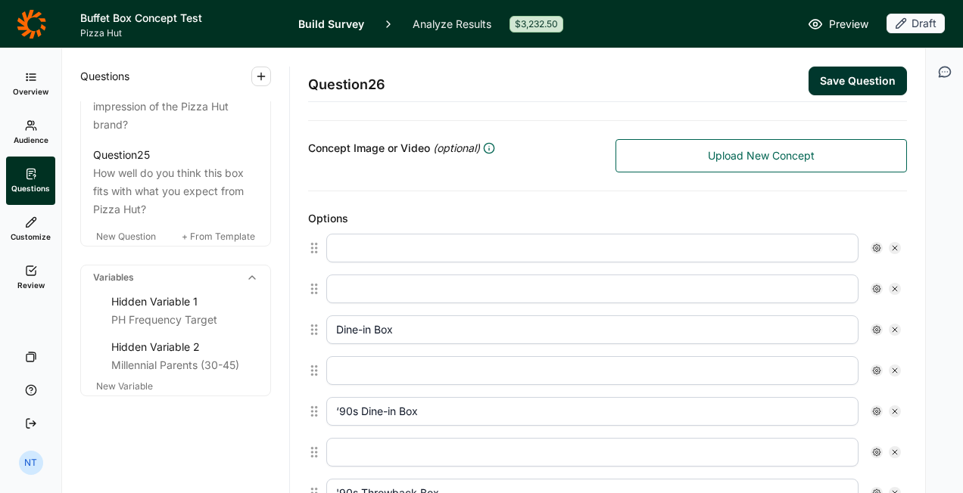
type input "Red Retro Box​"
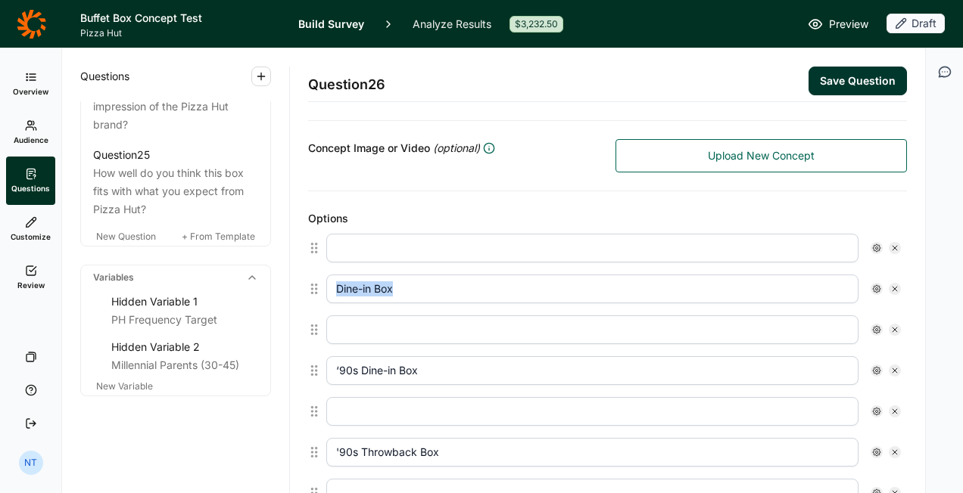
click at [889, 242] on div at bounding box center [895, 248] width 12 height 12
type input "Dine-in Box​"
type input "‘90s Dine-in Box​"
type input "'90s Throwback Box​"
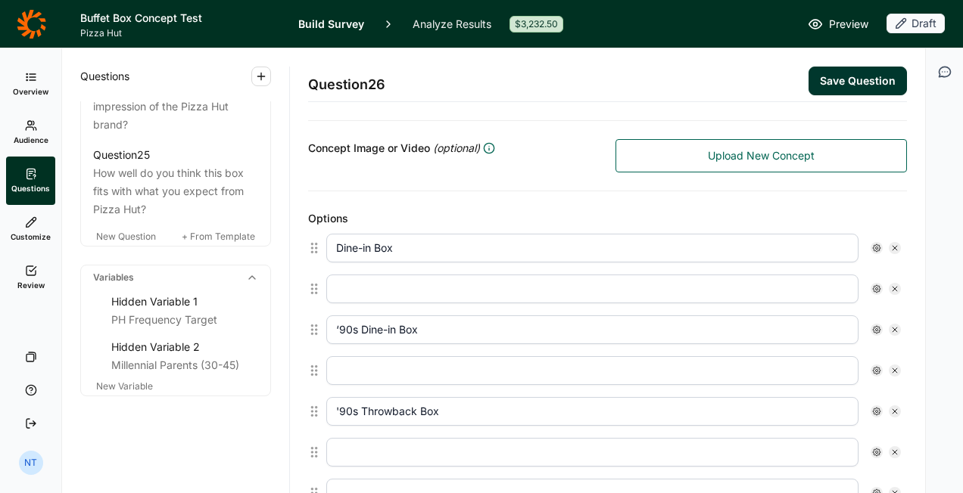
type input "Throwback Box​"
type input "Throwback Party Box​"
type input "Buffet Throwback Box​"
type input "Buffet Box​"
type input "Buffet Retro Box​"
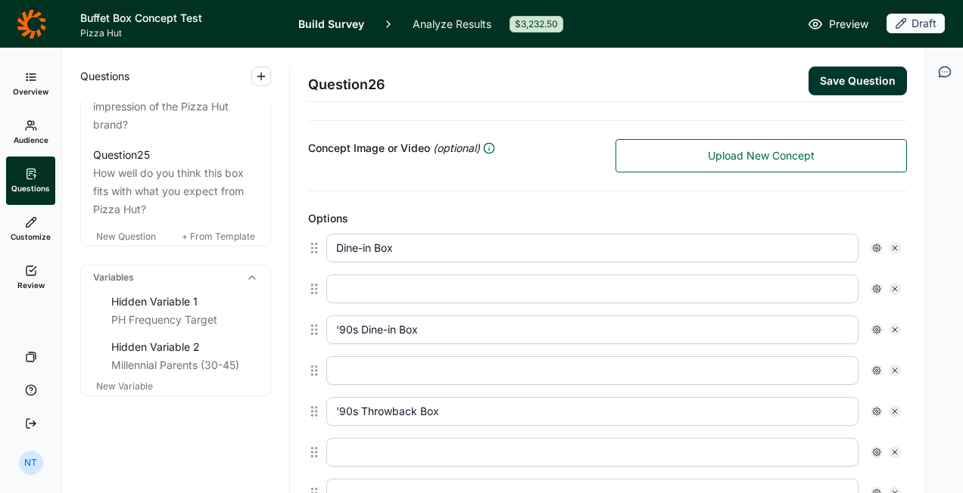
type input "Red Cup Buffet Box​"
type input "Buffet Vibes Box​"
type input "Big Retro Box​"
type input "Red Retro Box​"
drag, startPoint x: 879, startPoint y: 241, endPoint x: 886, endPoint y: 282, distance: 41.4
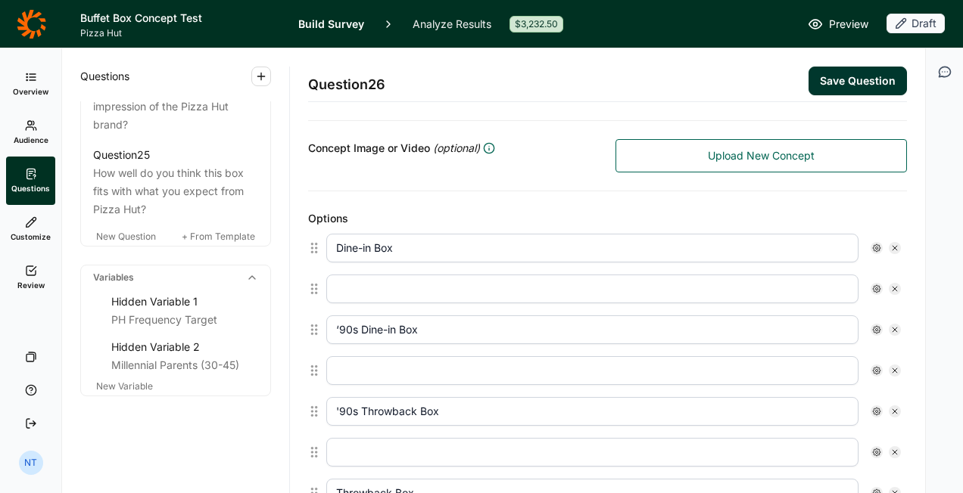
click at [890, 285] on icon at bounding box center [894, 289] width 9 height 9
type input "‘90s Dine-in Box​"
type input "'90s Throwback Box​"
type input "Throwback Box​"
type input "Throwback Party Box​"
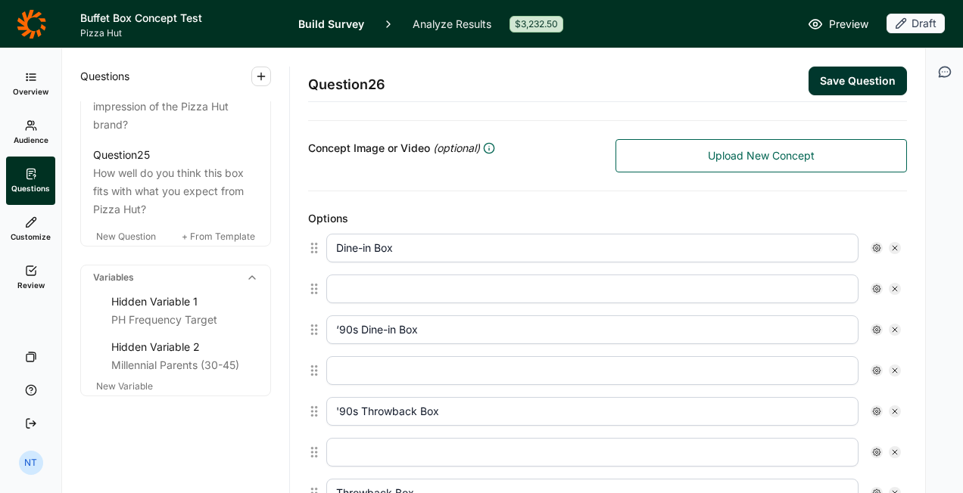
type input "Buffet Throwback Box​"
type input "Buffet Box​"
type input "Buffet Retro Box​"
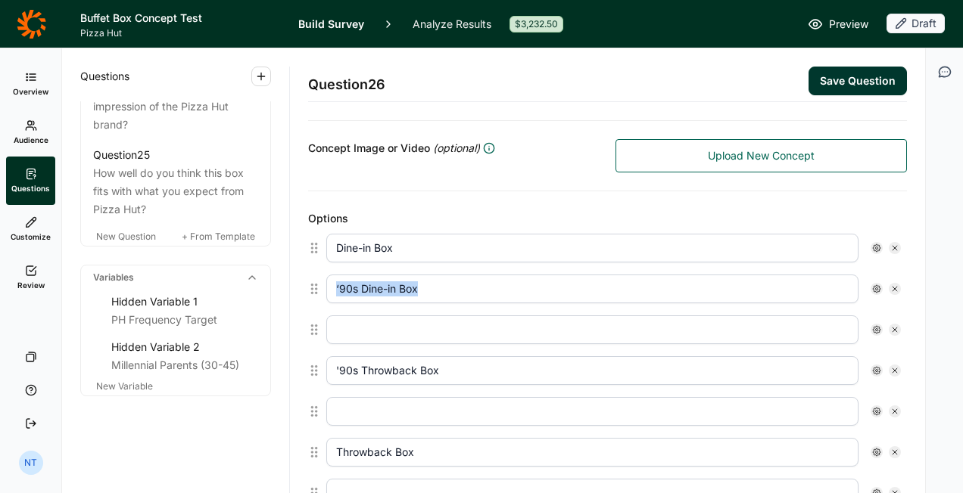
type input "Red Cup Buffet Box​"
type input "Buffet Vibes Box​"
type input "Big Retro Box​"
type input "Red Retro Box​"
click at [890, 328] on icon at bounding box center [894, 329] width 9 height 9
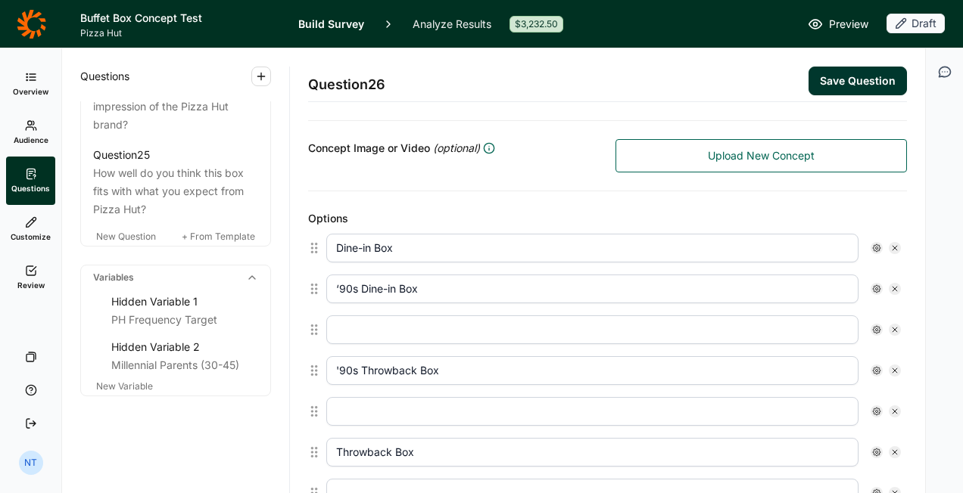
type input "'90s Throwback Box​"
type input "Throwback Box​"
type input "Throwback Party Box​"
type input "Buffet Throwback Box​"
type input "Buffet Box​"
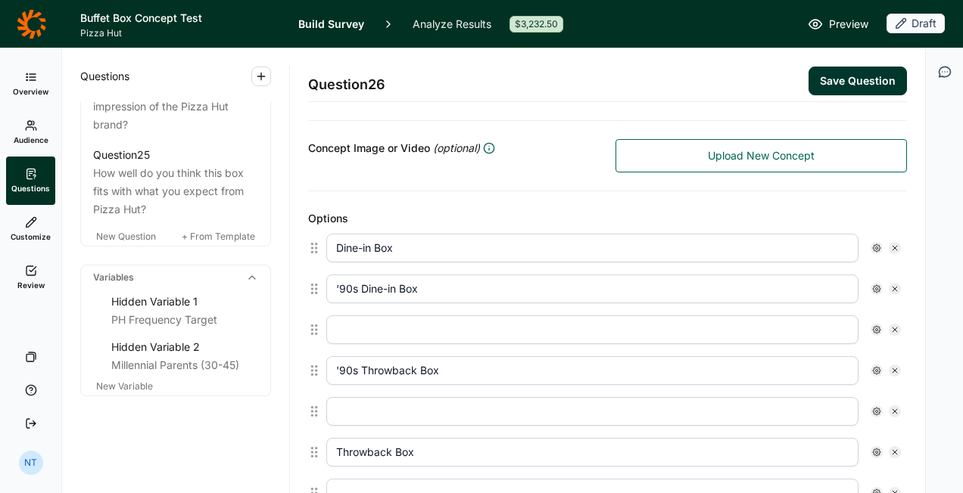
type input "Buffet Retro Box​"
type input "Red Cup Buffet Box​"
type input "Buffet Vibes Box​"
type input "Big Retro Box​"
type input "Red Retro Box​"
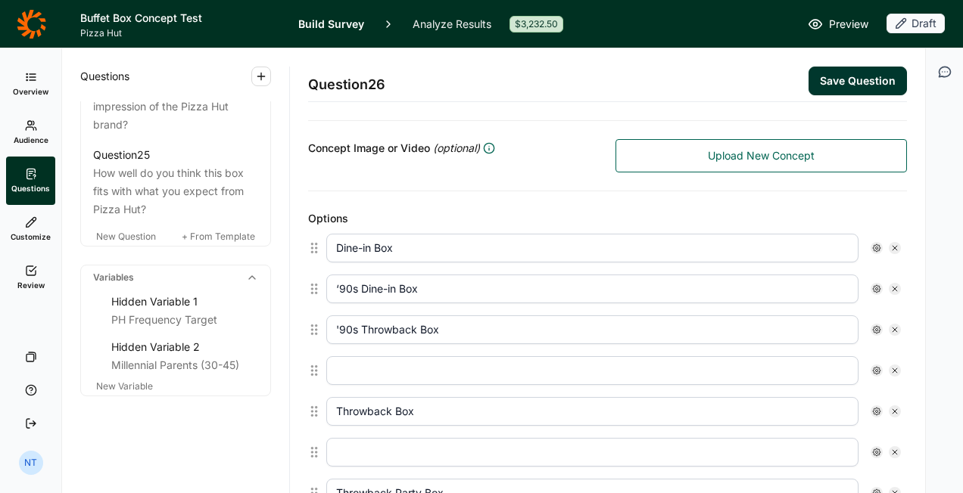
click at [890, 366] on icon at bounding box center [894, 370] width 9 height 9
type input "Throwback Box​"
type input "Throwback Party Box​"
type input "Buffet Throwback Box​"
type input "Buffet Box​"
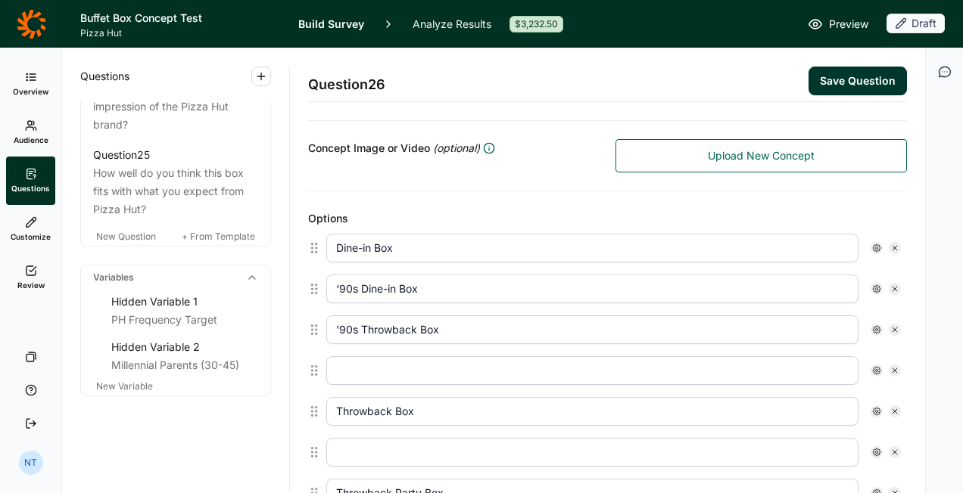
type input "Buffet Retro Box​"
type input "Red Cup Buffet Box​"
type input "Buffet Vibes Box​"
type input "Big Retro Box​"
type input "Red Retro Box​"
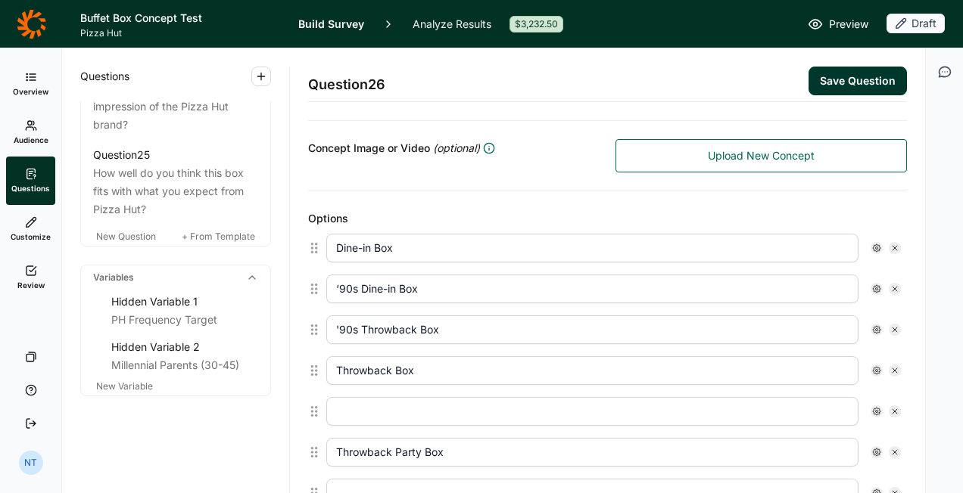
click at [892, 409] on use at bounding box center [894, 411] width 5 height 5
type input "Throwback Party Box​"
type input "Buffet Throwback Box​"
type input "Buffet Box​"
type input "Buffet Retro Box​"
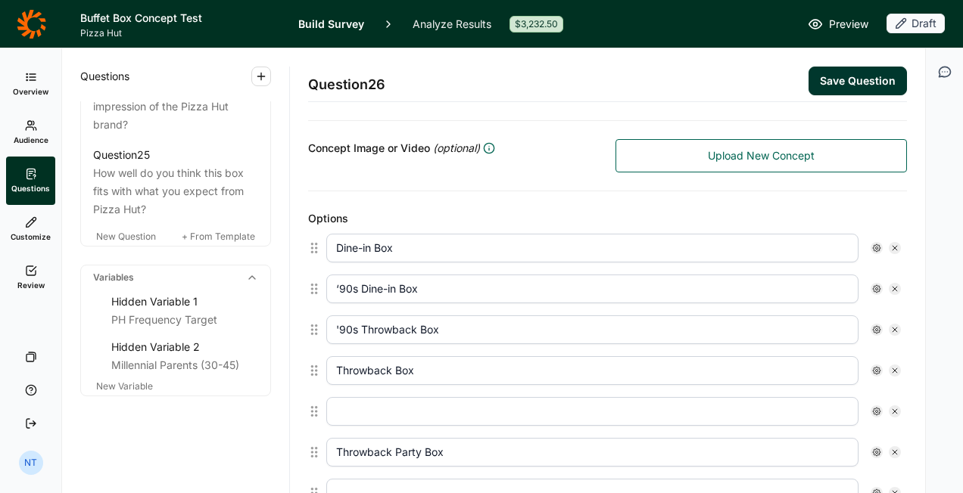
type input "Red Cup Buffet Box​"
type input "Buffet Vibes Box​"
type input "Big Retro Box​"
type input "Red Retro Box​"
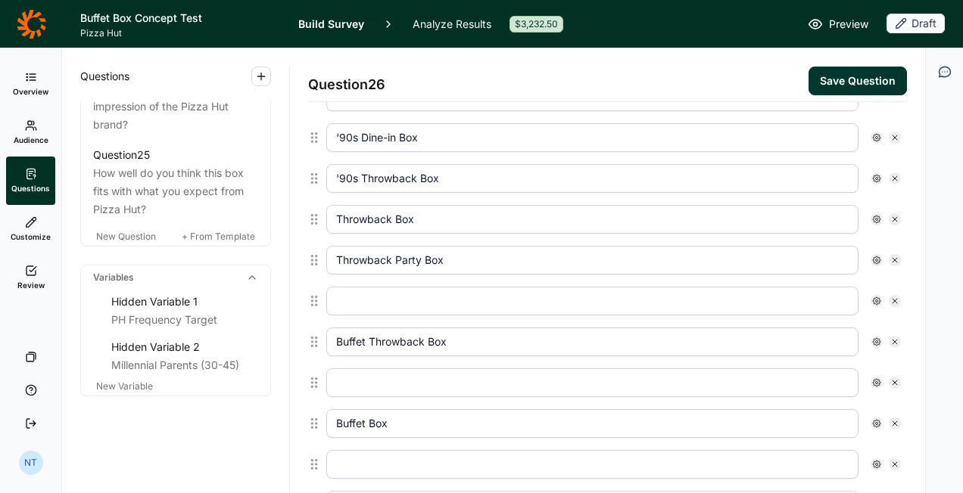
click at [889, 295] on div at bounding box center [613, 301] width 587 height 41
click at [881, 301] on div at bounding box center [613, 301] width 574 height 29
click at [890, 297] on icon at bounding box center [894, 301] width 9 height 9
type input "Buffet Throwback Box​"
type input "Buffet Box​"
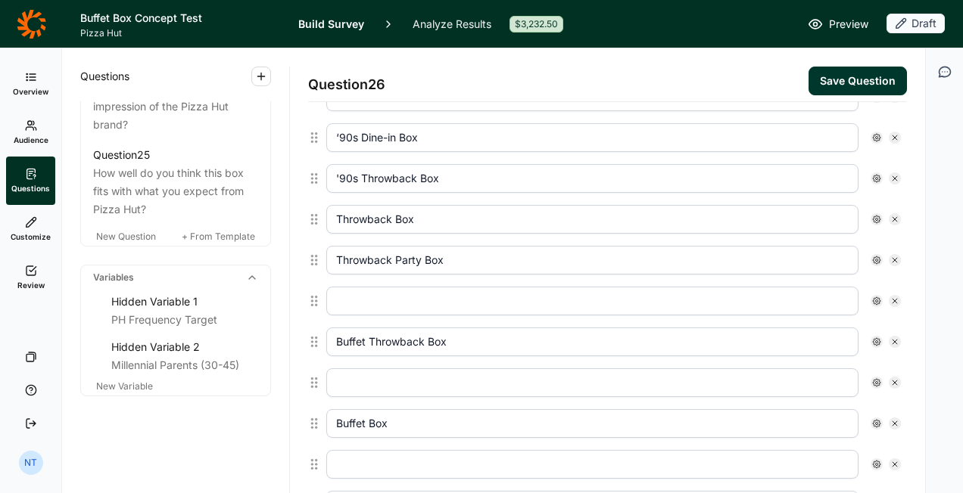
type input "Buffet Retro Box​"
type input "Red Cup Buffet Box​"
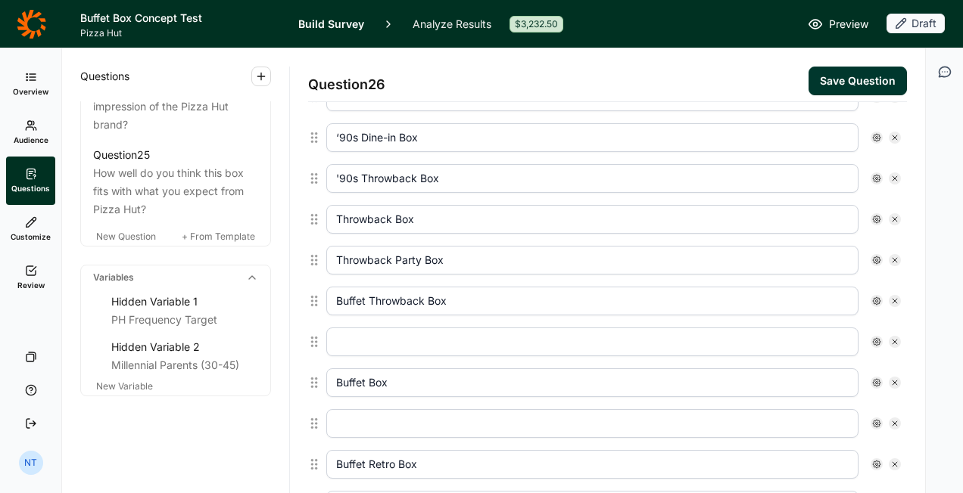
scroll to position [540, 0]
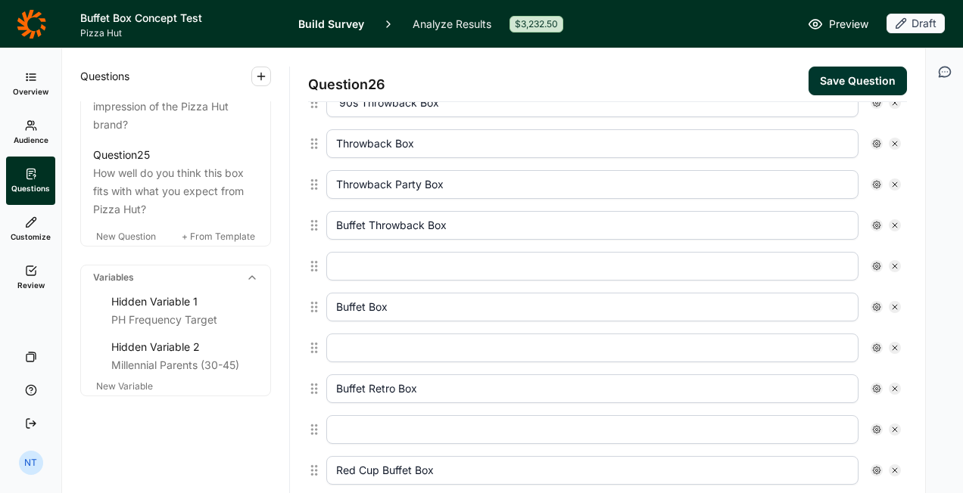
click at [890, 262] on icon at bounding box center [894, 266] width 9 height 9
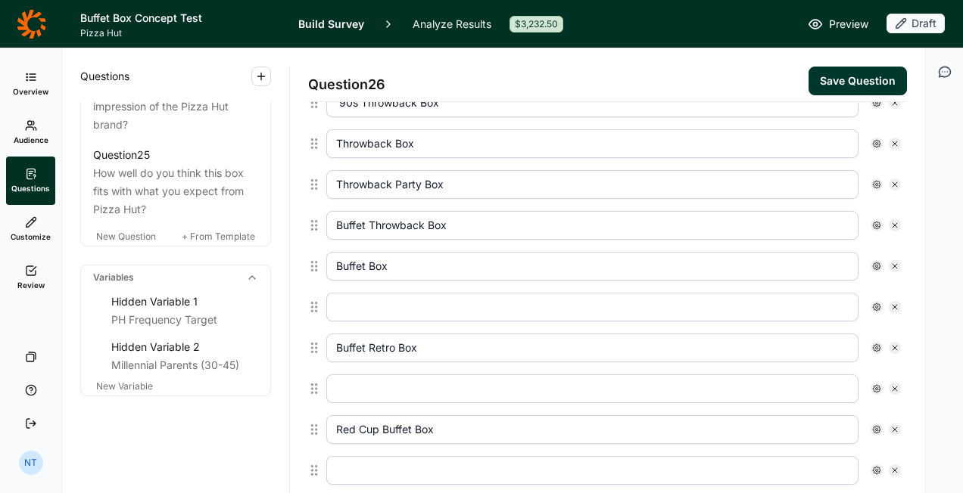
scroll to position [616, 0]
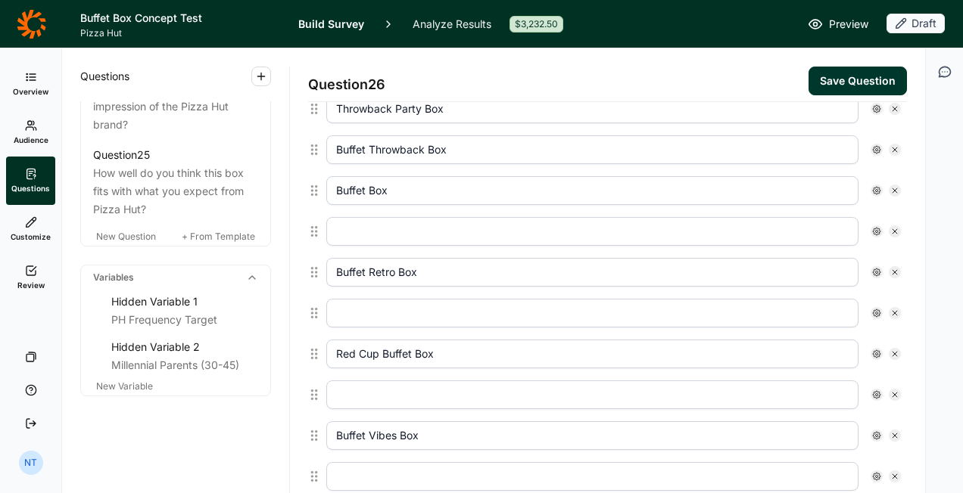
click at [892, 229] on use at bounding box center [894, 231] width 5 height 5
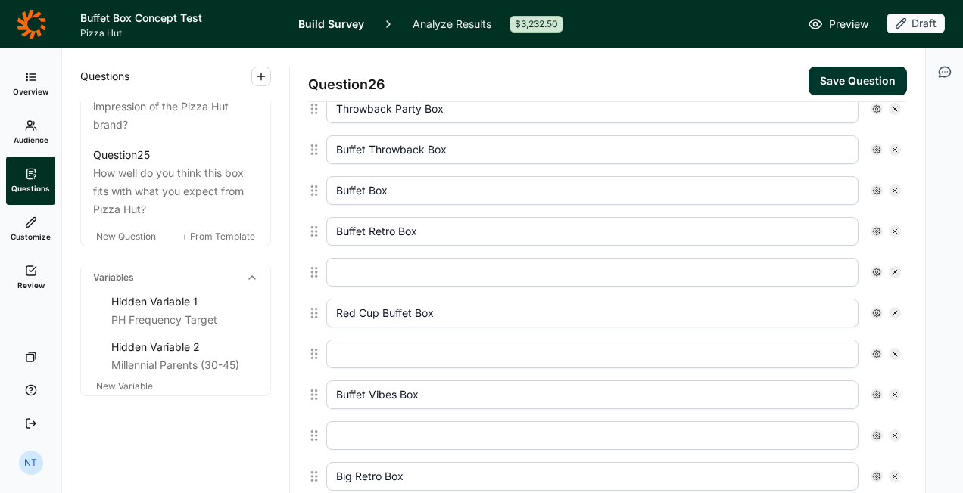
click at [890, 268] on icon at bounding box center [894, 272] width 9 height 9
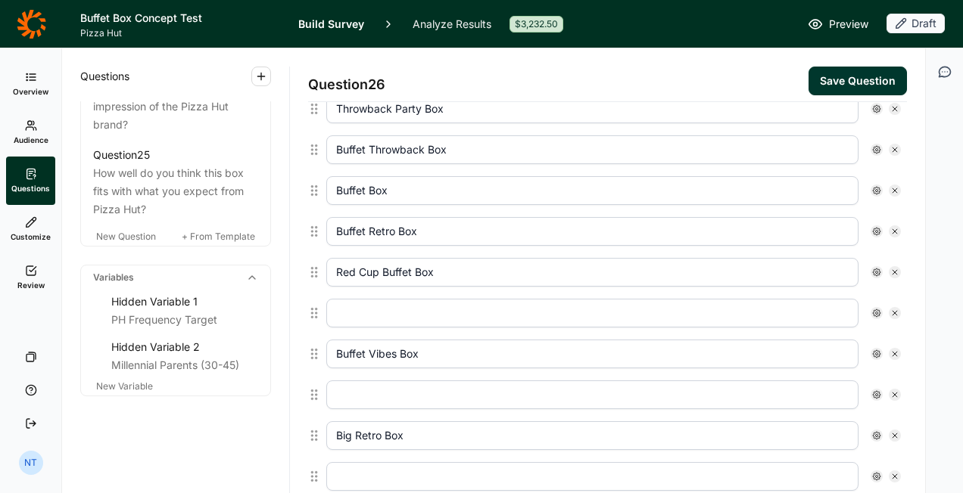
click at [889, 307] on div at bounding box center [895, 313] width 12 height 12
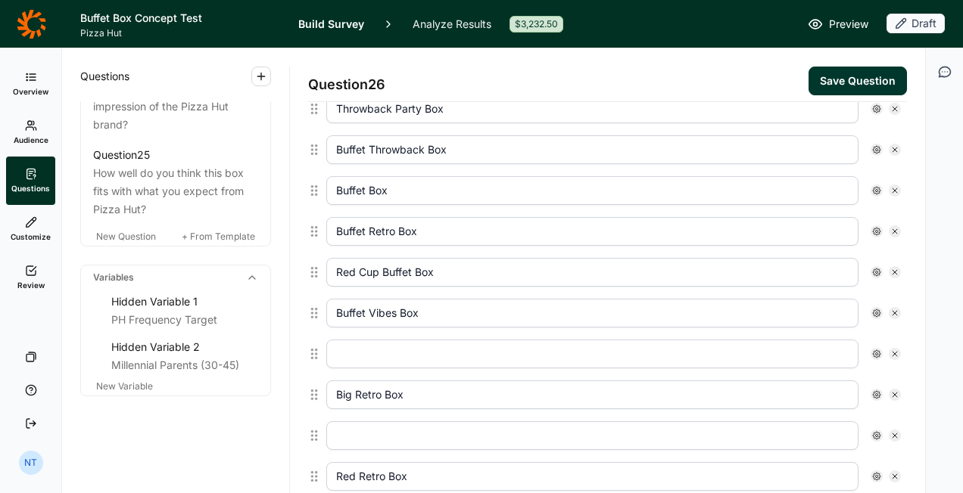
click at [890, 350] on icon at bounding box center [894, 354] width 9 height 9
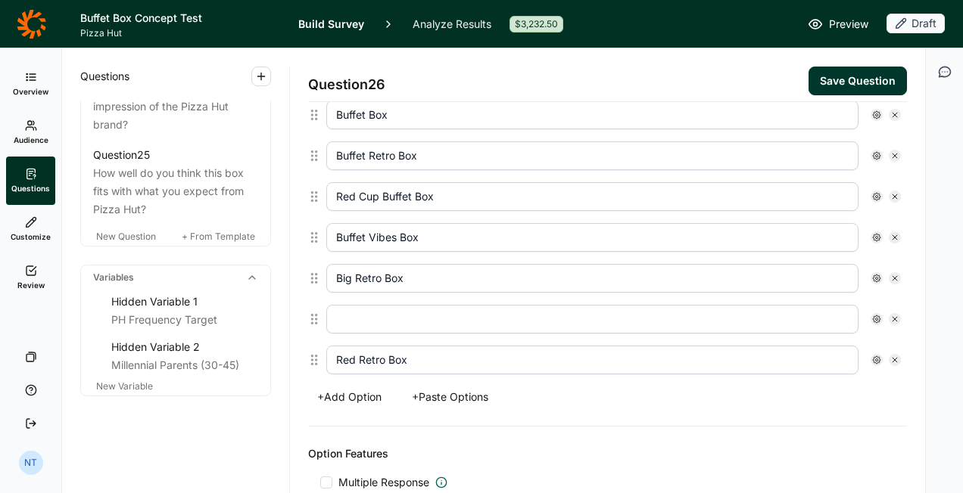
click at [889, 313] on div at bounding box center [895, 319] width 12 height 12
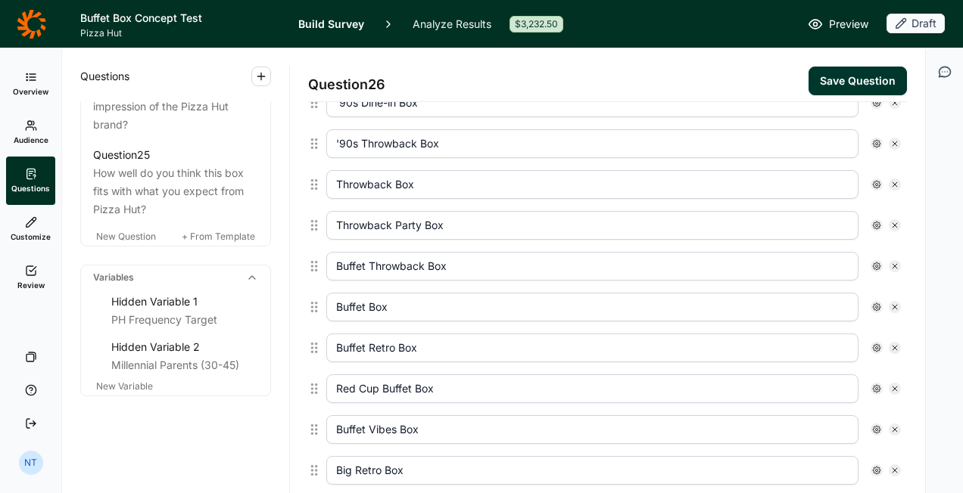
scroll to position [424, 0]
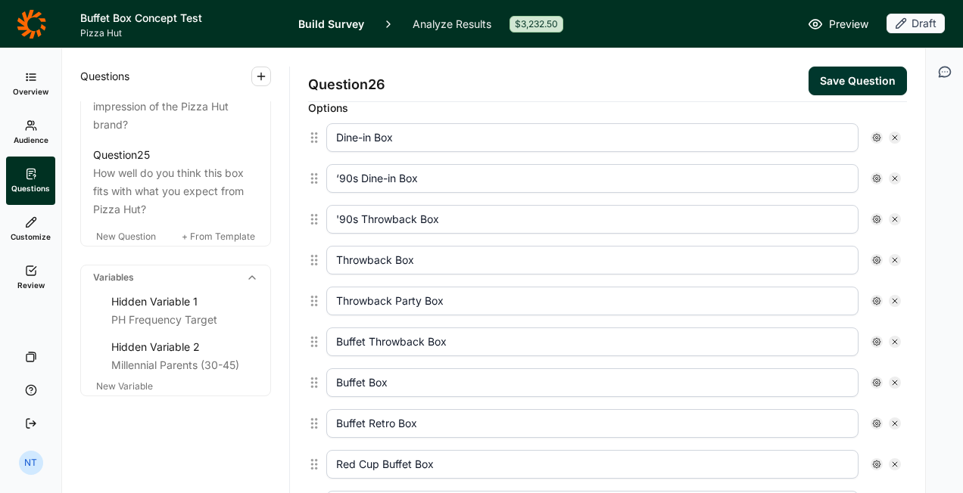
click at [422, 263] on input "Throwback Box​" at bounding box center [592, 260] width 532 height 29
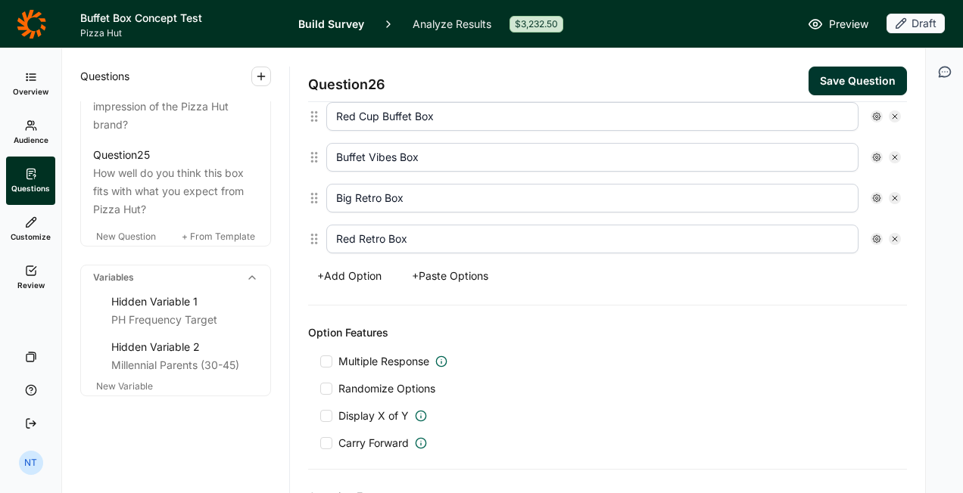
scroll to position [802, 0]
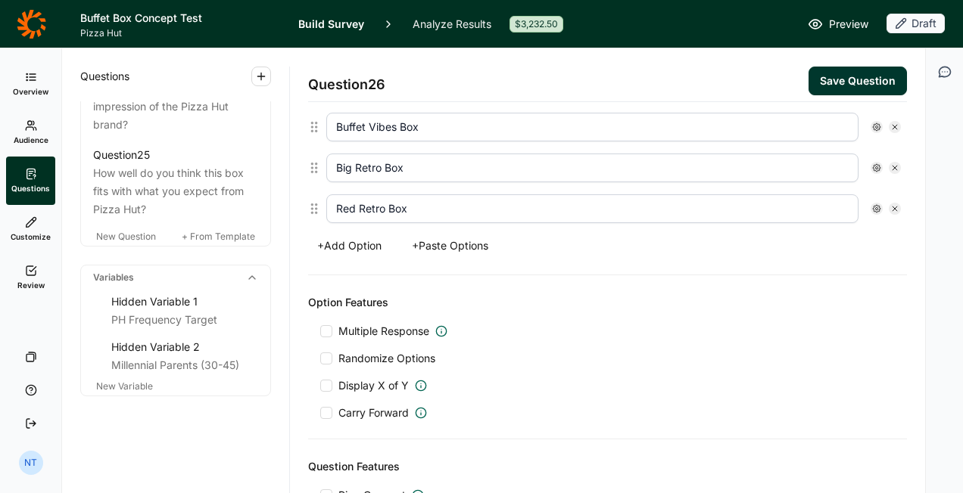
click at [375, 324] on span "Multiple Response" at bounding box center [383, 331] width 91 height 15
click at [320, 332] on input "Multiple Response" at bounding box center [320, 332] width 0 height 0
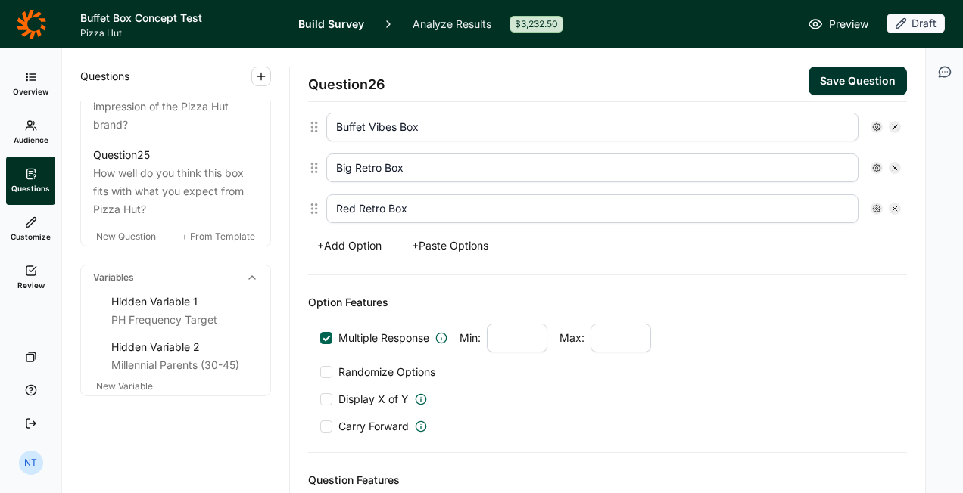
click at [610, 331] on input "number" at bounding box center [620, 338] width 61 height 29
click at [515, 402] on div "Multiple Response Min: Max: 3 Randomize Options Display X of Y Carry Forward" at bounding box center [607, 379] width 574 height 111
click at [384, 365] on span "Randomize Options" at bounding box center [383, 372] width 103 height 15
click at [320, 372] on input "Randomize Options" at bounding box center [320, 372] width 0 height 0
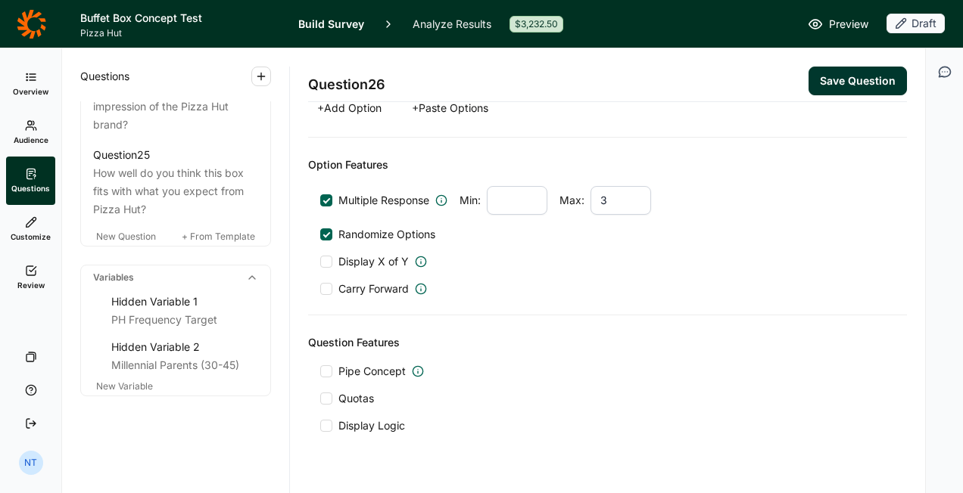
scroll to position [954, 0]
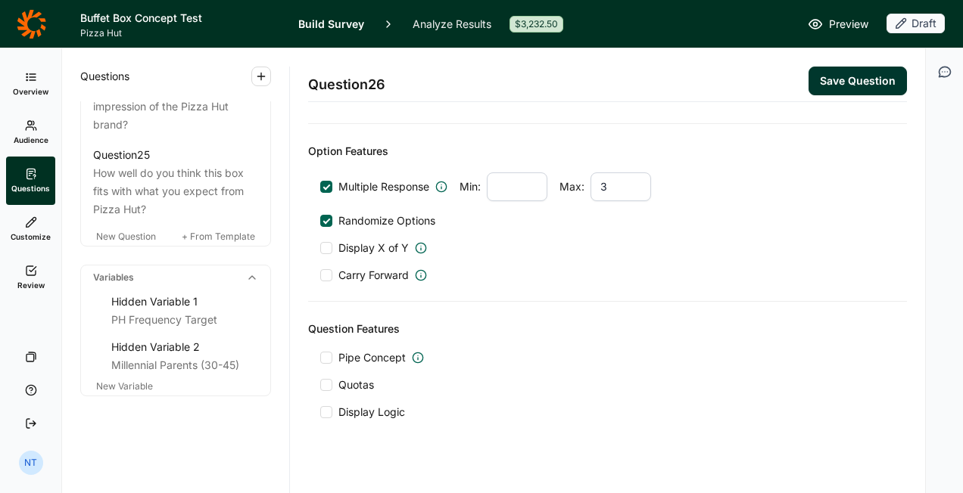
click at [378, 350] on span "Pipe Concept" at bounding box center [371, 357] width 67 height 15
click at [320, 358] on input "Pipe Concept" at bounding box center [320, 358] width 0 height 0
click at [486, 396] on div at bounding box center [632, 398] width 454 height 21
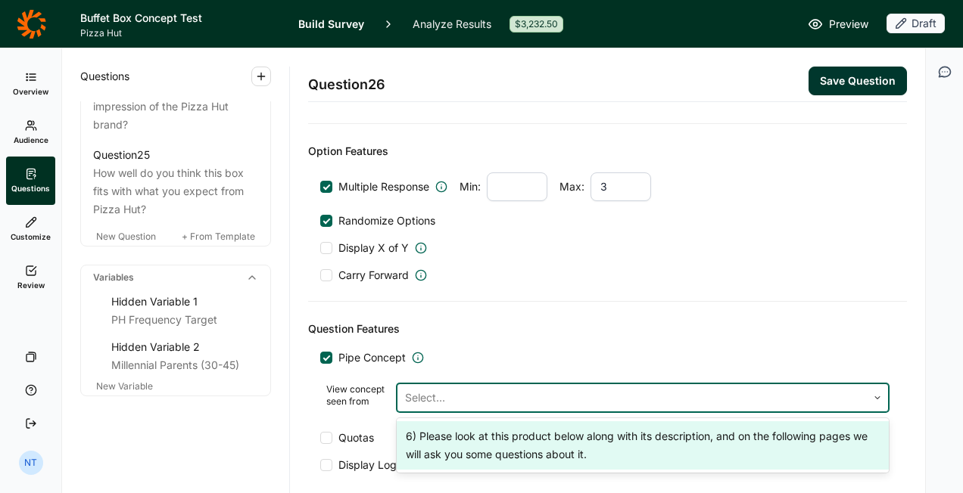
click at [483, 431] on div "6) Please look at this product below along with its description, and on the fol…" at bounding box center [643, 446] width 492 height 48
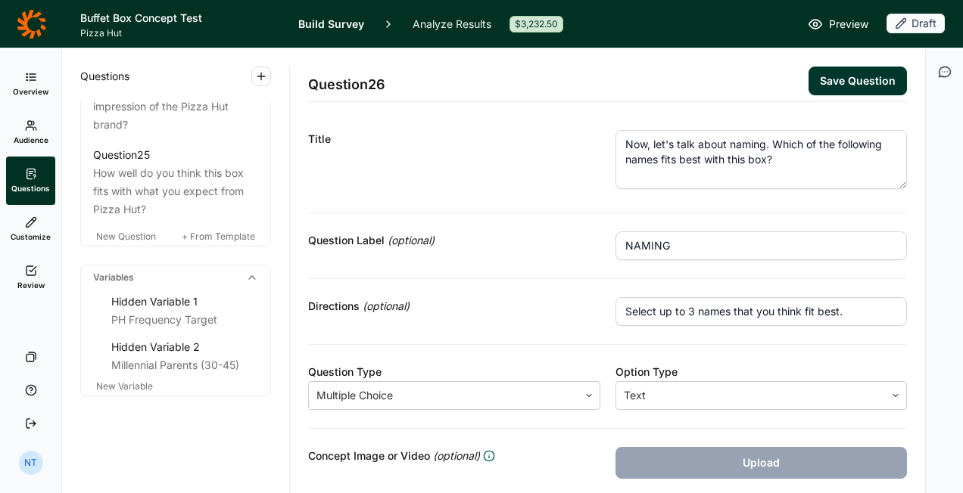
scroll to position [0, 0]
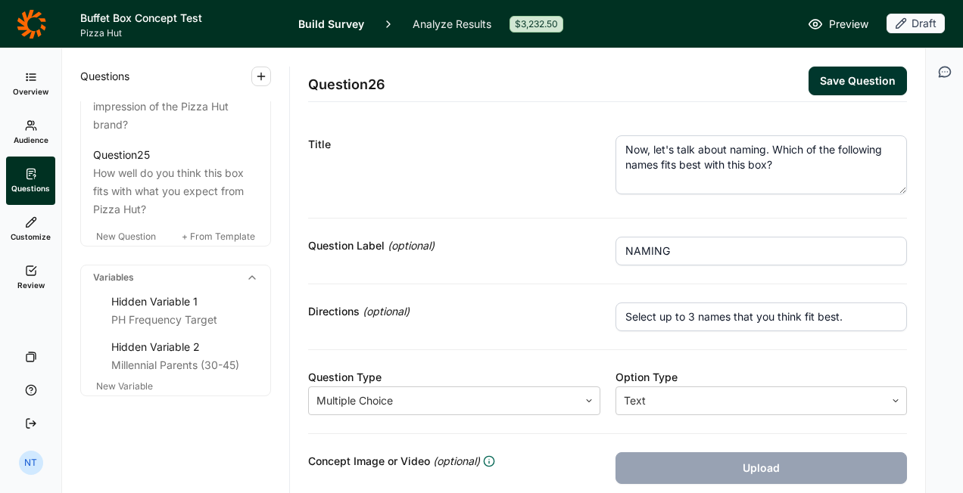
click at [817, 86] on button "Save Question" at bounding box center [857, 81] width 98 height 29
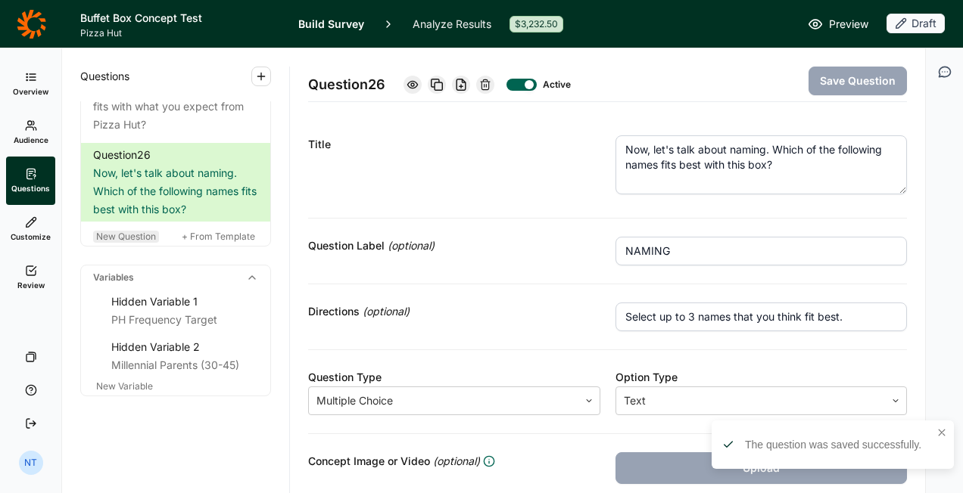
click at [134, 242] on span "New Question" at bounding box center [126, 236] width 60 height 11
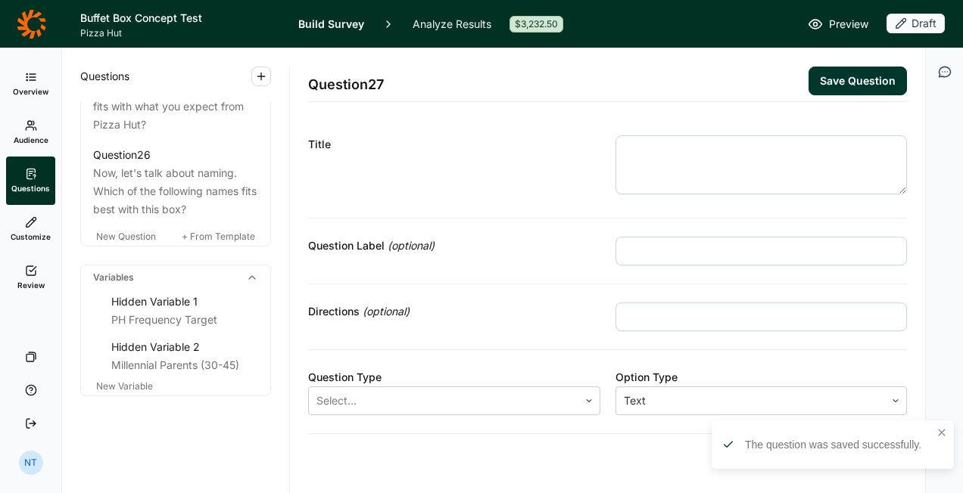
click at [663, 157] on textarea at bounding box center [761, 164] width 292 height 59
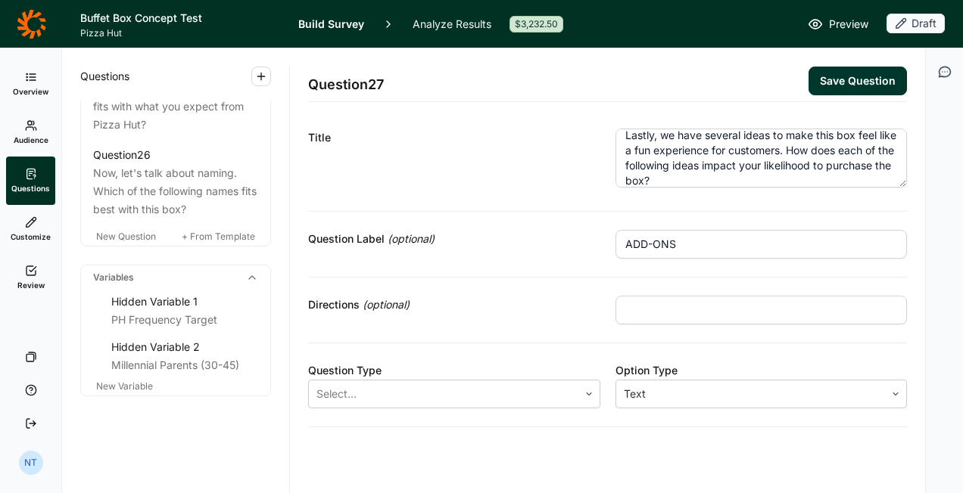
scroll to position [11, 0]
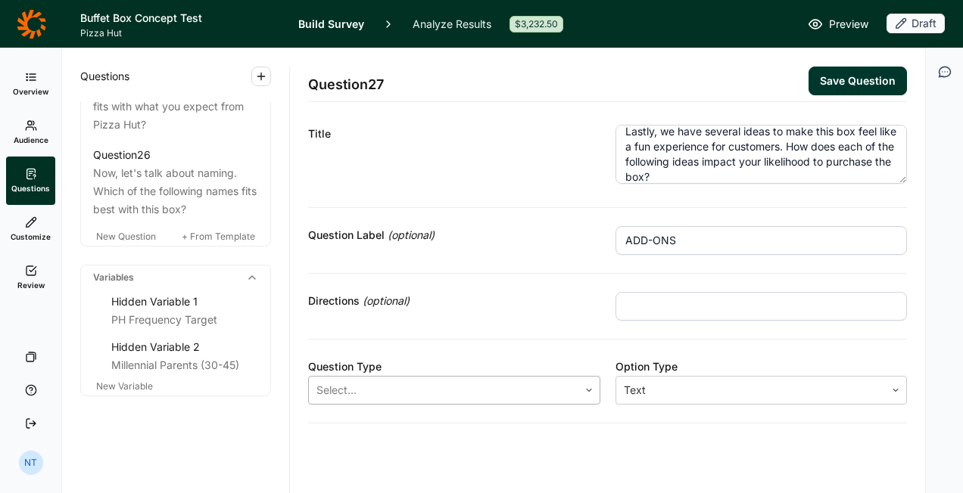
click at [450, 384] on div at bounding box center [443, 390] width 254 height 21
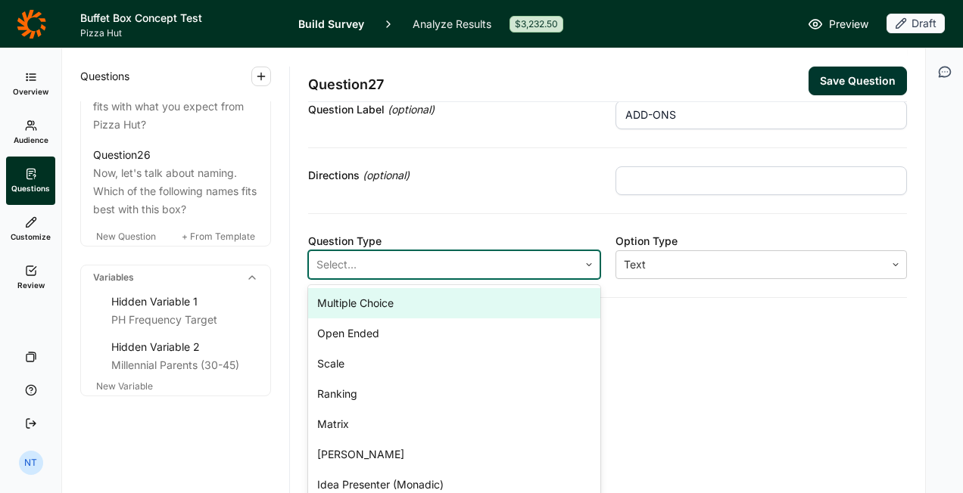
scroll to position [143, 0]
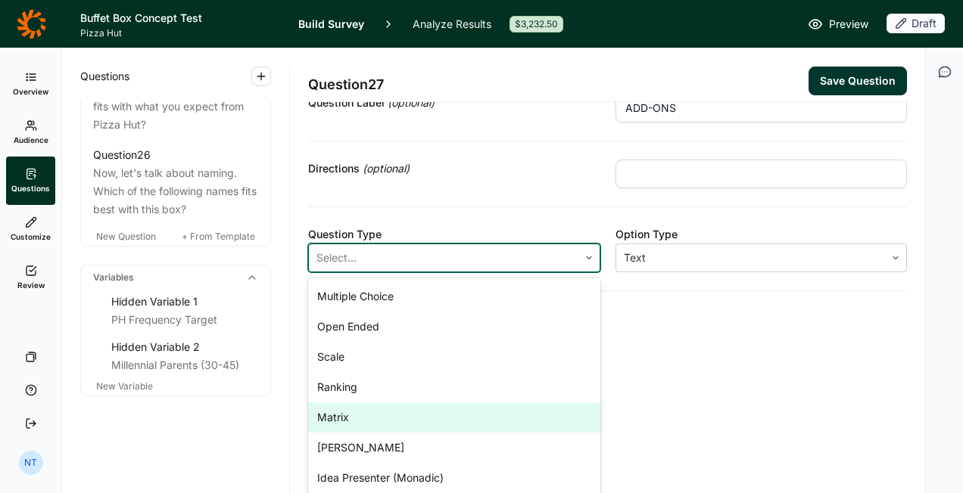
click at [416, 420] on div "Matrix" at bounding box center [454, 418] width 292 height 30
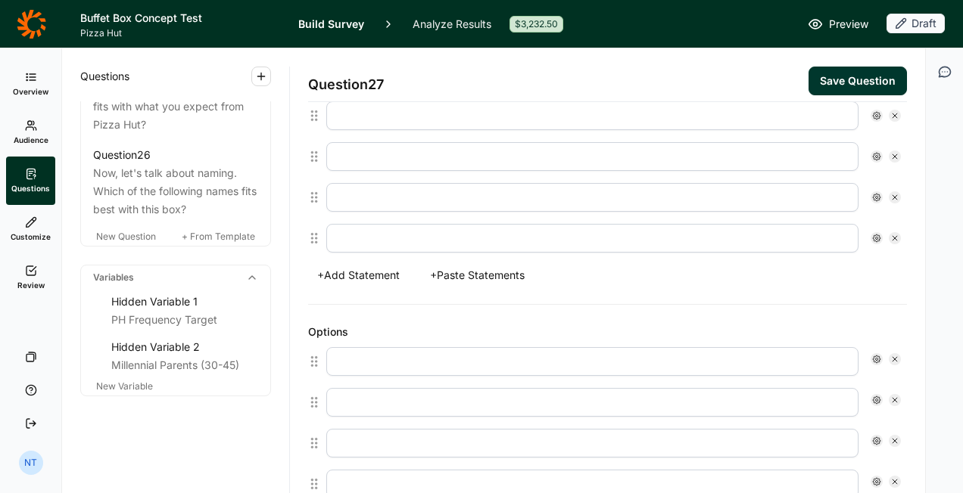
scroll to position [370, 0]
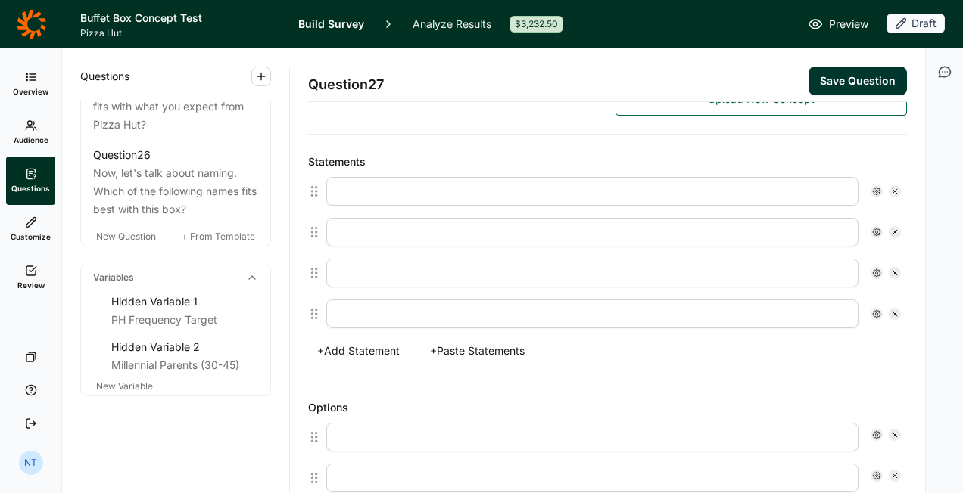
click at [475, 346] on button "+ Paste Statements" at bounding box center [477, 351] width 113 height 21
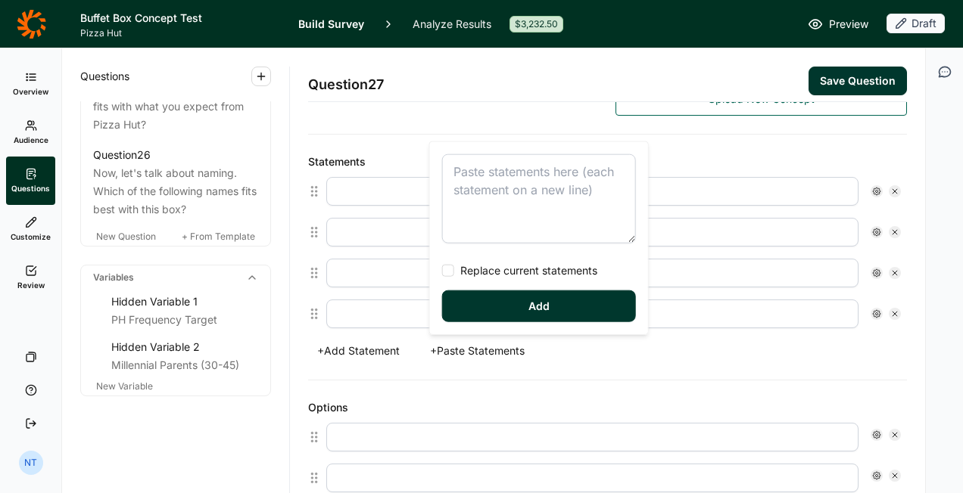
click at [486, 211] on textarea at bounding box center [539, 198] width 194 height 89
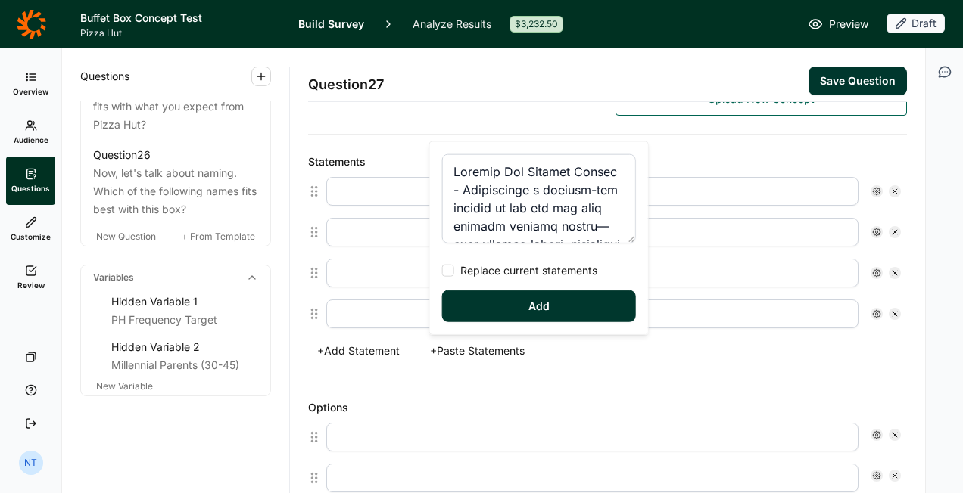
click at [531, 301] on button "Add" at bounding box center [539, 307] width 194 height 32
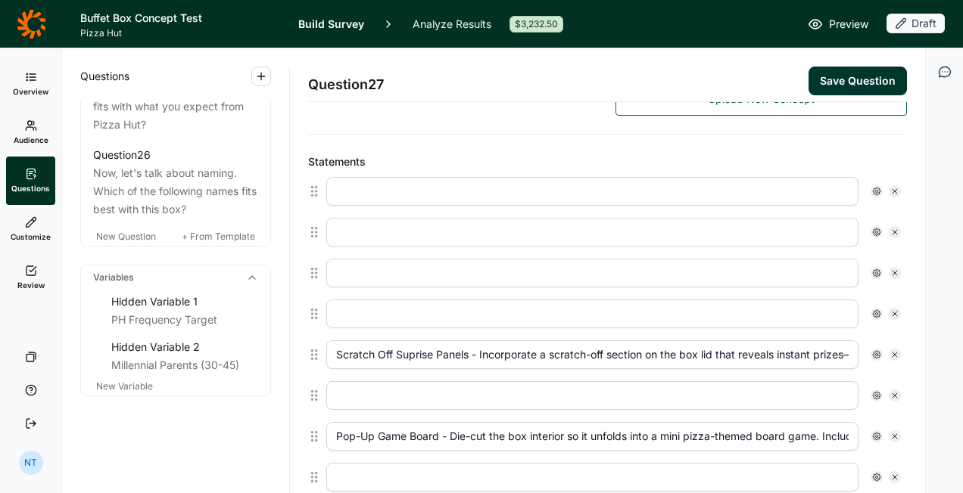
click at [890, 188] on icon at bounding box center [894, 191] width 9 height 9
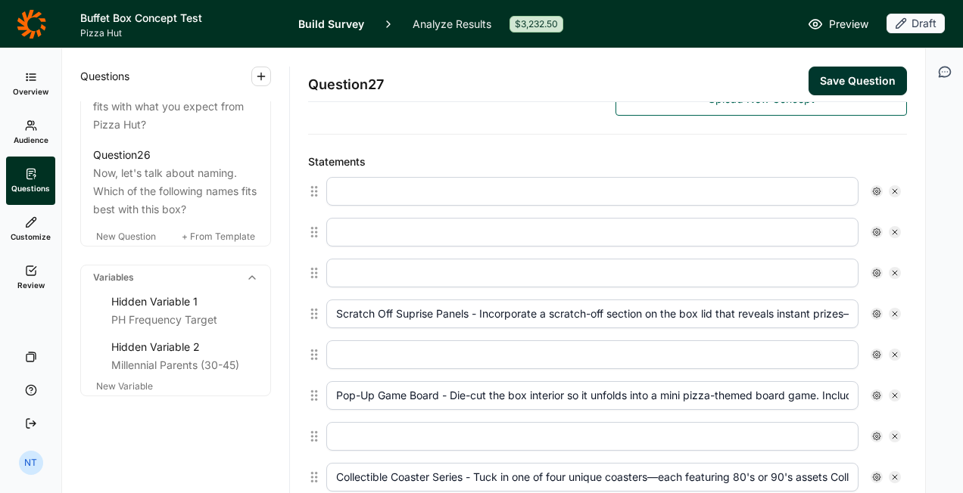
click at [890, 188] on icon at bounding box center [894, 191] width 9 height 9
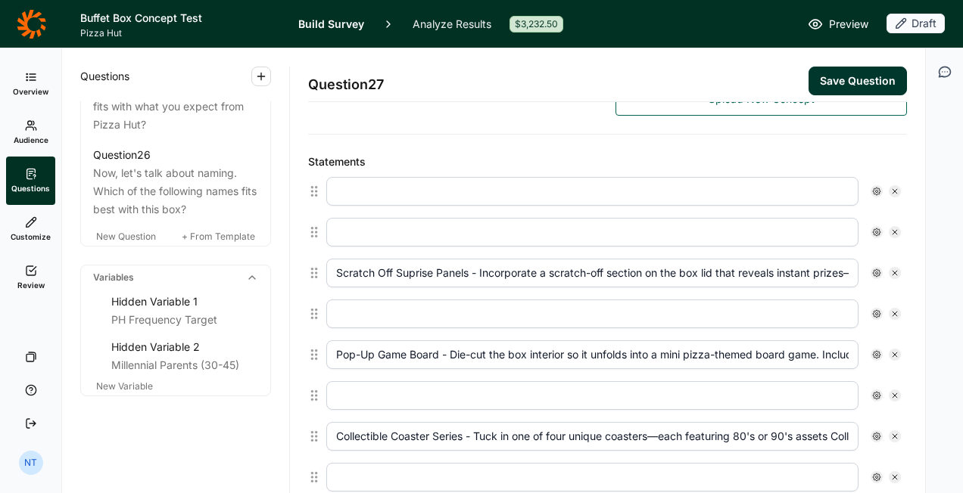
click at [890, 188] on icon at bounding box center [894, 191] width 9 height 9
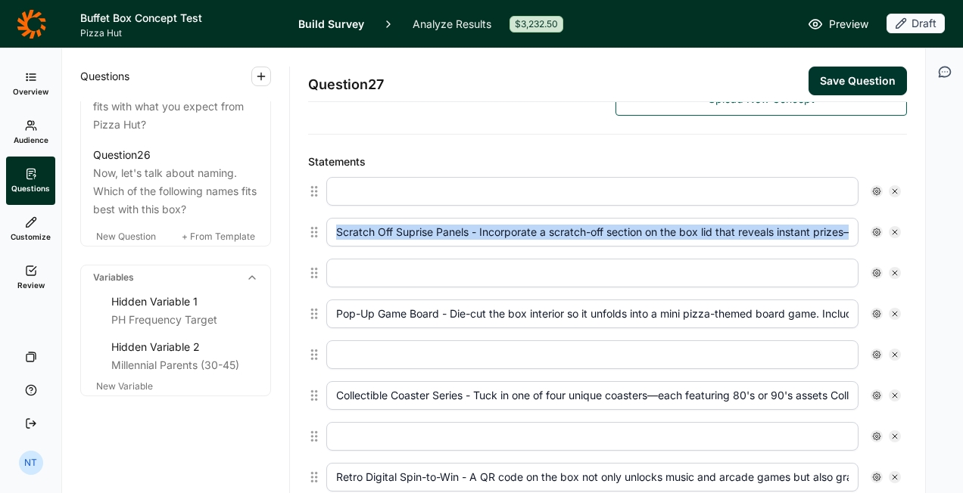
click at [890, 188] on icon at bounding box center [894, 191] width 9 height 9
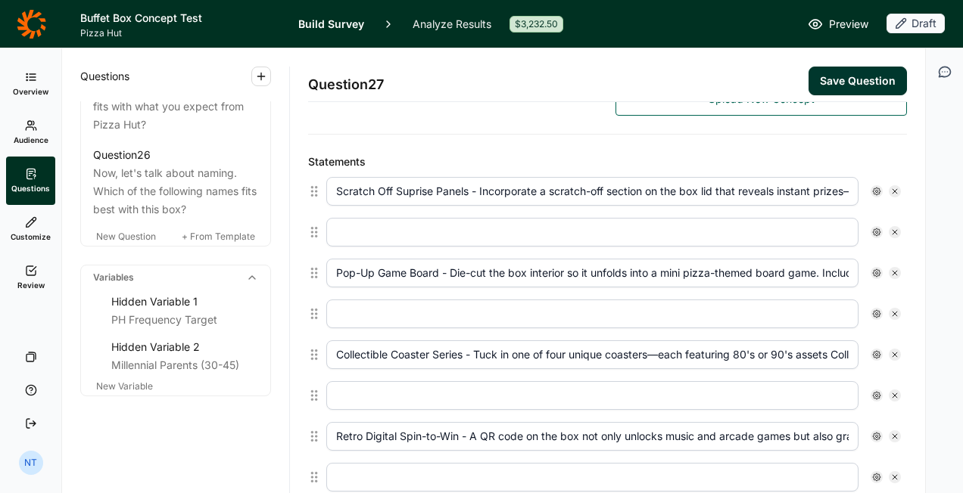
drag, startPoint x: 880, startPoint y: 188, endPoint x: 883, endPoint y: 223, distance: 35.0
click at [889, 226] on div at bounding box center [895, 232] width 12 height 12
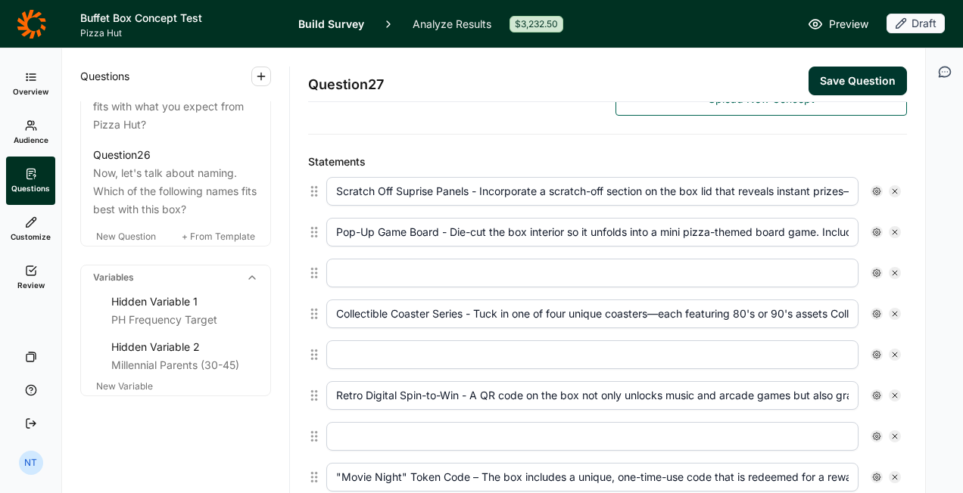
click at [890, 271] on icon at bounding box center [894, 273] width 9 height 9
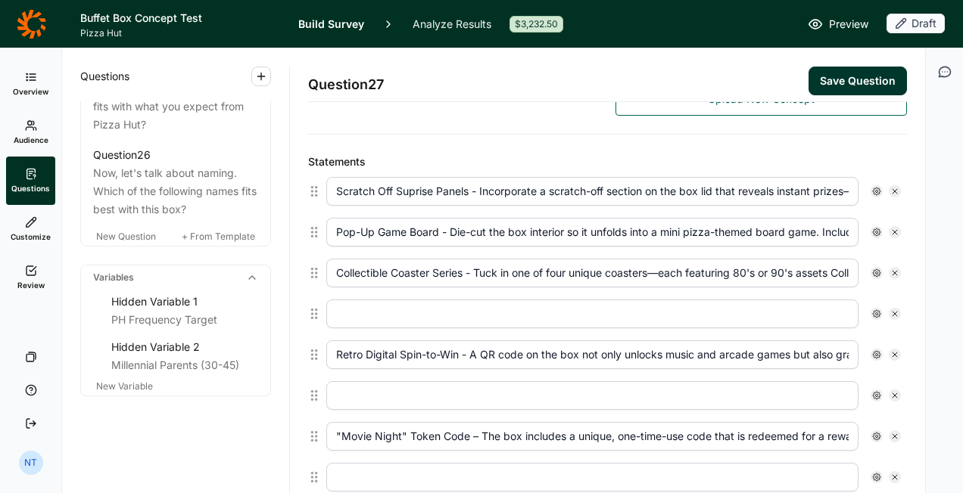
click at [886, 315] on div at bounding box center [613, 314] width 574 height 29
click at [890, 310] on icon at bounding box center [894, 314] width 9 height 9
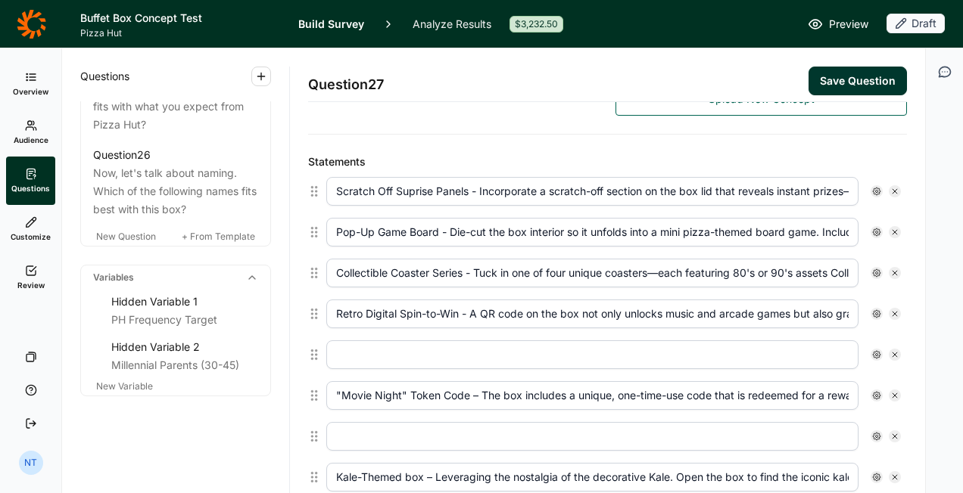
click at [890, 350] on icon at bounding box center [894, 354] width 9 height 9
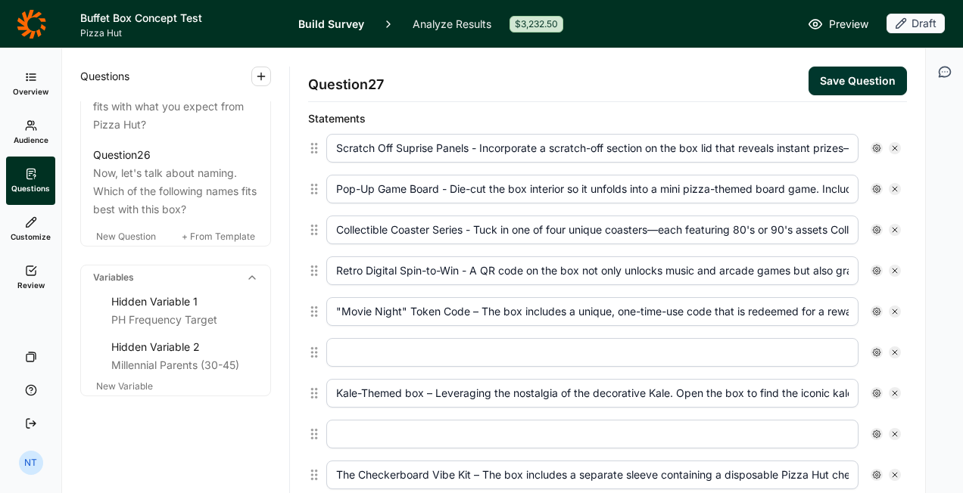
scroll to position [446, 0]
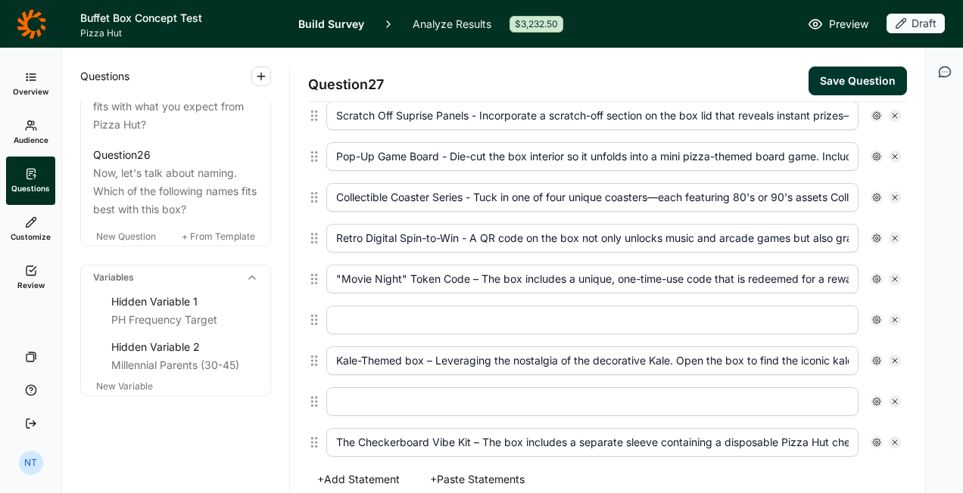
click at [890, 316] on icon at bounding box center [894, 320] width 9 height 9
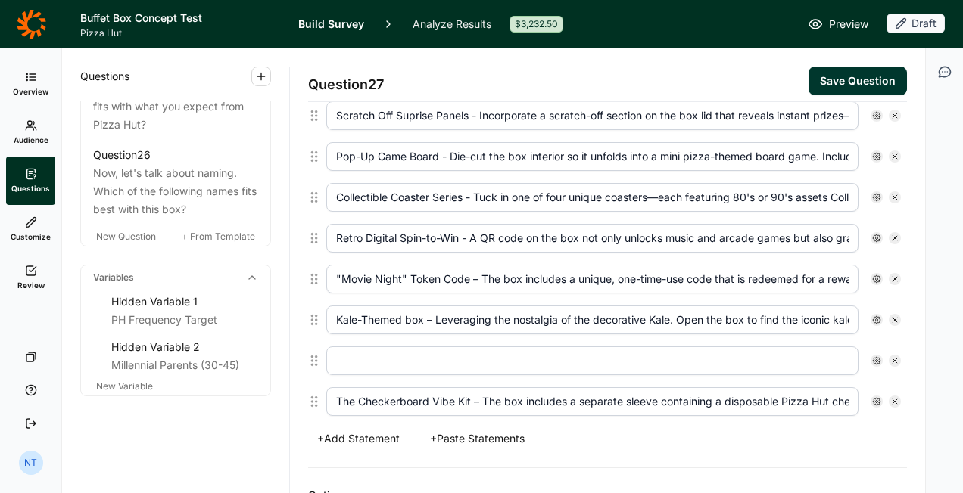
click at [889, 355] on div at bounding box center [895, 361] width 12 height 12
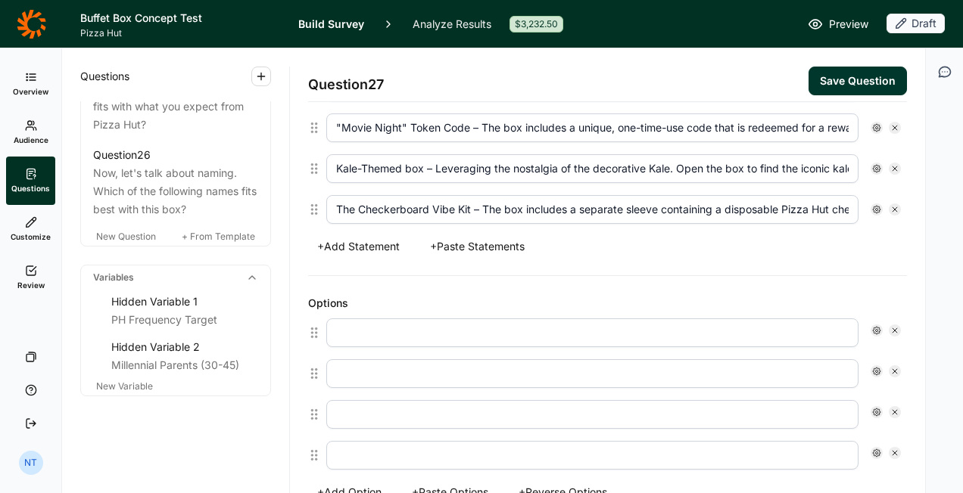
click at [410, 319] on input "text" at bounding box center [592, 333] width 532 height 29
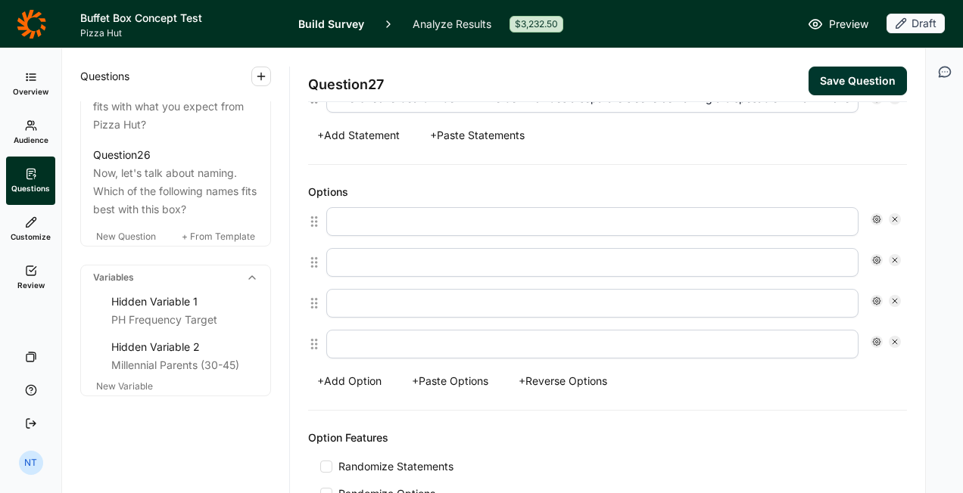
scroll to position [749, 0]
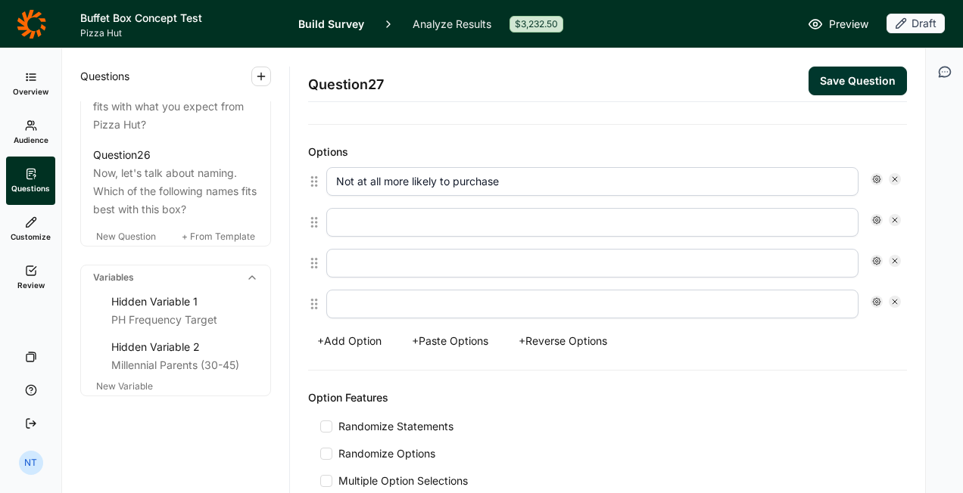
click at [348, 333] on button "+ Add Option" at bounding box center [349, 341] width 83 height 21
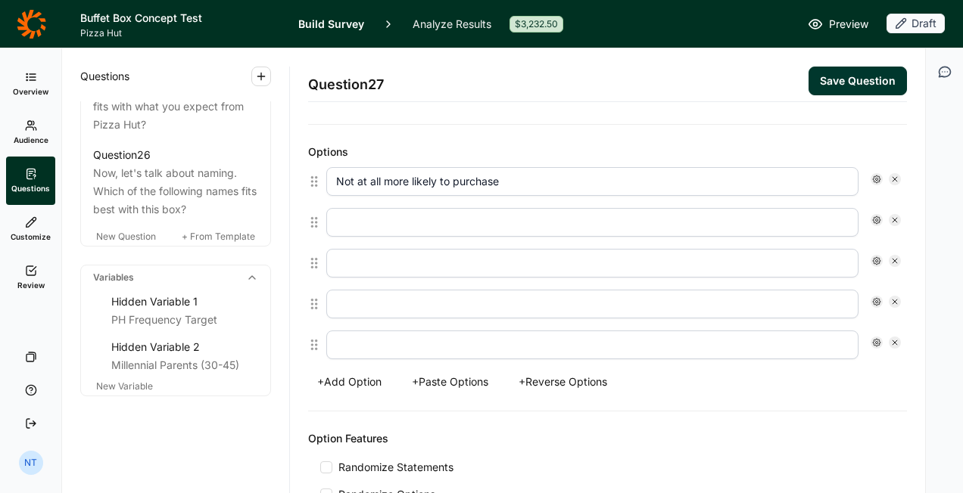
click at [383, 335] on input "text" at bounding box center [592, 345] width 532 height 29
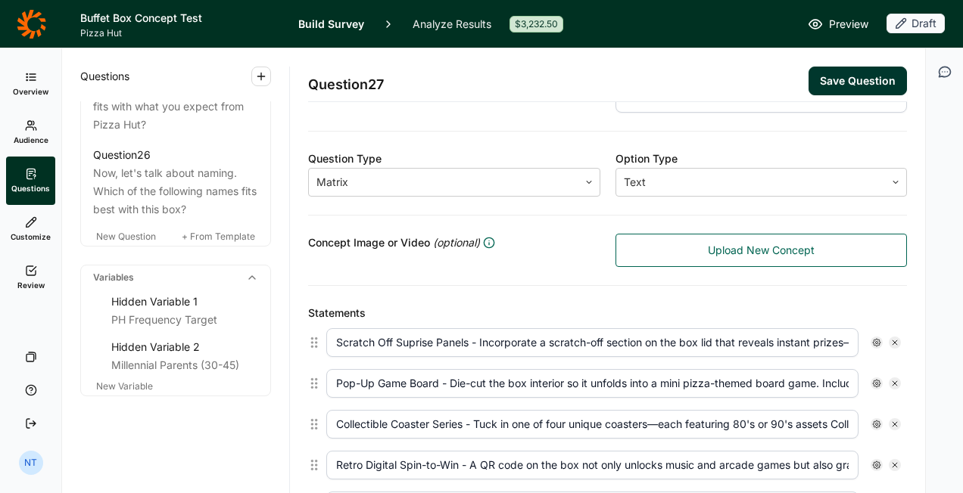
scroll to position [0, 0]
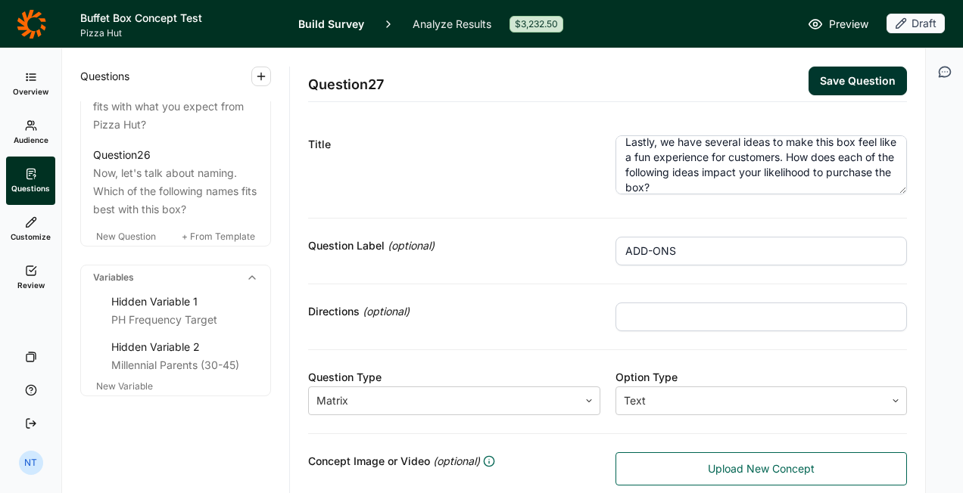
click at [756, 173] on textarea "Lastly, we have several ideas to make this box feel like a fun experience for c…" at bounding box center [761, 164] width 292 height 59
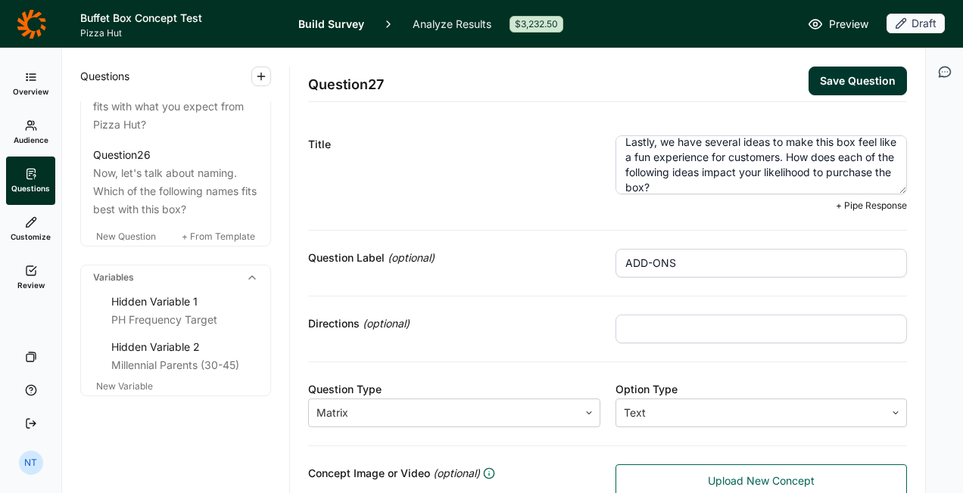
click at [813, 185] on textarea "Lastly, we have several ideas to make this box feel like a fun experience for c…" at bounding box center [761, 164] width 292 height 59
click at [802, 154] on textarea "Lastly, we have several ideas to make this box feel like a fun experience for c…" at bounding box center [761, 164] width 292 height 59
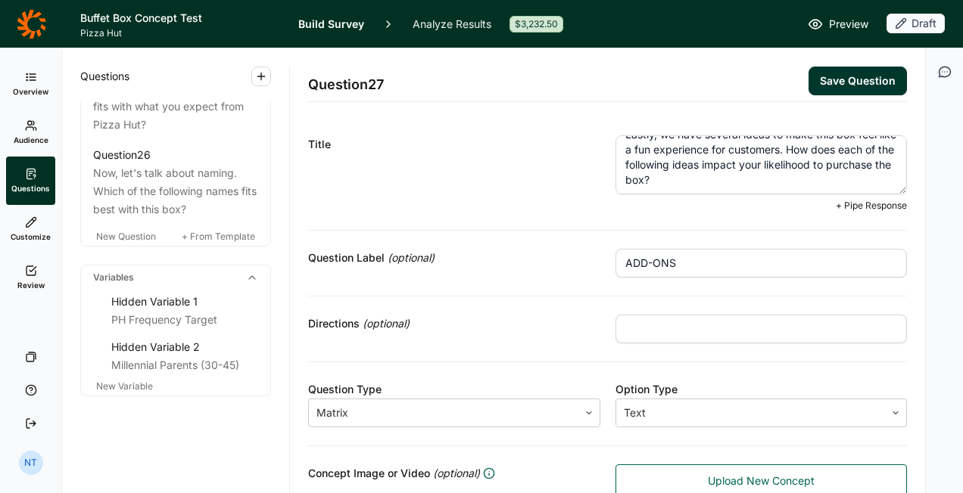
drag, startPoint x: 828, startPoint y: 148, endPoint x: 838, endPoint y: 198, distance: 50.2
click at [838, 198] on div "Lastly, we have several ideas to make this box feel like a fun experience for c…" at bounding box center [761, 167] width 292 height 64
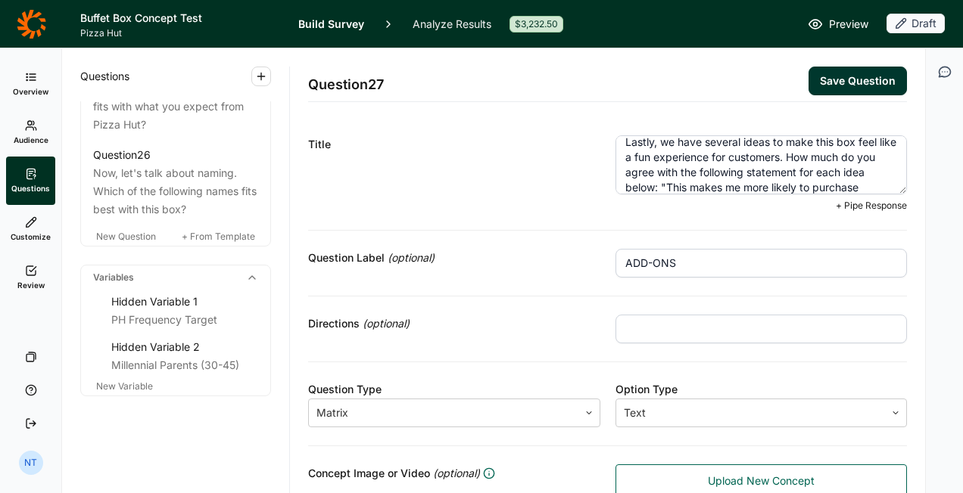
scroll to position [23, 0]
click at [706, 178] on textarea "Lastly, we have several ideas to make this box feel like a fun experience for c…" at bounding box center [761, 164] width 292 height 59
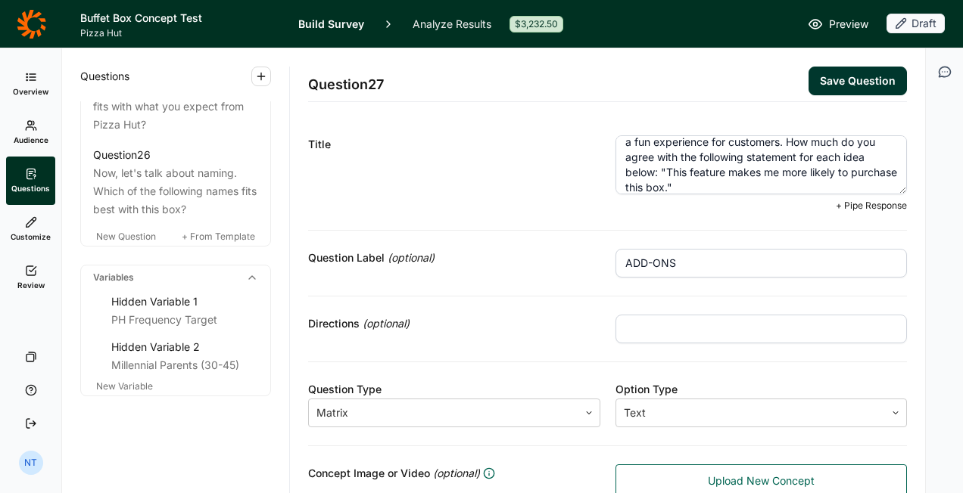
click at [708, 176] on textarea "Lastly, we have several ideas to make this box feel like a fun experience for c…" at bounding box center [761, 164] width 292 height 59
click at [637, 189] on textarea "Lastly, we have several ideas to make this box feel like a fun experience for c…" at bounding box center [761, 164] width 292 height 59
click at [780, 183] on textarea "Lastly, we have several ideas to make this box feel like a fun experience for c…" at bounding box center [761, 164] width 292 height 59
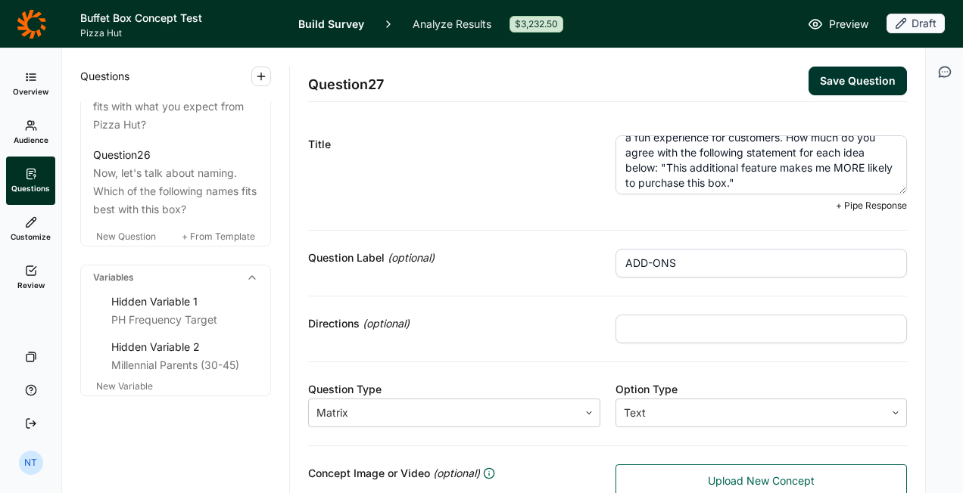
scroll to position [30, 0]
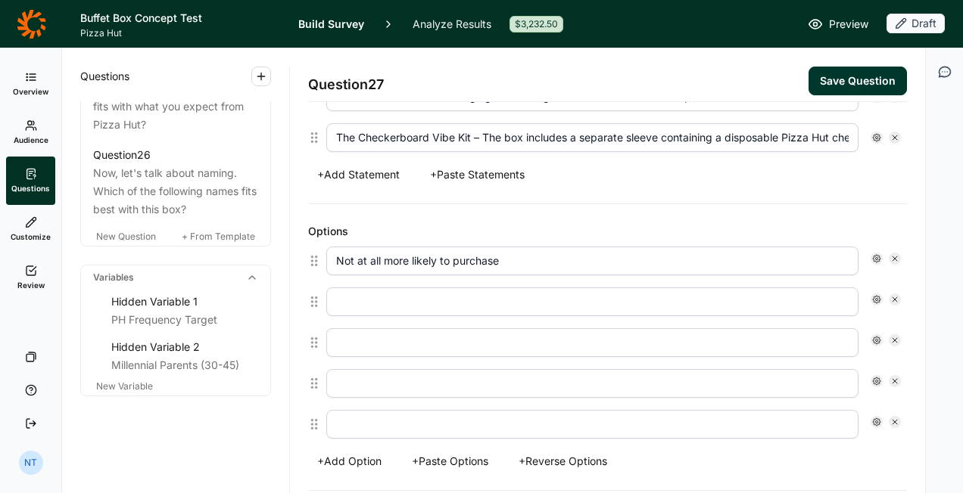
click at [456, 262] on input "Not at all more likely to purchase" at bounding box center [592, 261] width 532 height 29
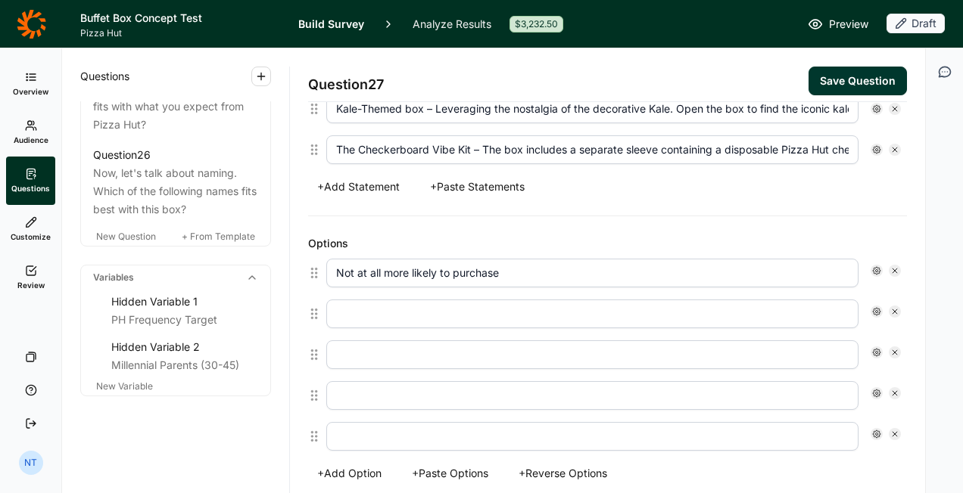
click at [456, 262] on input "Not at all more likely to purchase" at bounding box center [592, 273] width 532 height 29
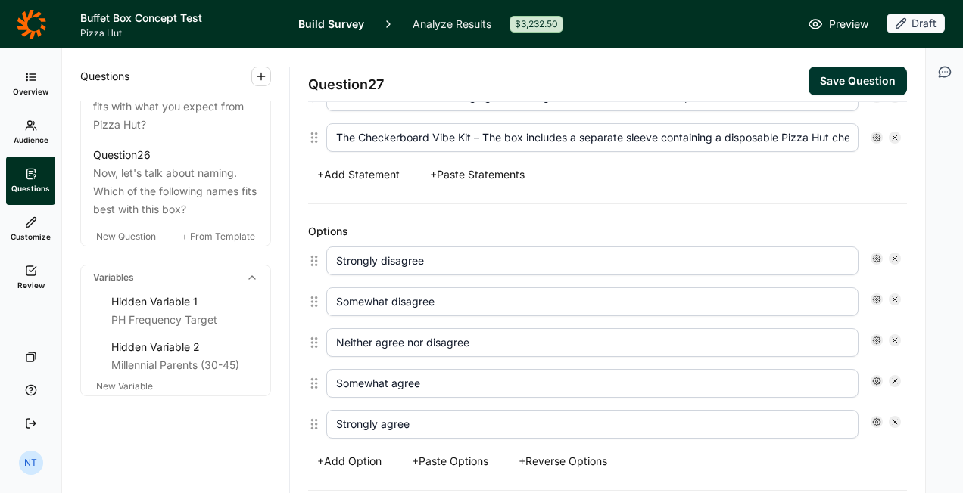
click at [492, 229] on div "Options" at bounding box center [607, 232] width 599 height 18
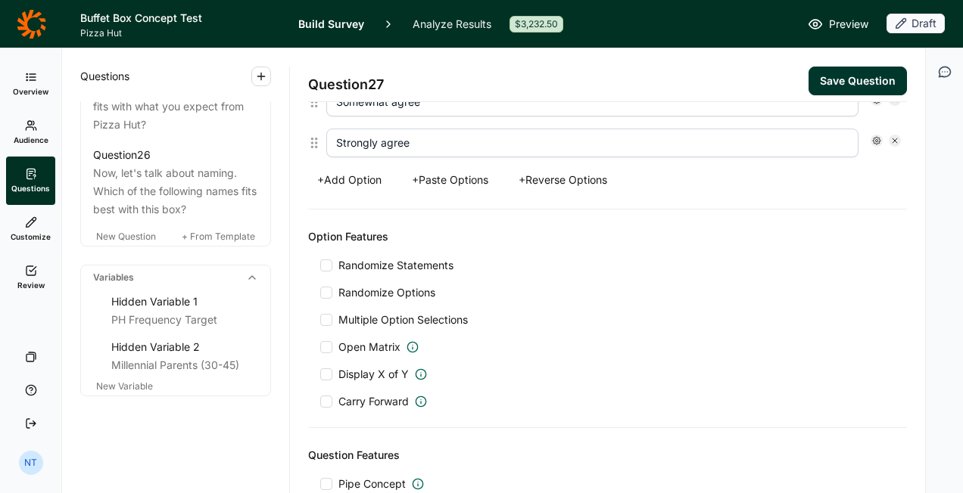
scroll to position [972, 0]
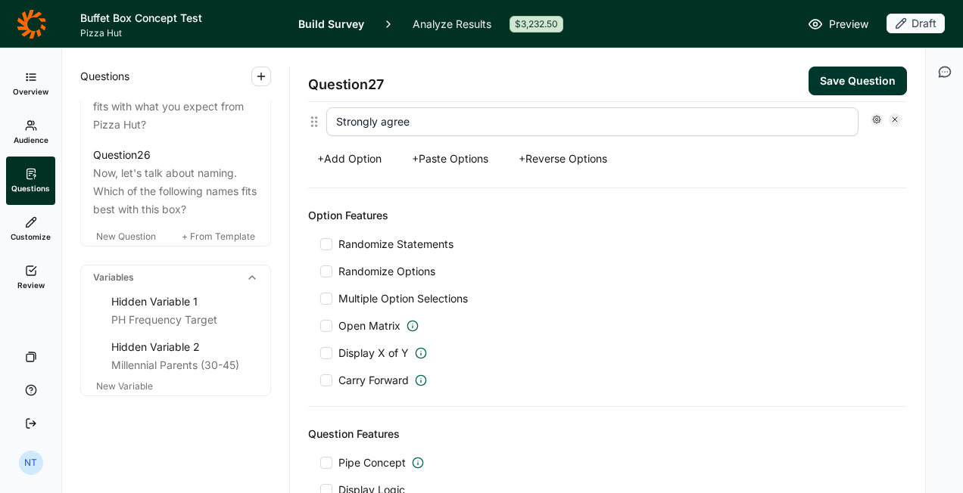
click at [398, 223] on div "Option Features Randomize Statements Randomize Options Multiple Option Selectio…" at bounding box center [607, 297] width 599 height 219
click at [384, 237] on span "Randomize Statements" at bounding box center [392, 244] width 121 height 15
click at [320, 244] on input "Randomize Statements" at bounding box center [320, 244] width 0 height 0
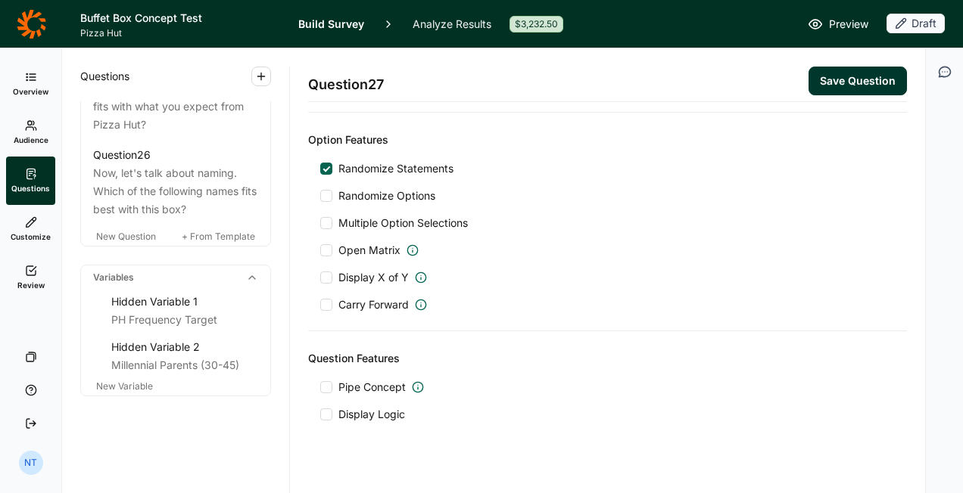
click at [329, 381] on div at bounding box center [326, 387] width 12 height 12
click at [320, 388] on input "Pipe Concept" at bounding box center [320, 388] width 0 height 0
click at [413, 427] on div at bounding box center [632, 428] width 454 height 21
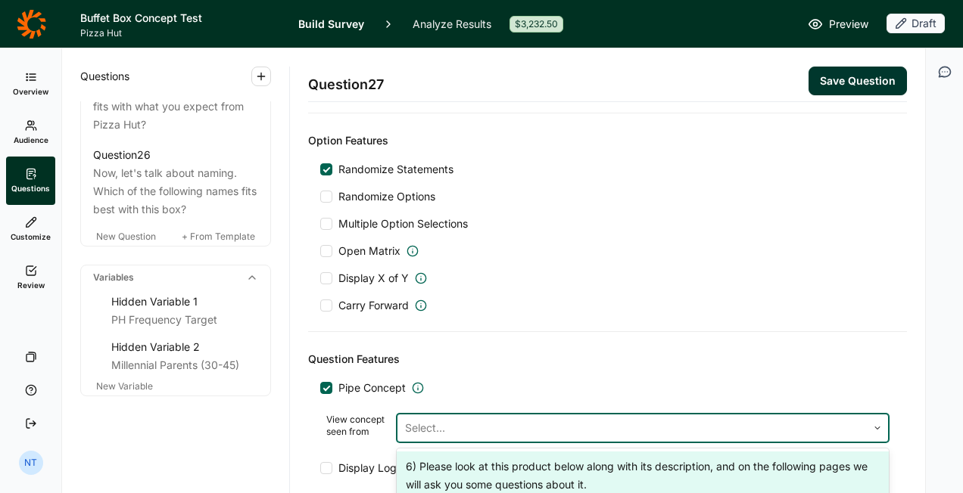
click at [437, 463] on div "6) Please look at this product below along with its description, and on the fol…" at bounding box center [643, 476] width 492 height 48
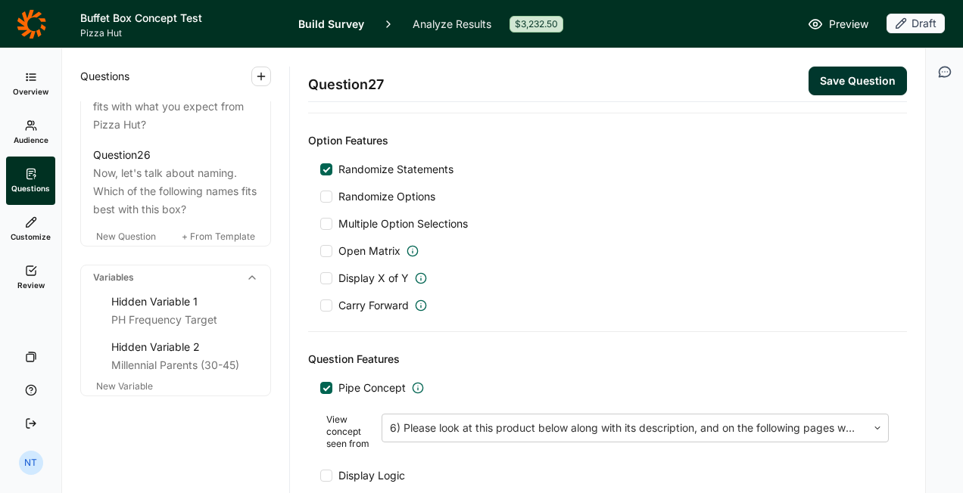
click at [832, 94] on button "Save Question" at bounding box center [857, 81] width 98 height 29
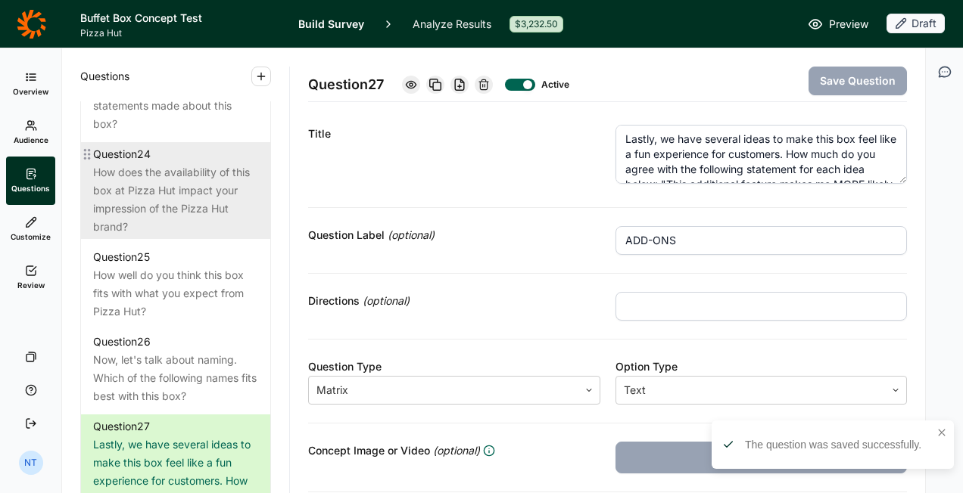
scroll to position [2732, 0]
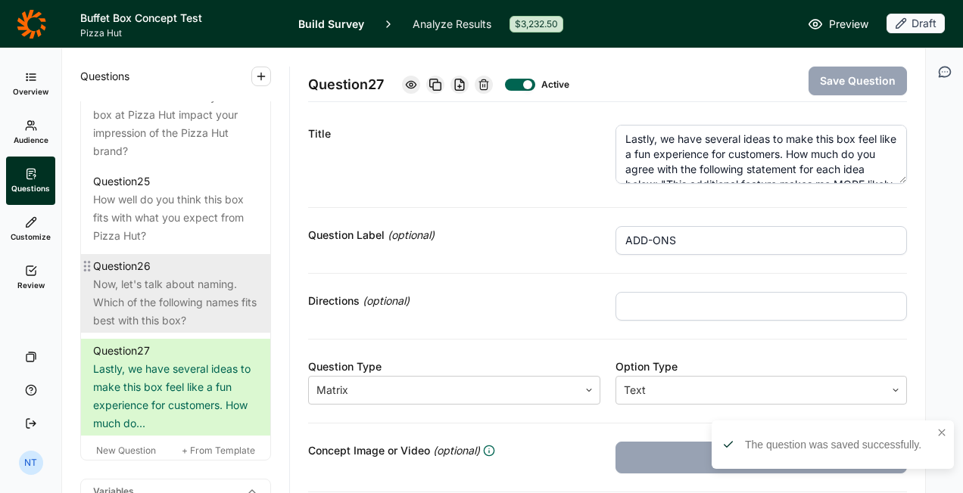
click at [208, 276] on div "Question 26" at bounding box center [175, 266] width 165 height 18
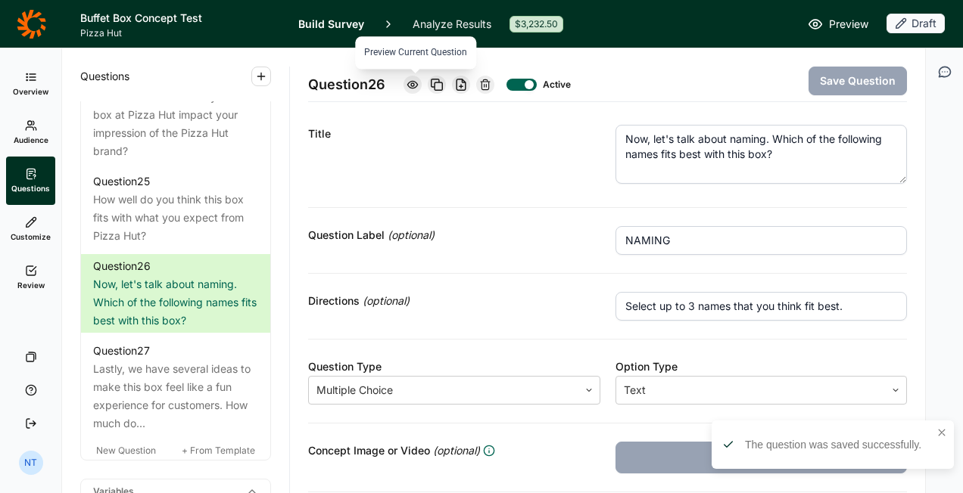
click at [416, 88] on icon at bounding box center [412, 85] width 12 height 12
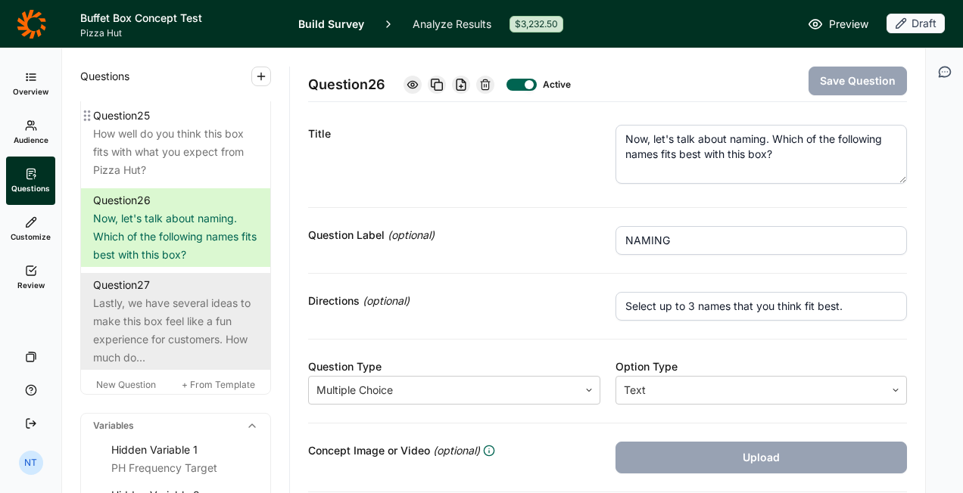
scroll to position [2883, 0]
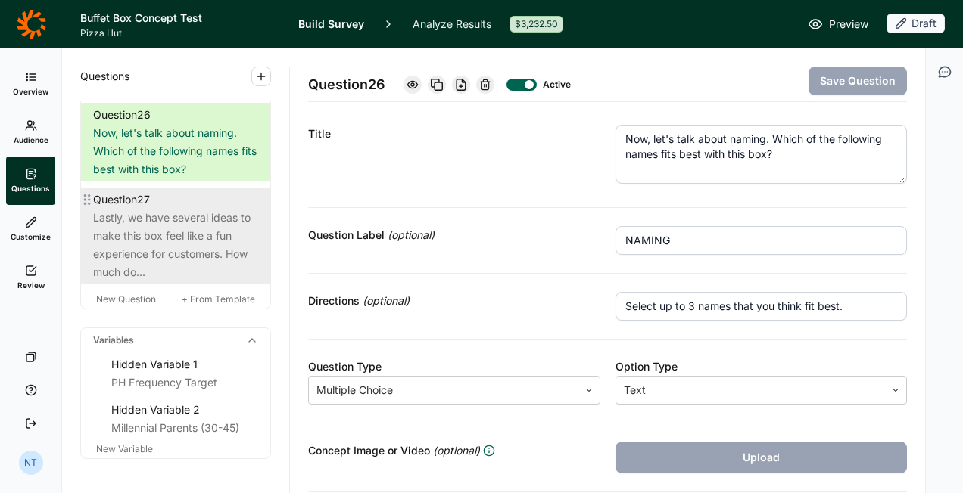
click at [195, 282] on div "Lastly, we have several ideas to make this box feel like a fun experience for c…" at bounding box center [175, 245] width 165 height 73
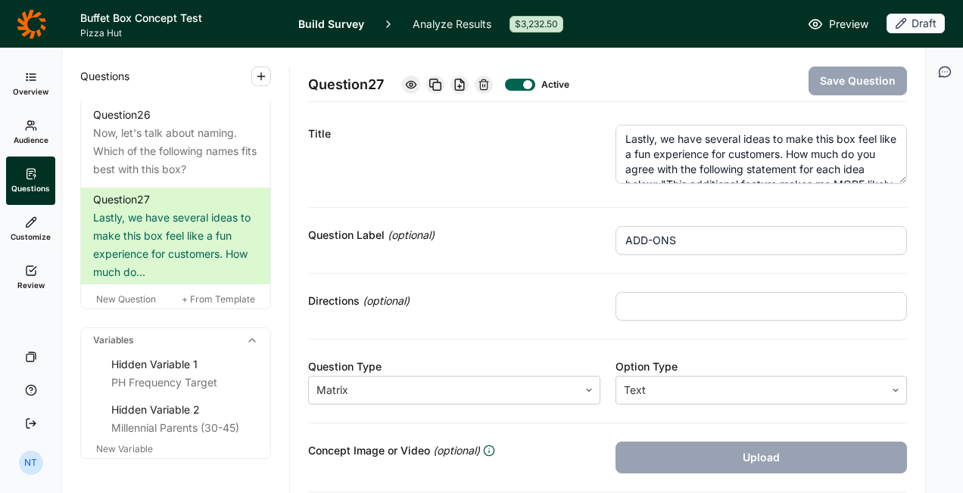
click at [719, 169] on textarea "Lastly, we have several ideas to make this box feel like a fun experience for c…" at bounding box center [761, 154] width 292 height 59
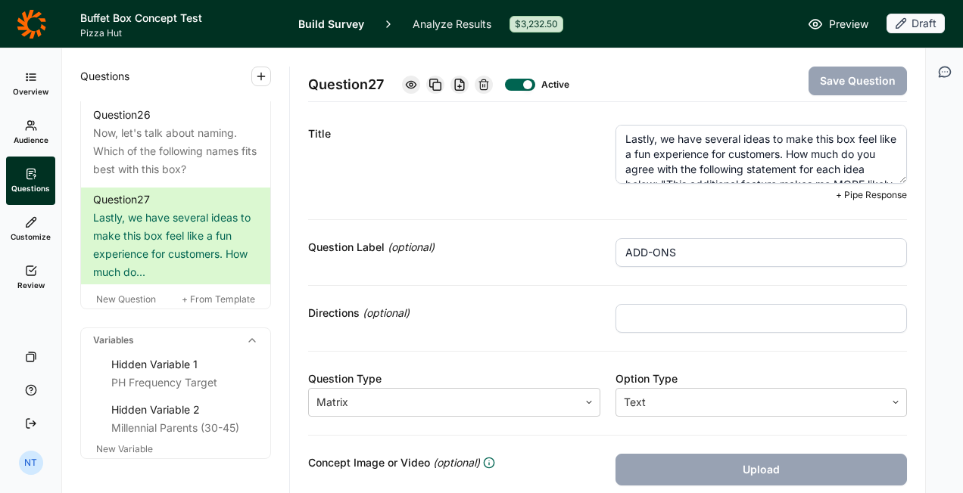
scroll to position [30, 0]
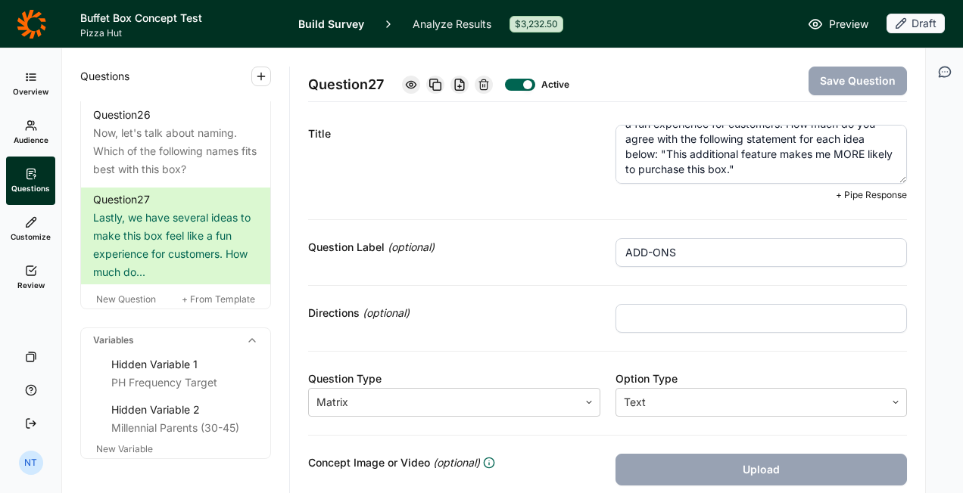
click at [757, 169] on textarea "Lastly, we have several ideas to make this box feel like a fun experience for c…" at bounding box center [761, 154] width 292 height 59
click at [820, 81] on button "Save Question" at bounding box center [857, 81] width 98 height 29
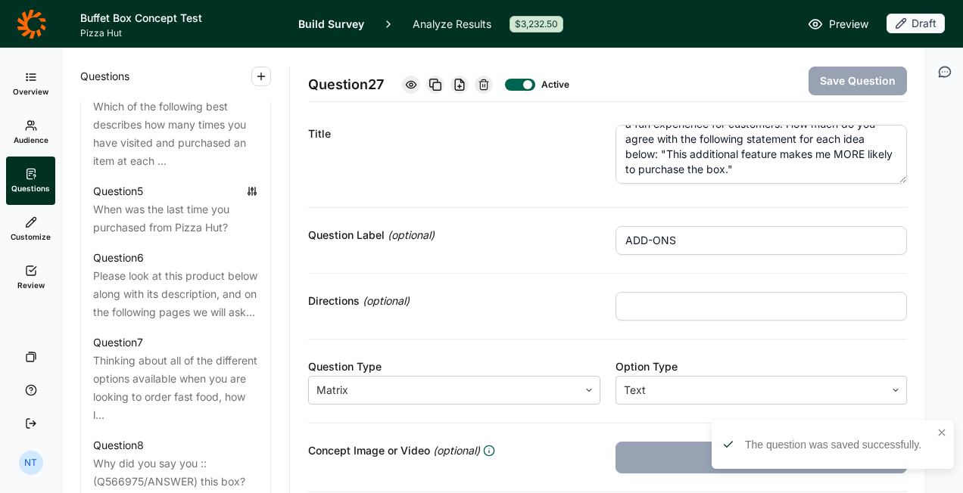
scroll to position [991, 0]
